Goal: Task Accomplishment & Management: Manage account settings

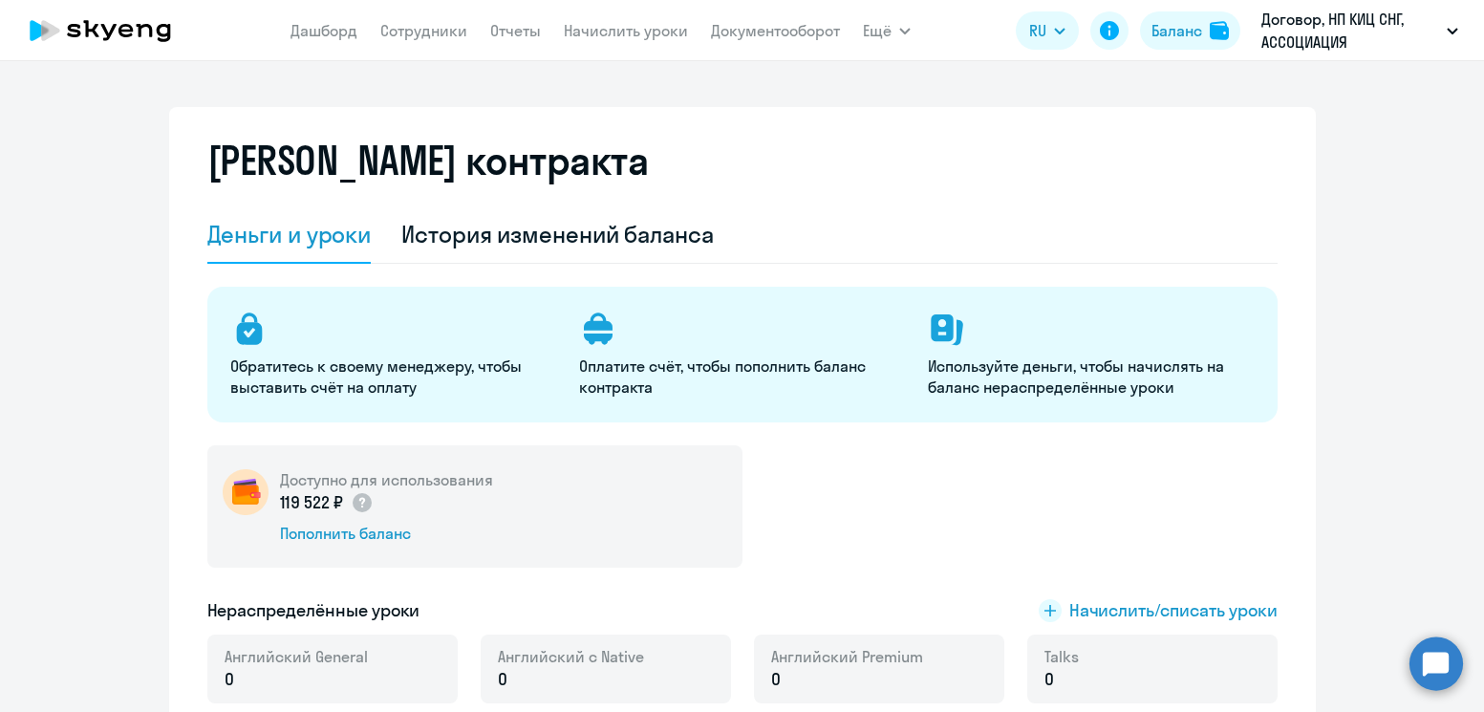
select select "english_adult_not_native_speaker"
click at [628, 28] on link "Начислить уроки" at bounding box center [626, 30] width 124 height 19
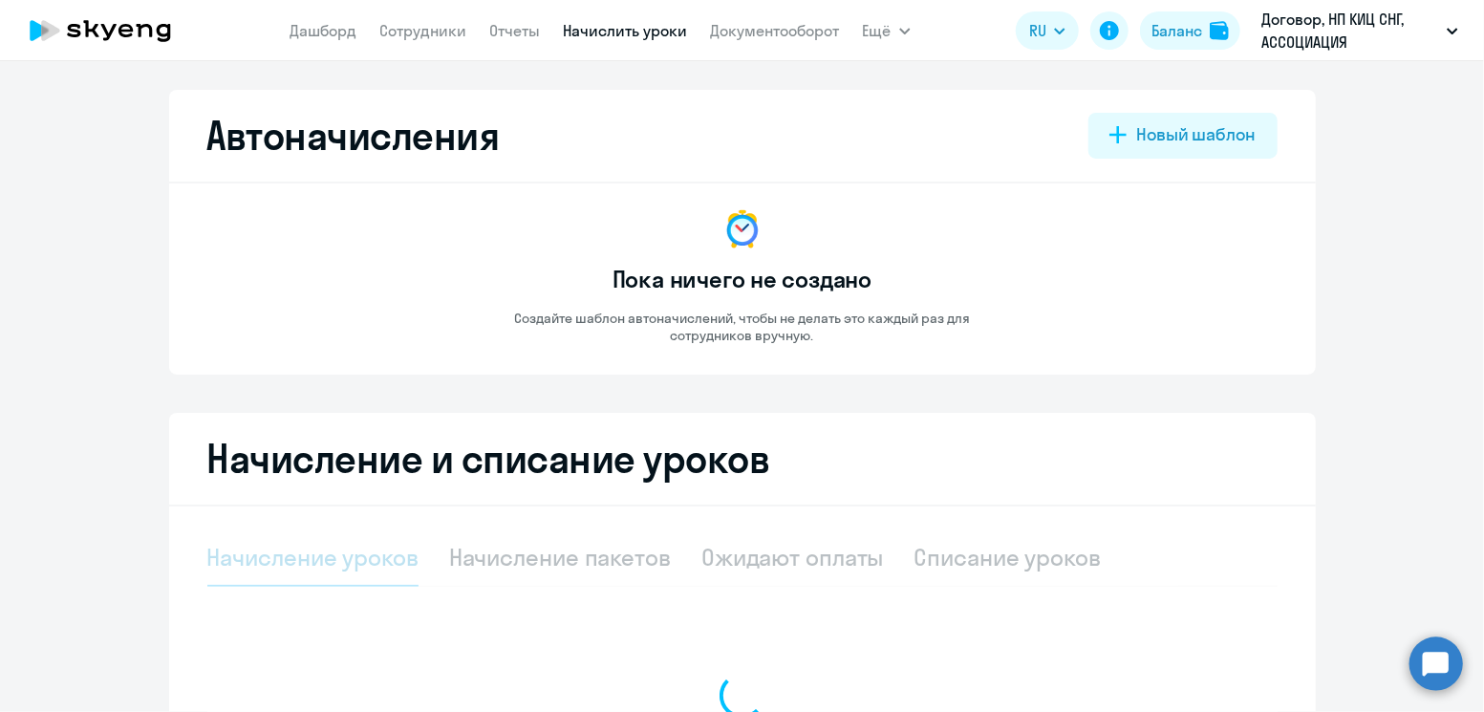
select select "10"
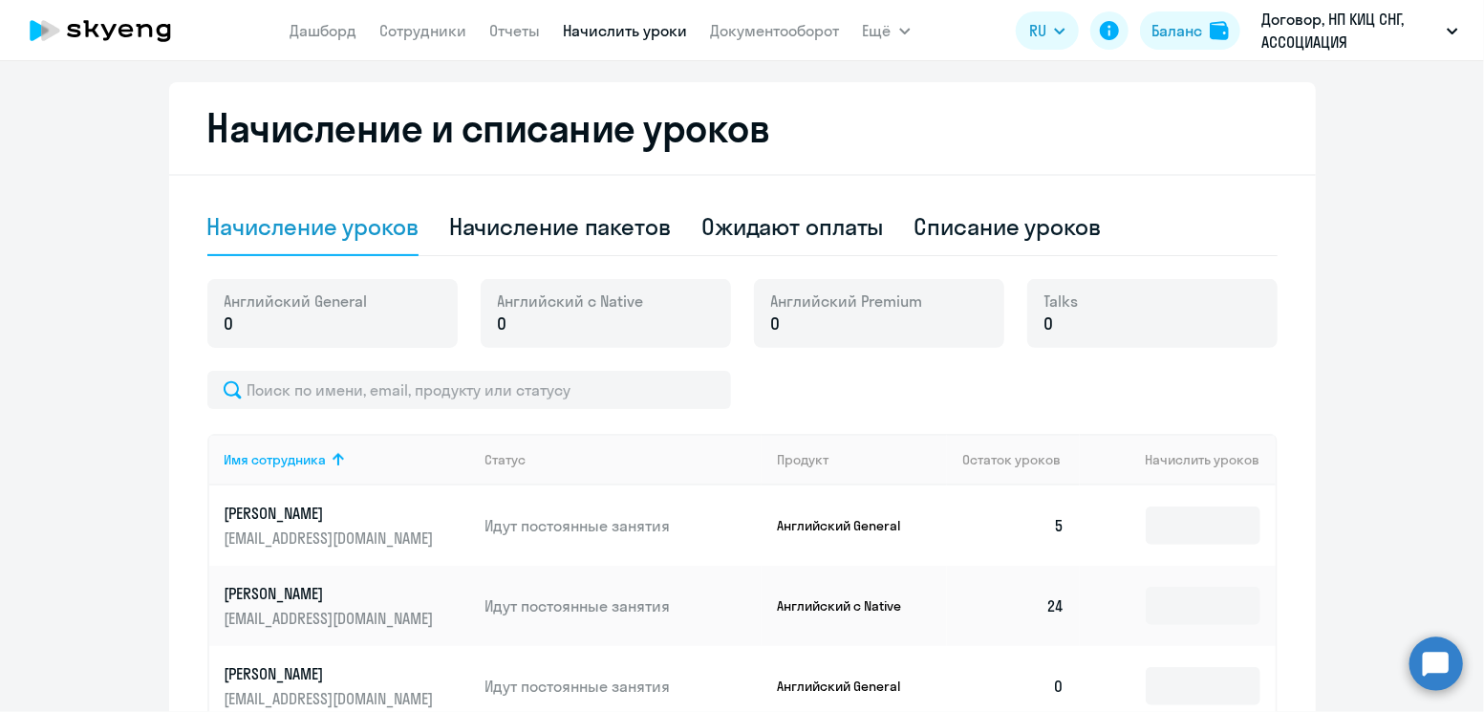
scroll to position [332, 0]
click at [991, 232] on div "Списание уроков" at bounding box center [1007, 225] width 187 height 31
select select "10"
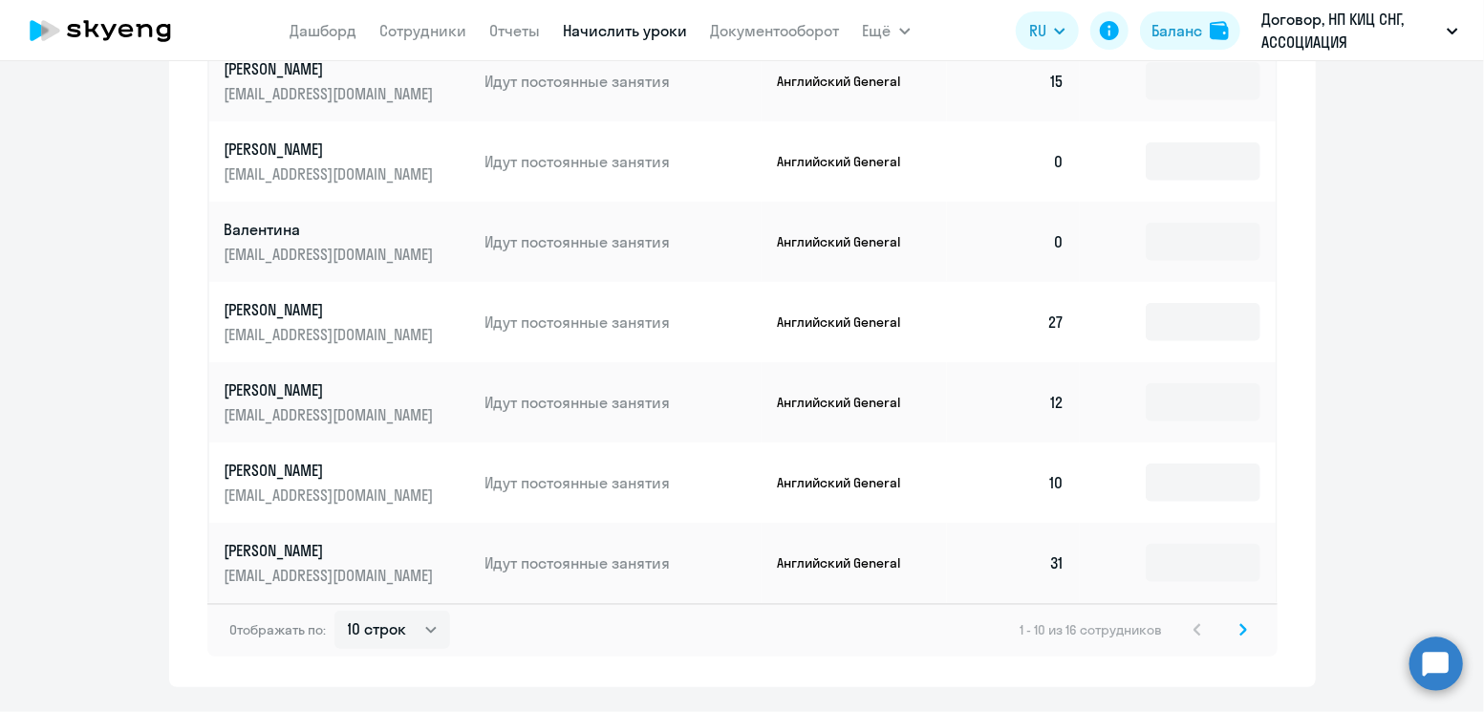
scroll to position [975, 0]
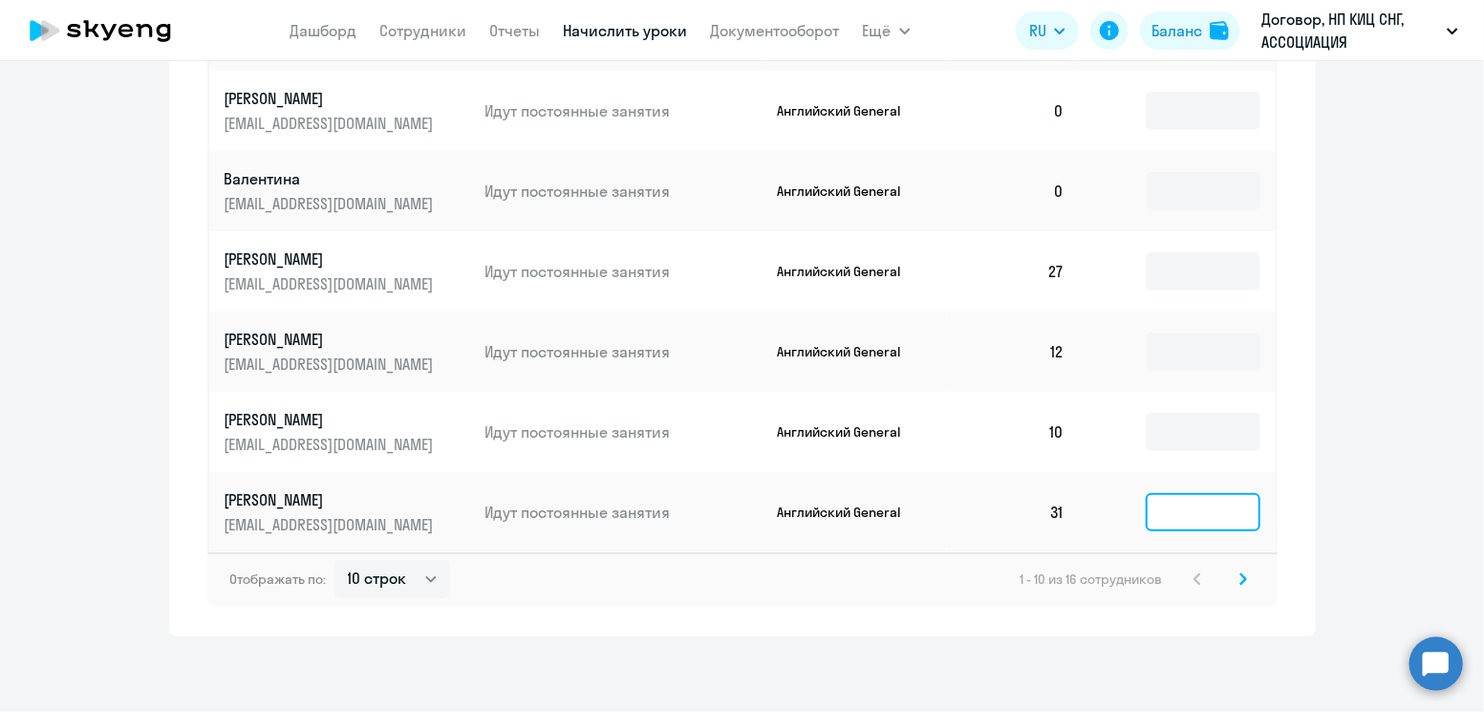
click at [1165, 523] on input at bounding box center [1203, 512] width 115 height 38
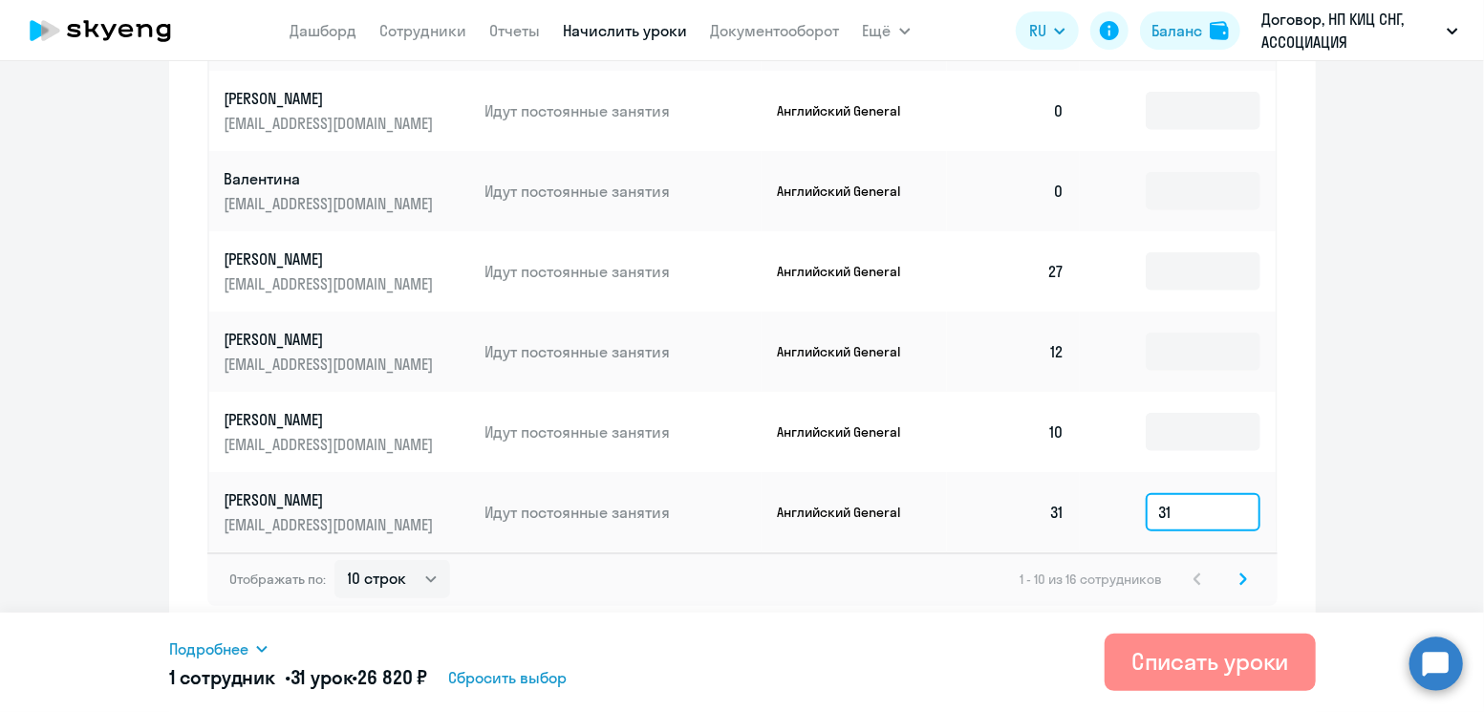
type input "31"
click at [1255, 651] on div "Списать уроки" at bounding box center [1210, 661] width 158 height 31
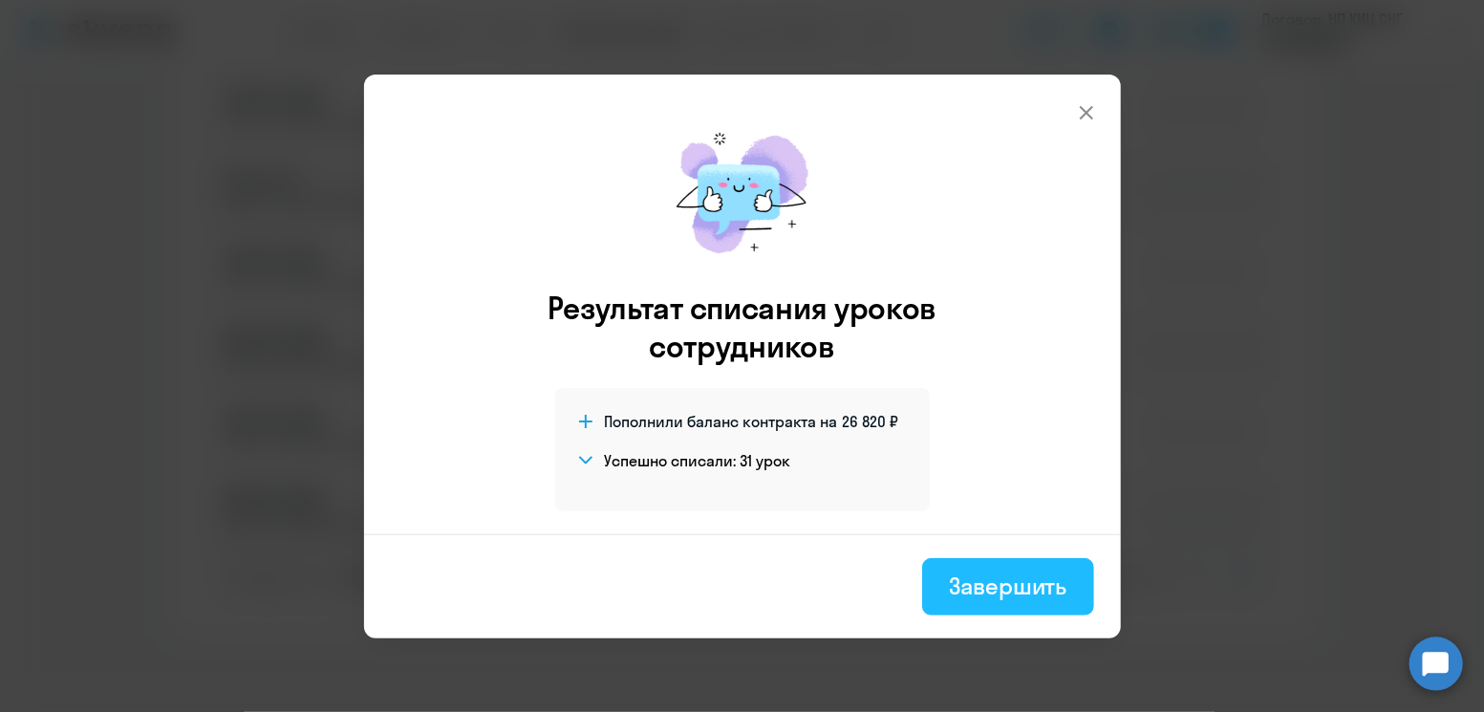
click at [1007, 587] on div "Завершить" at bounding box center [1008, 585] width 118 height 31
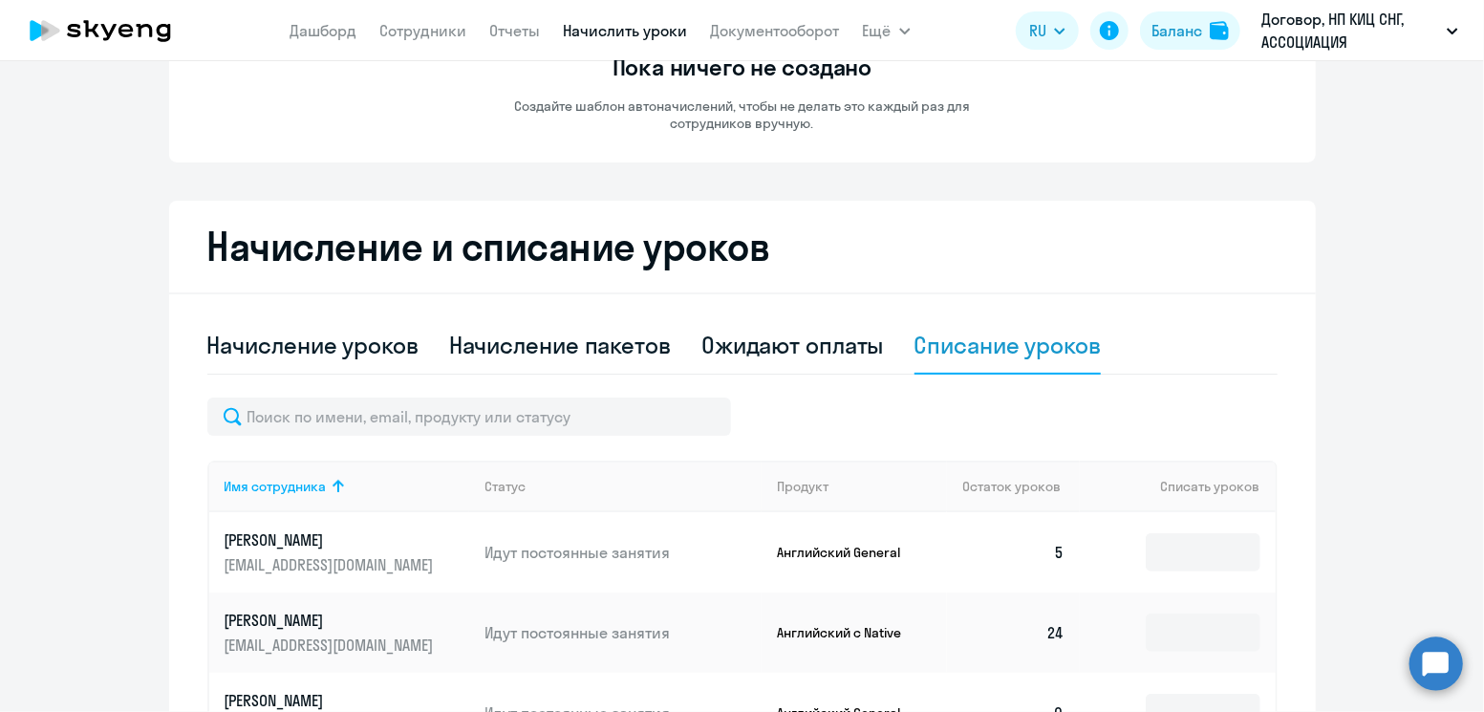
scroll to position [0, 0]
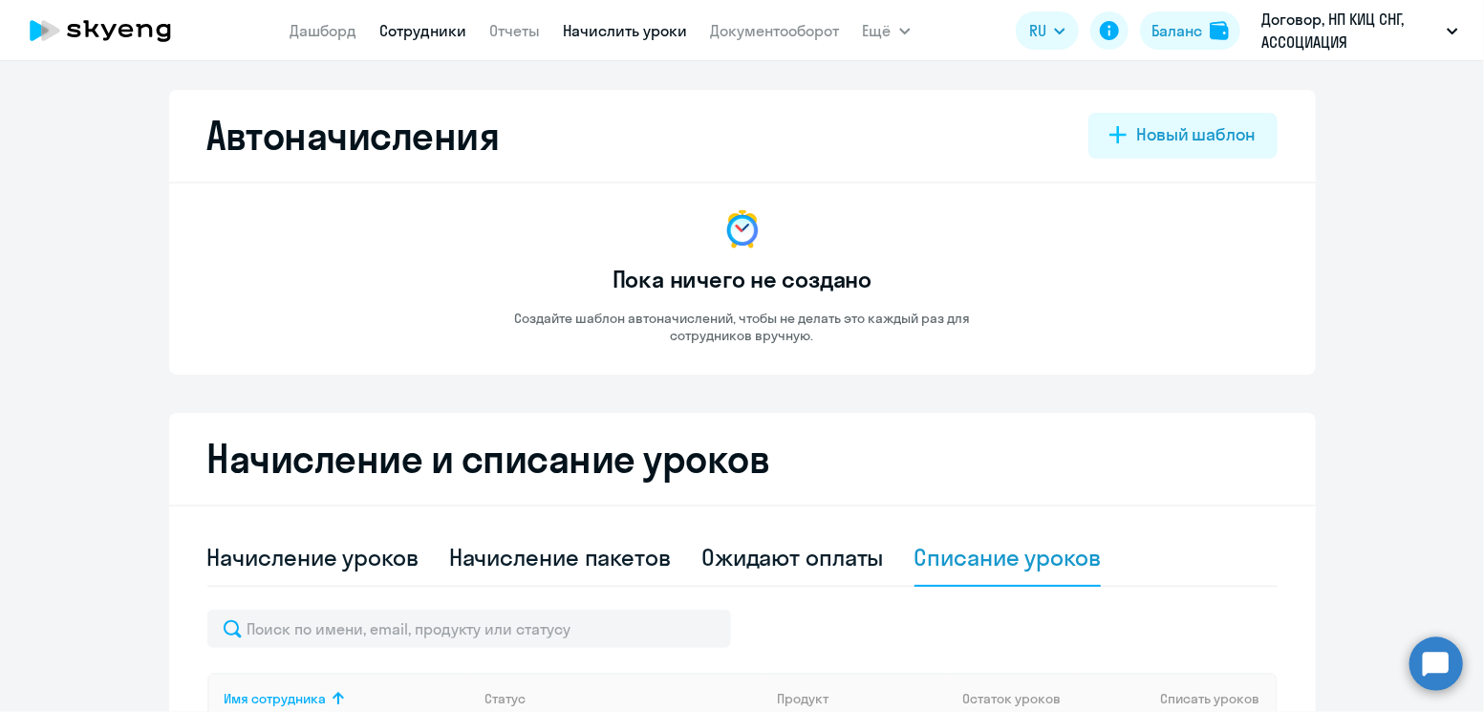
click at [407, 32] on link "Сотрудники" at bounding box center [423, 30] width 87 height 19
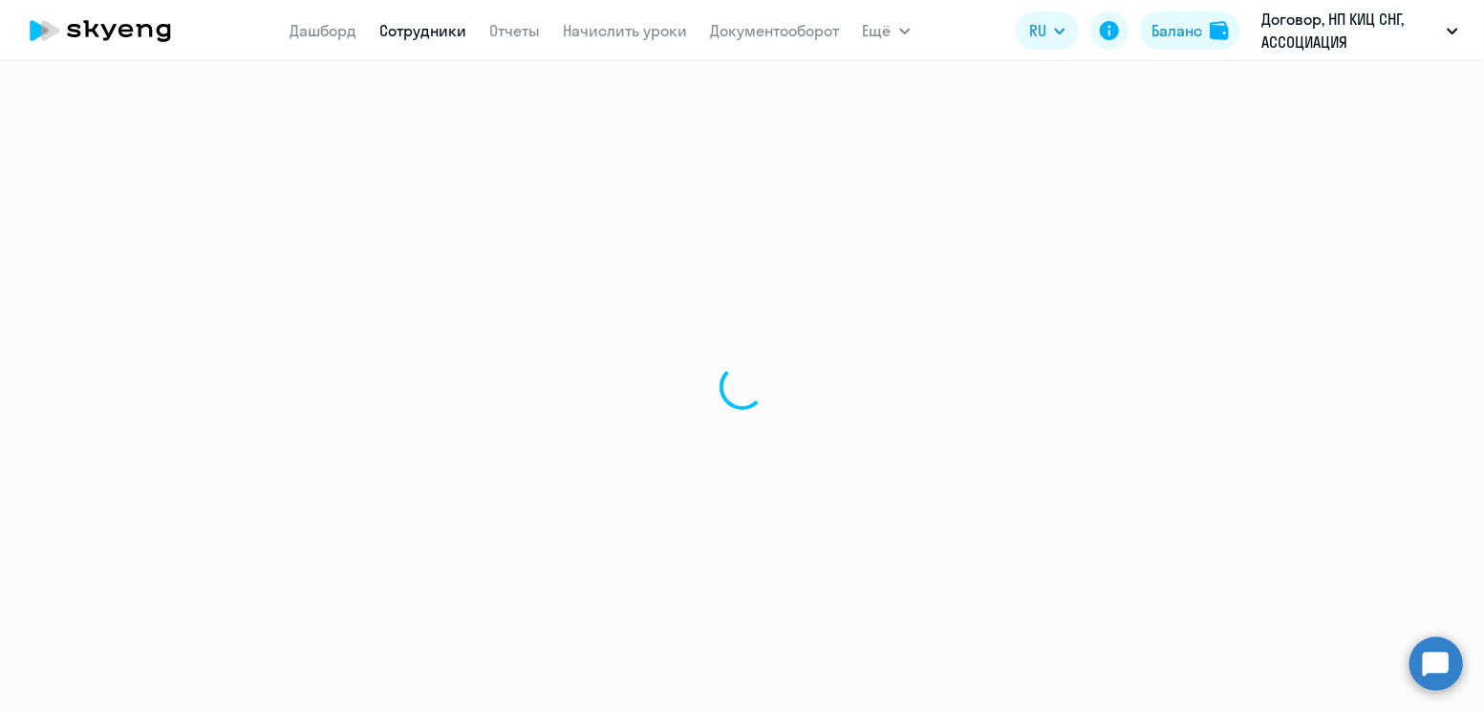
select select "30"
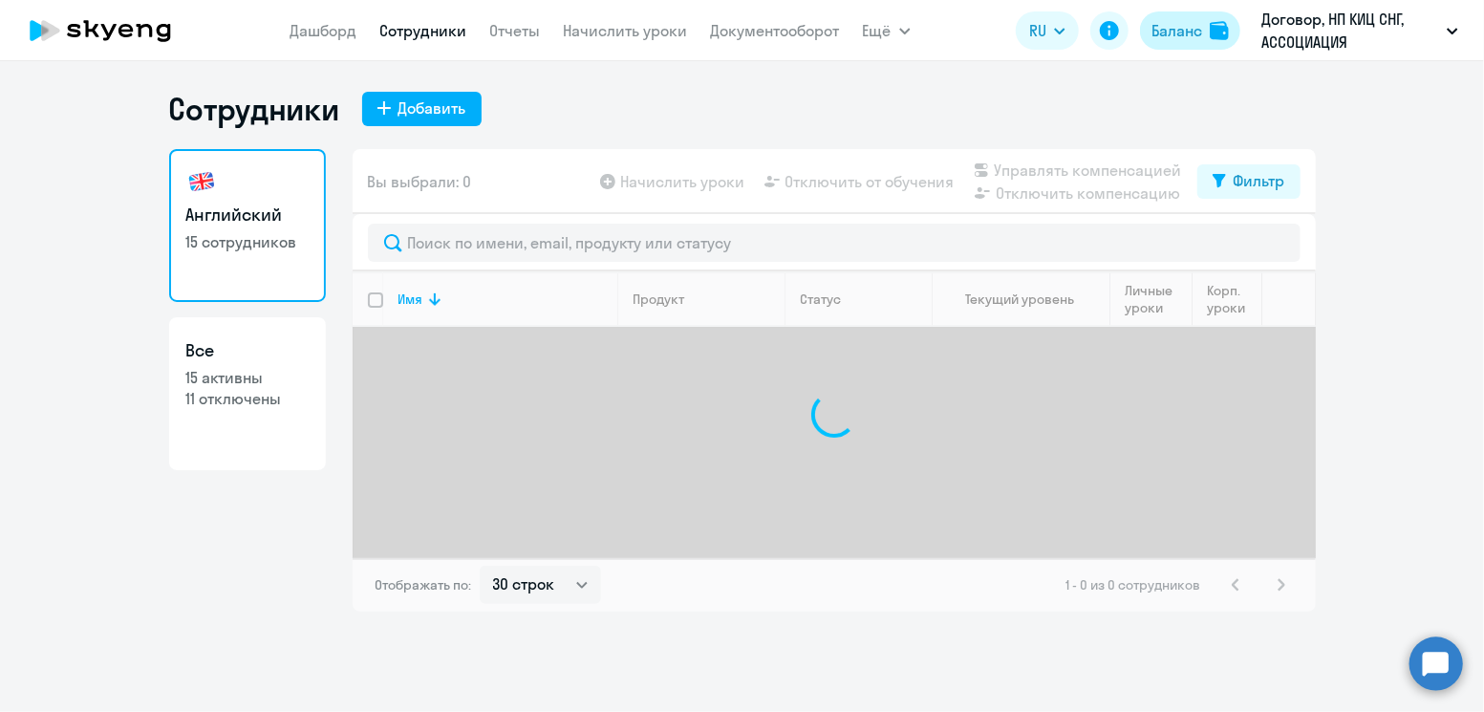
click at [1189, 33] on div "Баланс" at bounding box center [1176, 30] width 51 height 23
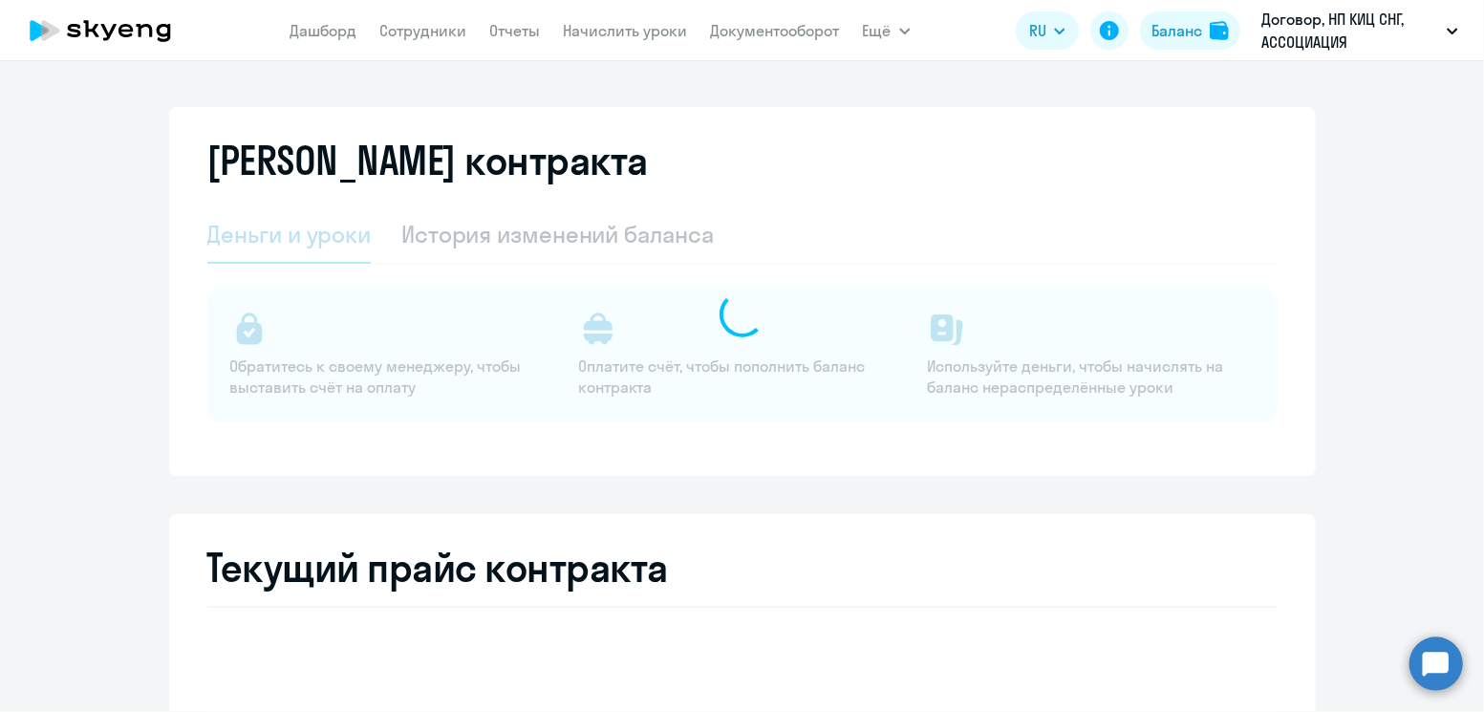
select select "english_adult_not_native_speaker"
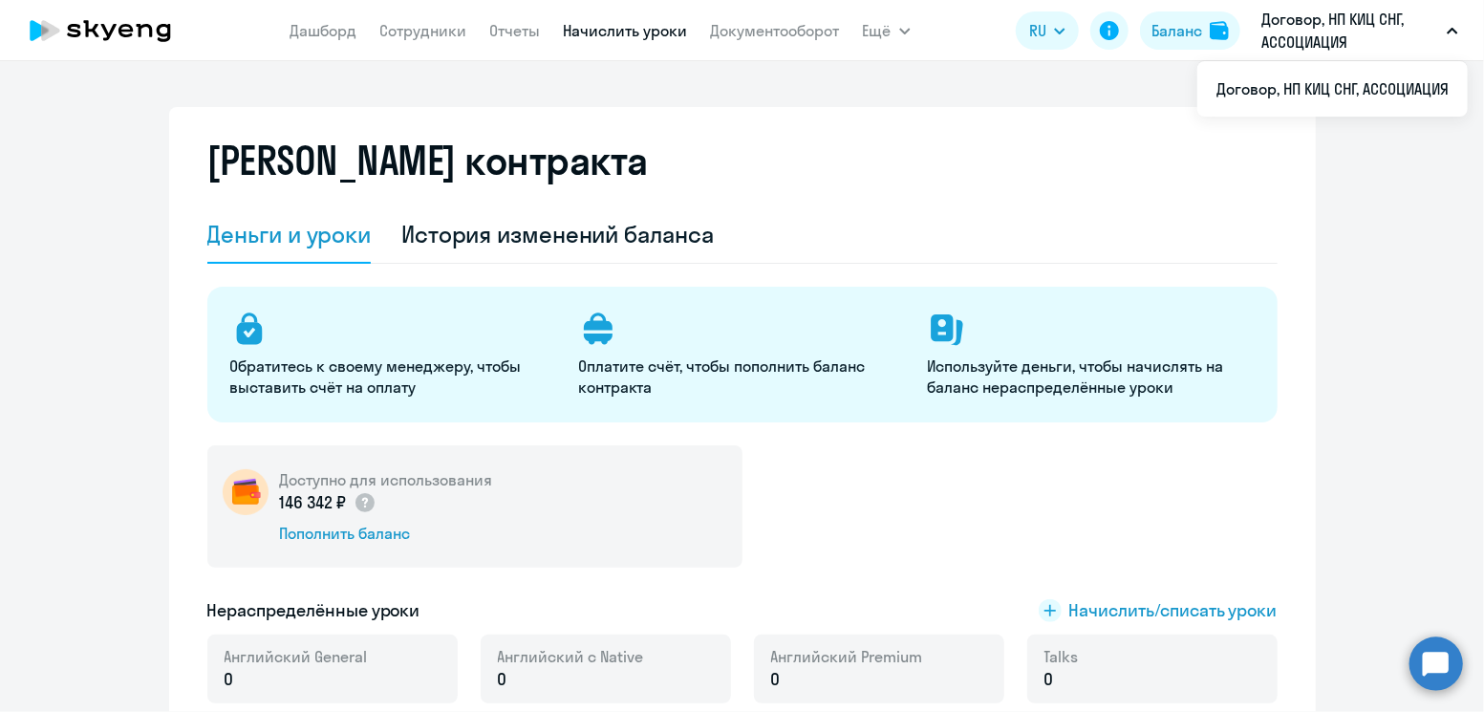
click at [614, 21] on link "Начислить уроки" at bounding box center [626, 30] width 124 height 19
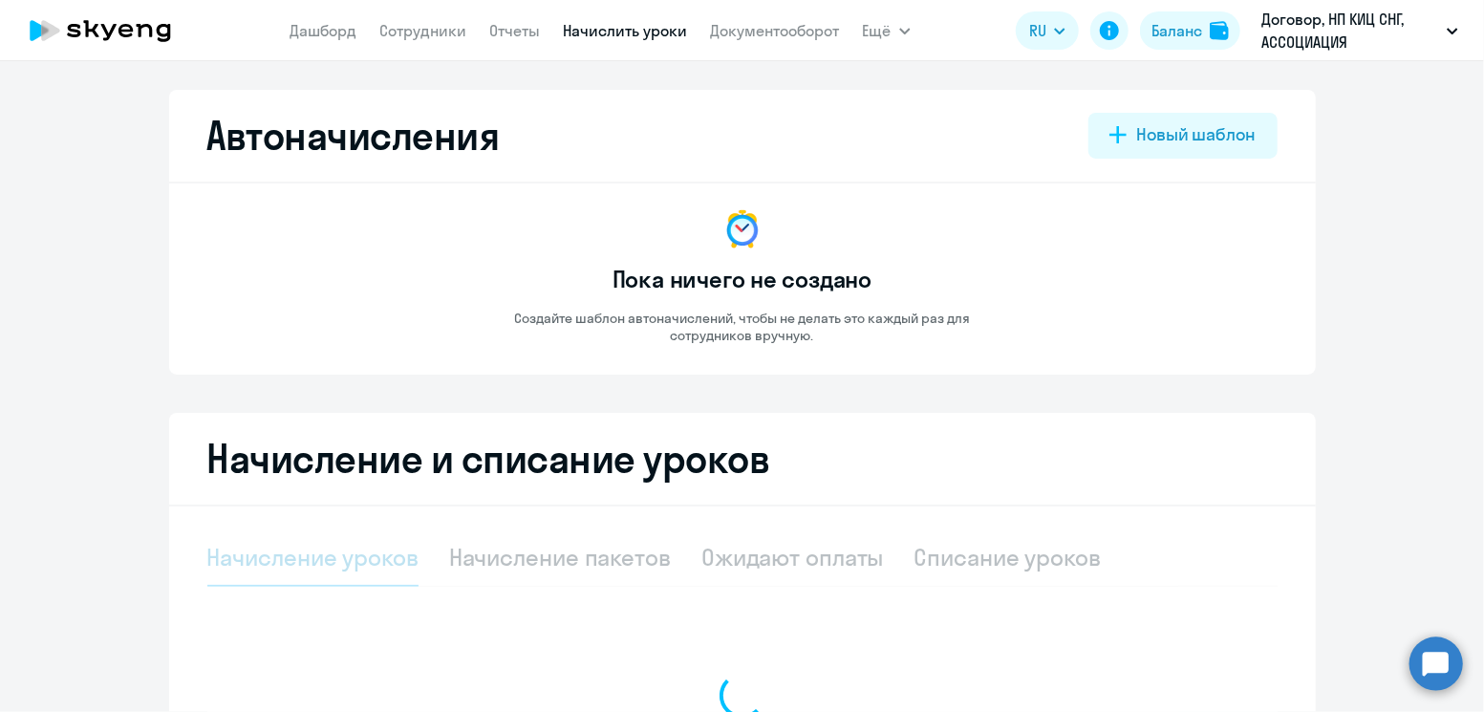
select select "10"
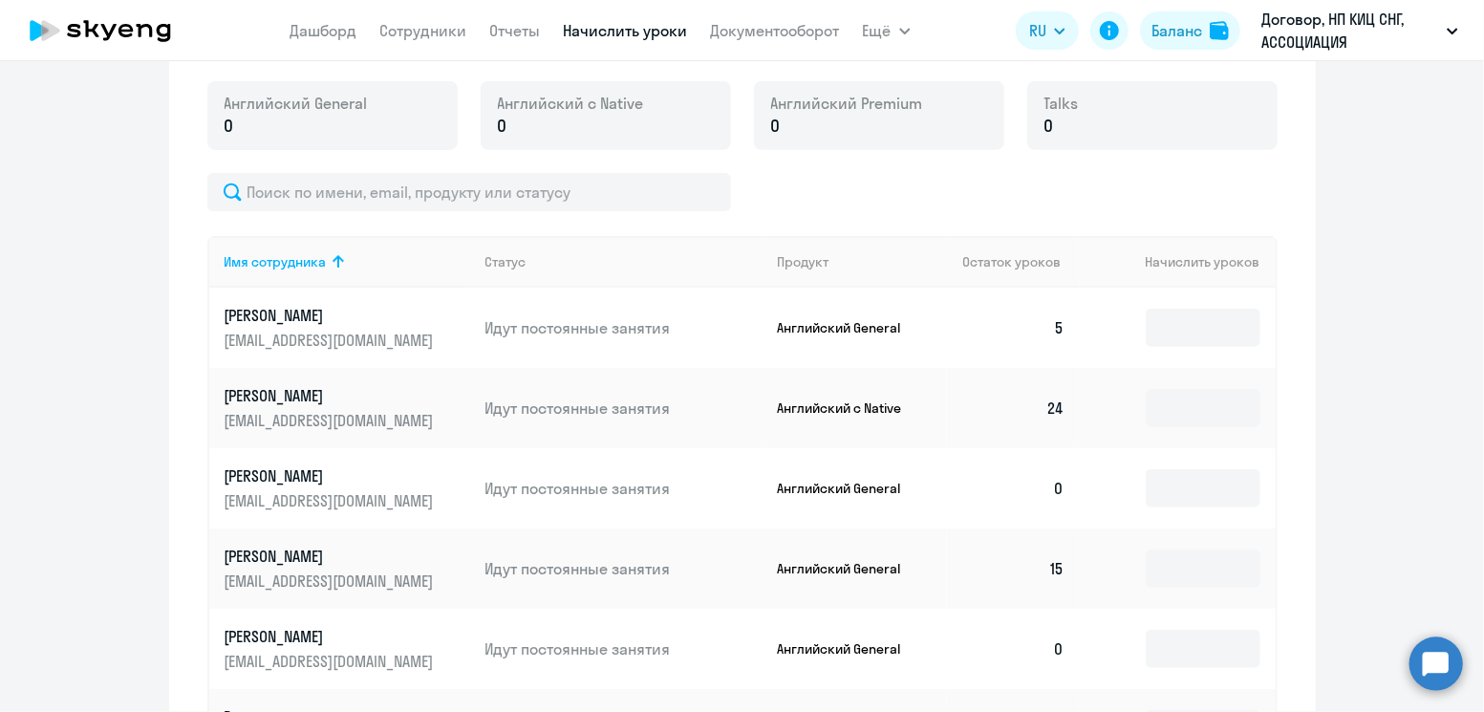
scroll to position [657, 0]
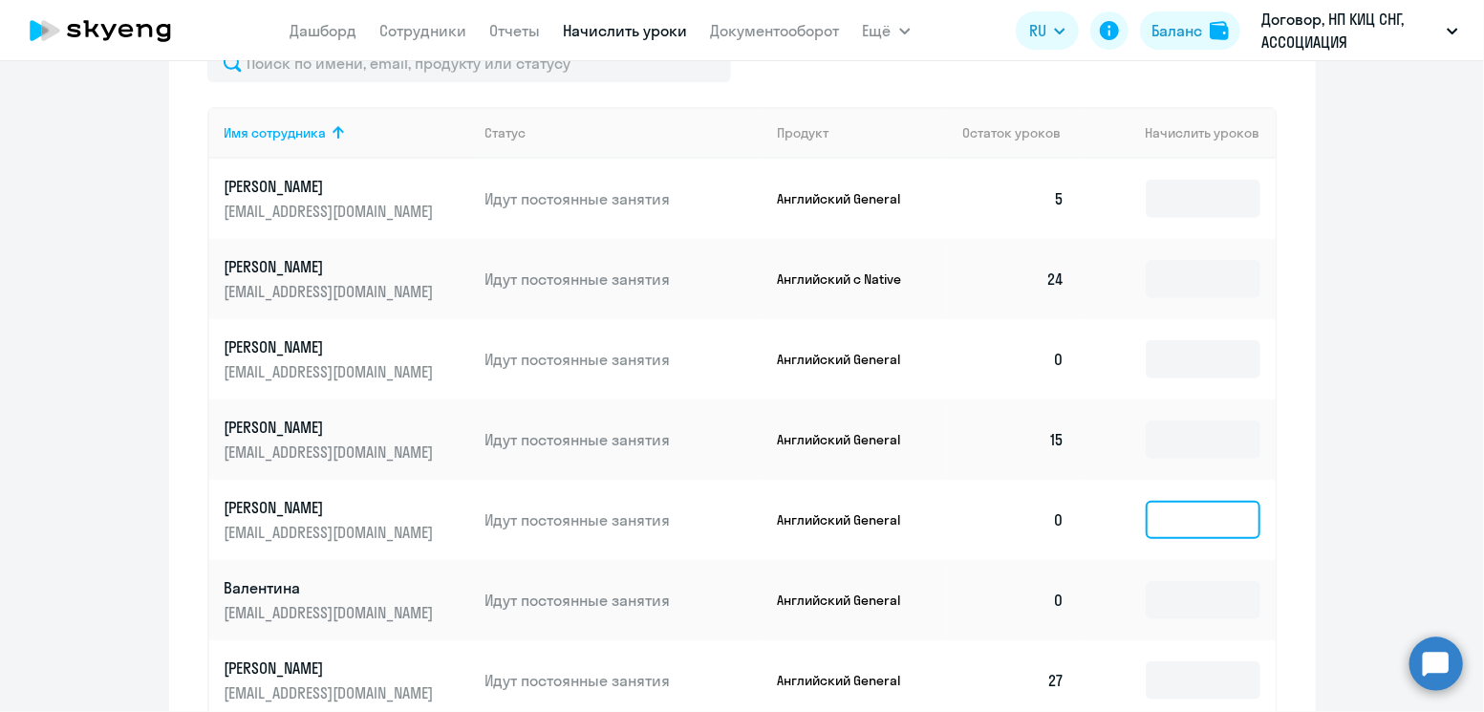
click at [1208, 532] on input at bounding box center [1203, 520] width 115 height 38
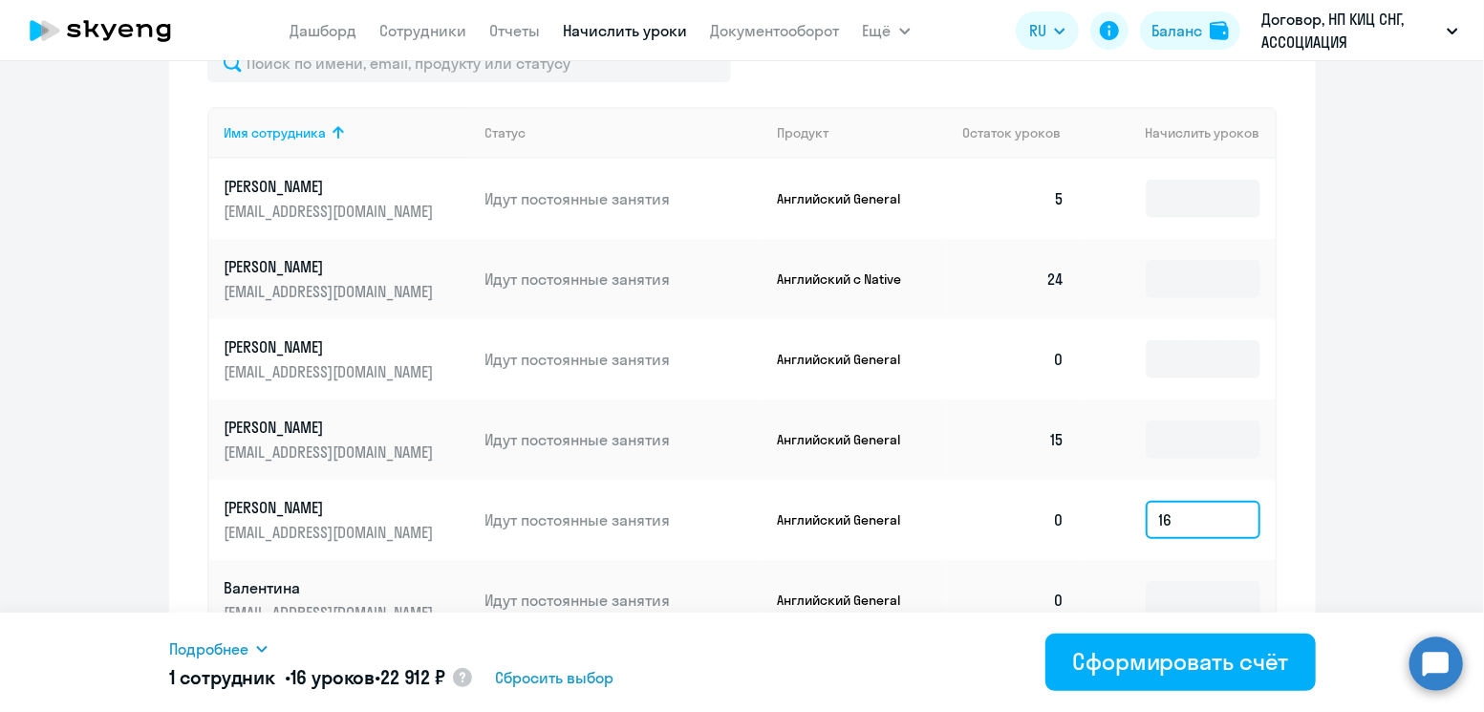
type input "1"
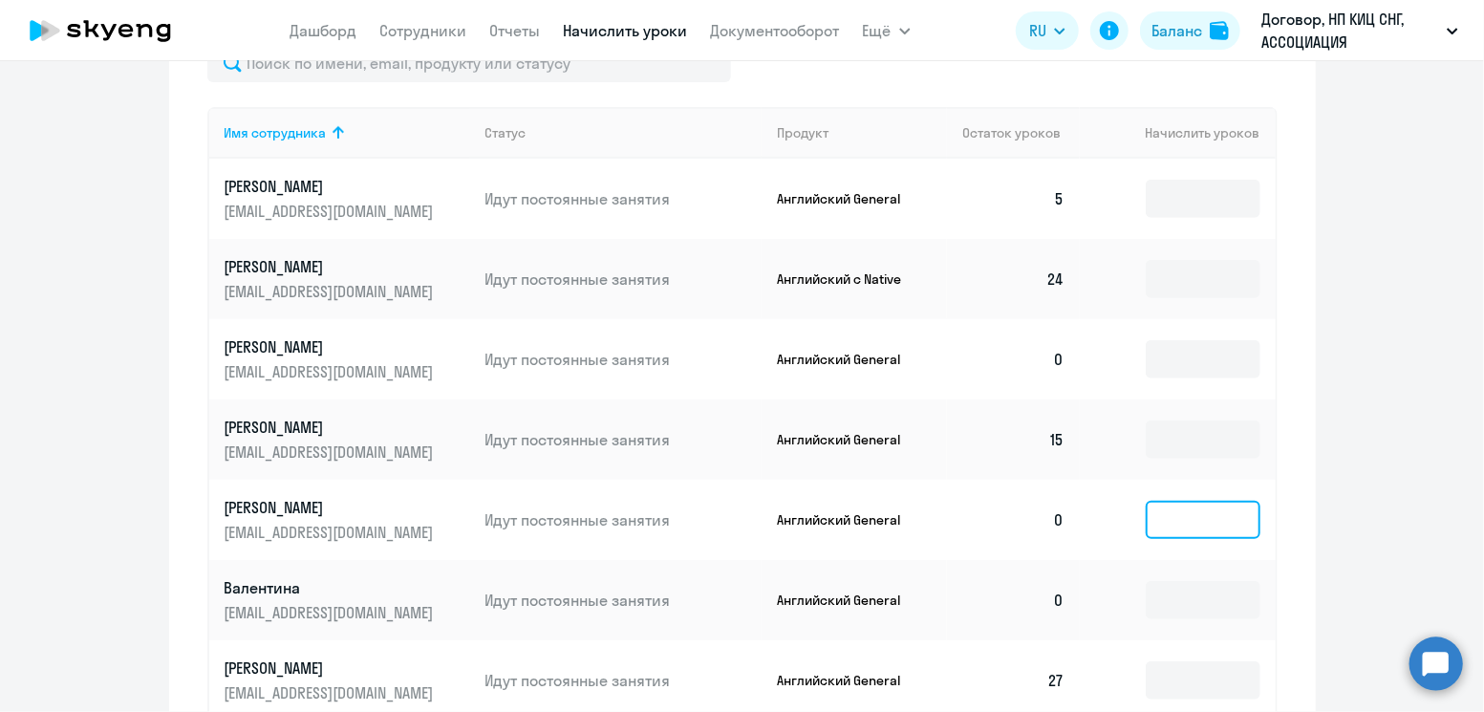
scroll to position [0, 0]
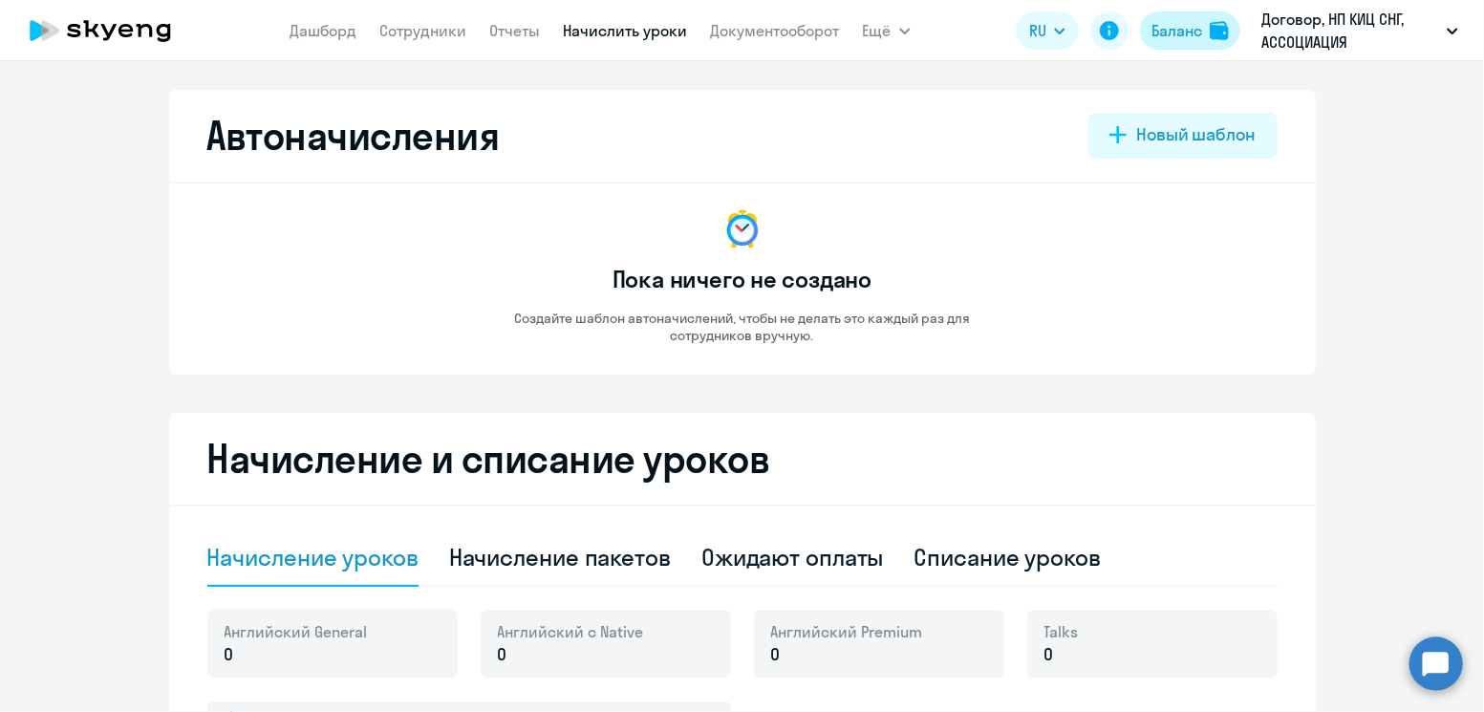
click at [1163, 38] on div "Баланс" at bounding box center [1176, 30] width 51 height 23
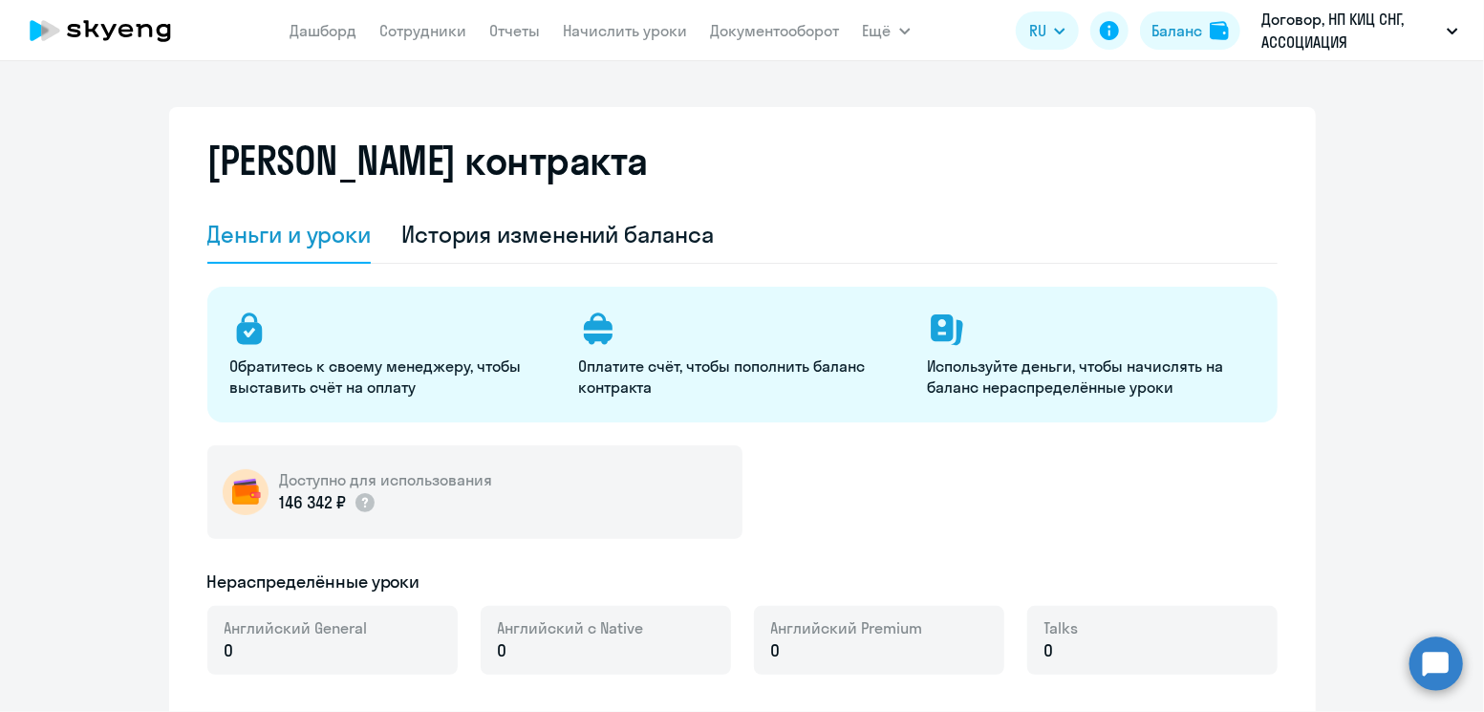
select select "english_adult_not_native_speaker"
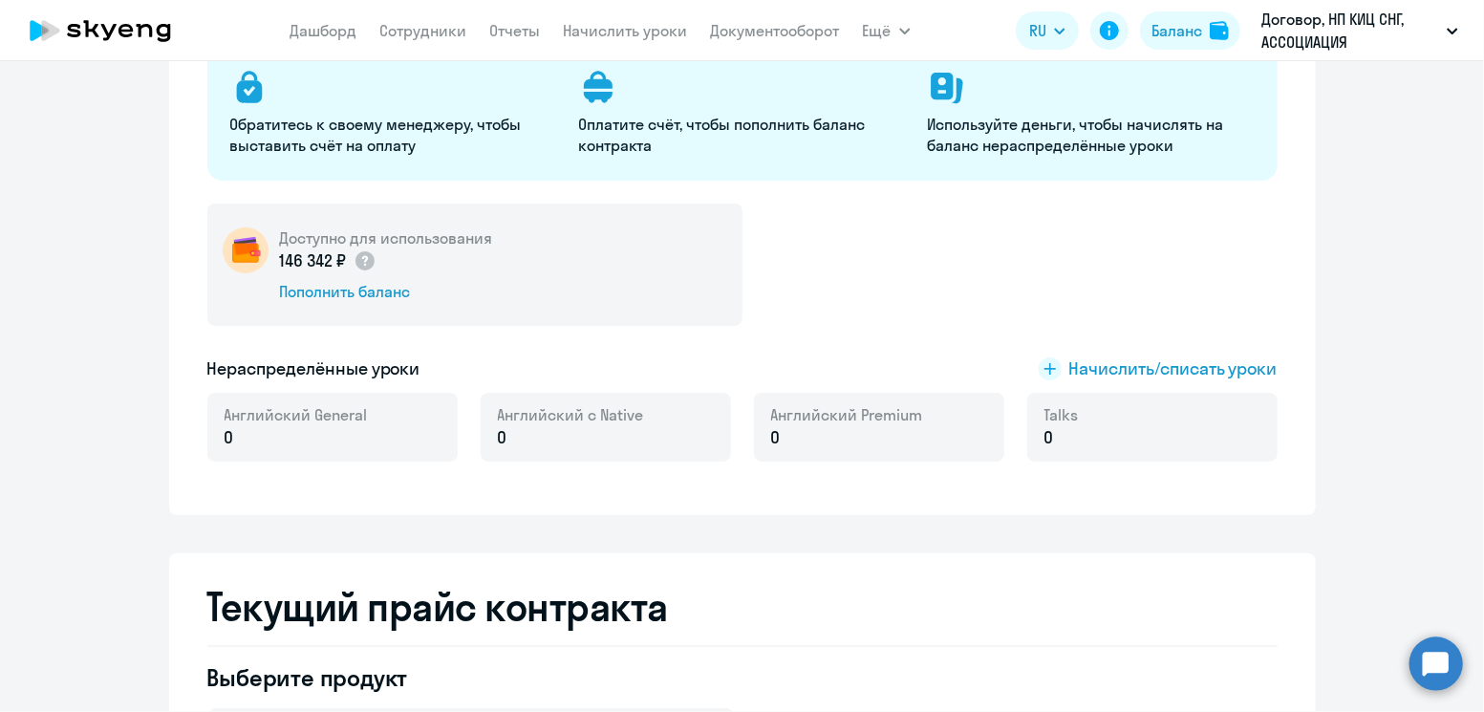
scroll to position [243, 0]
click at [1134, 364] on span "Начислить/списать уроки" at bounding box center [1173, 367] width 208 height 25
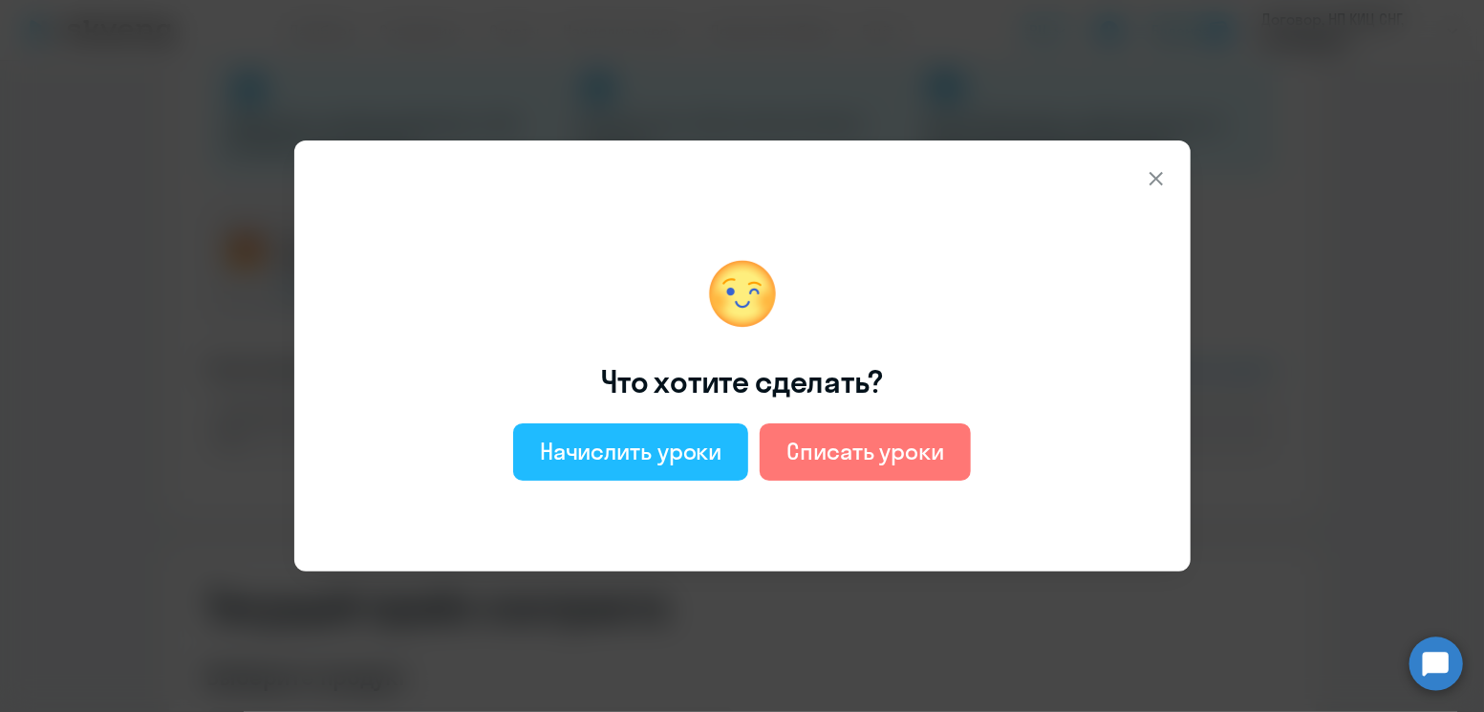
click at [714, 455] on div "Начислить уроки" at bounding box center [631, 451] width 182 height 31
select select "english_adult_not_native_speaker"
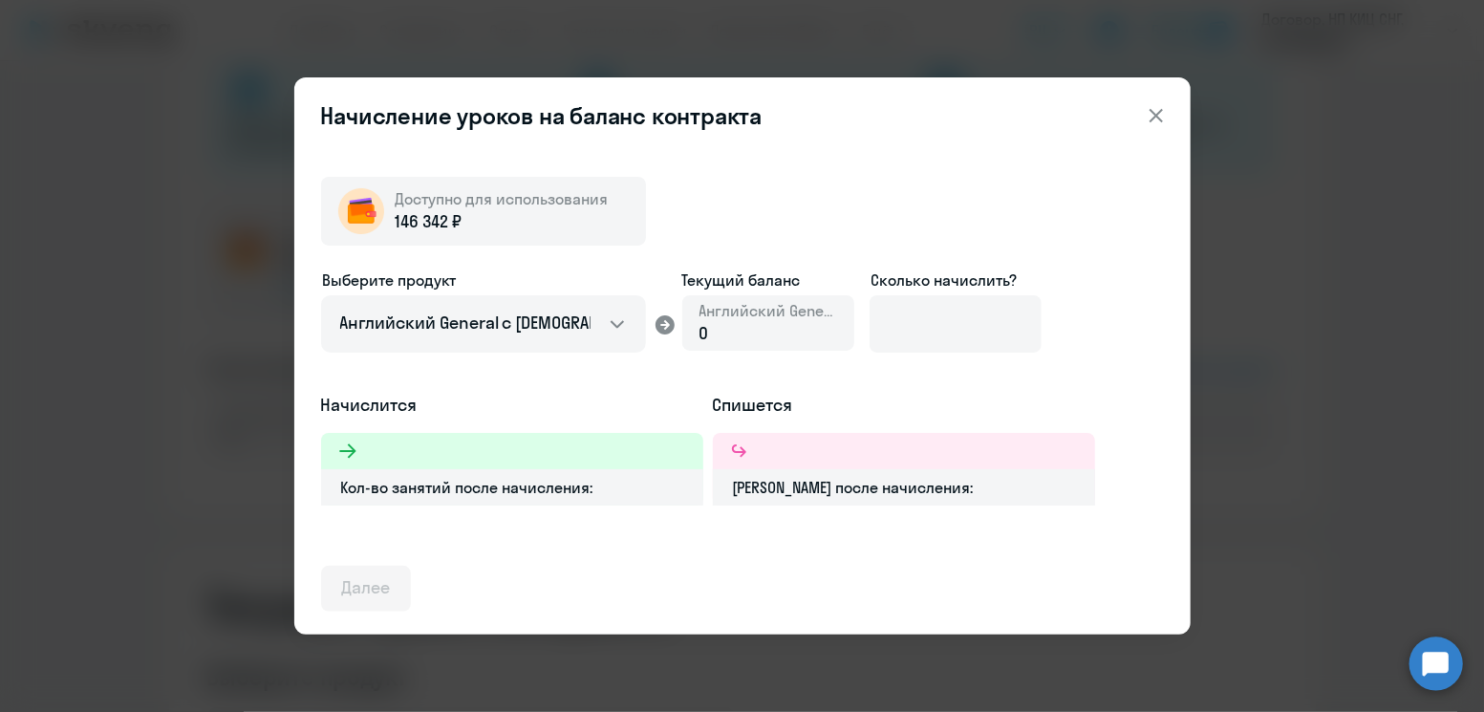
click at [1154, 110] on icon at bounding box center [1156, 115] width 23 height 23
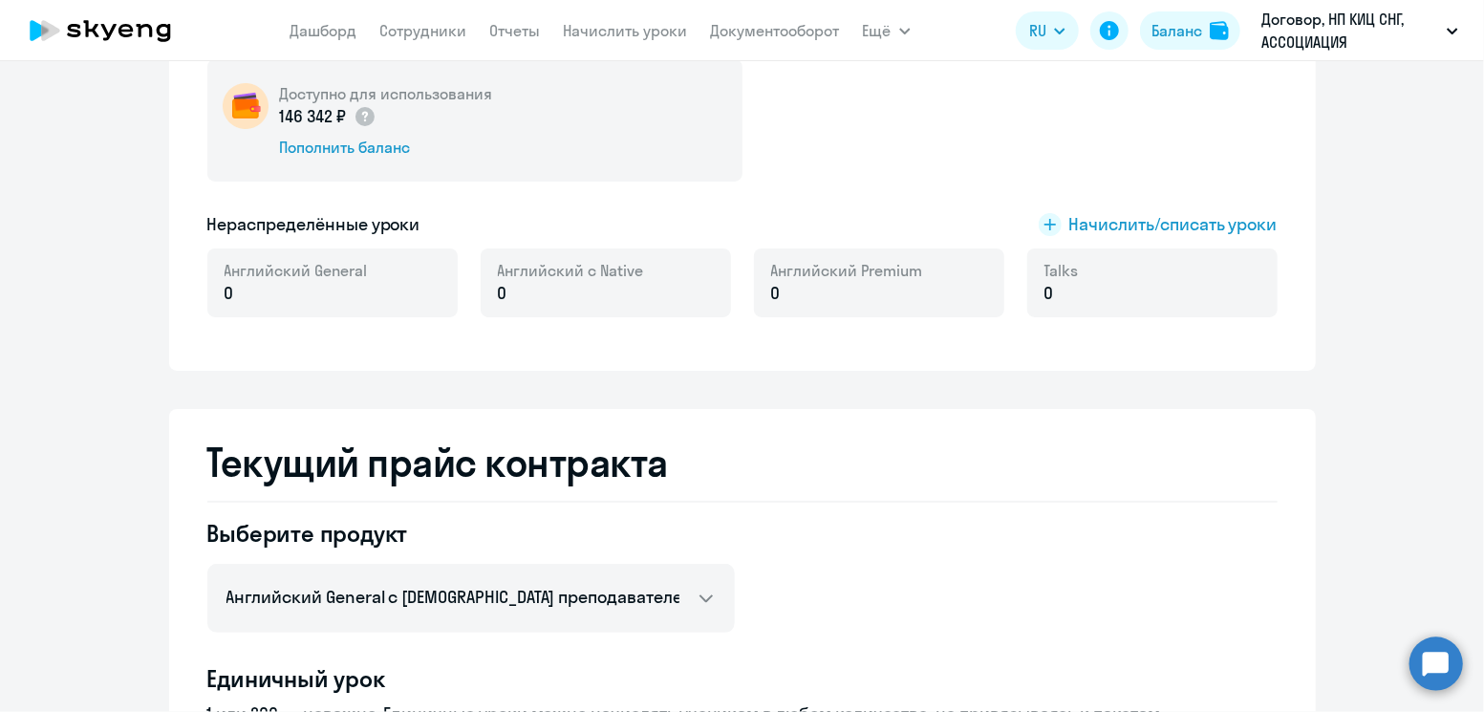
scroll to position [384, 0]
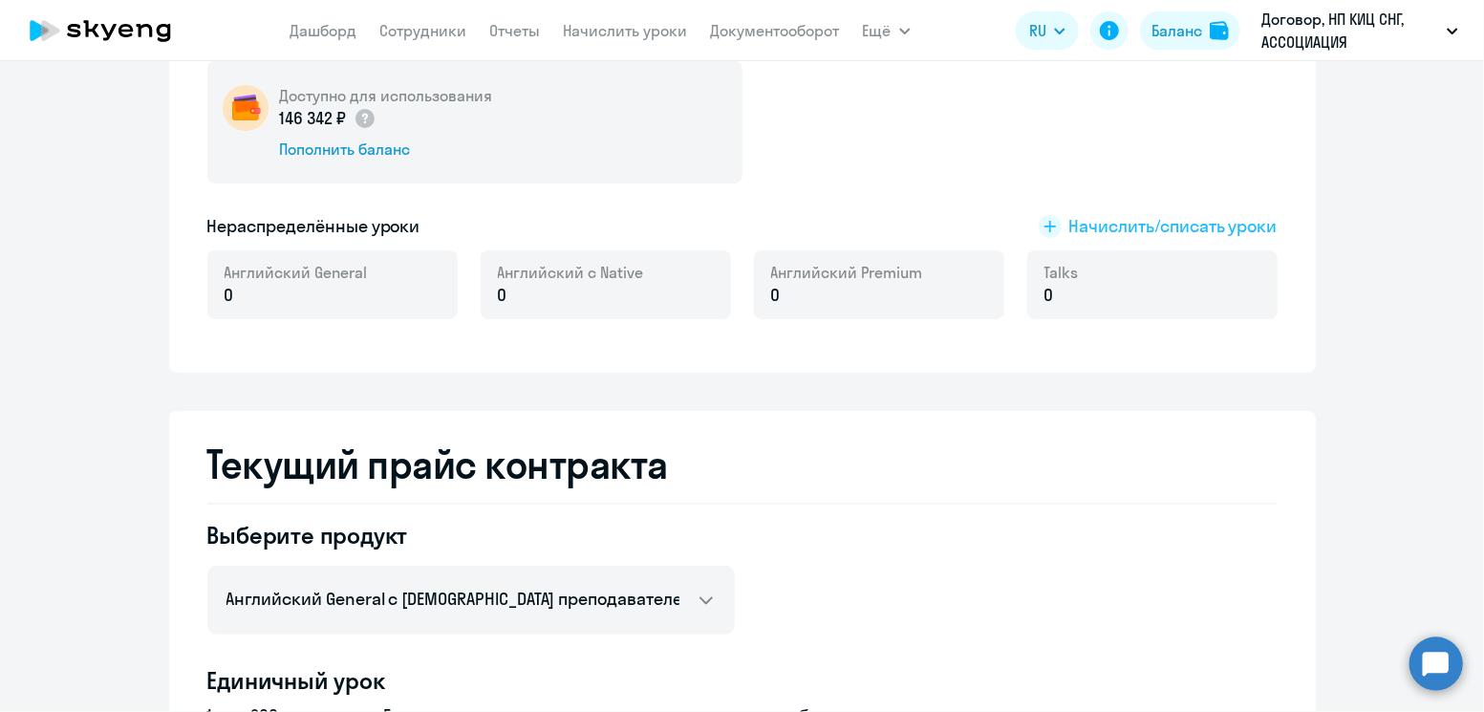
click at [1126, 214] on span "Начислить/списать уроки" at bounding box center [1173, 226] width 208 height 25
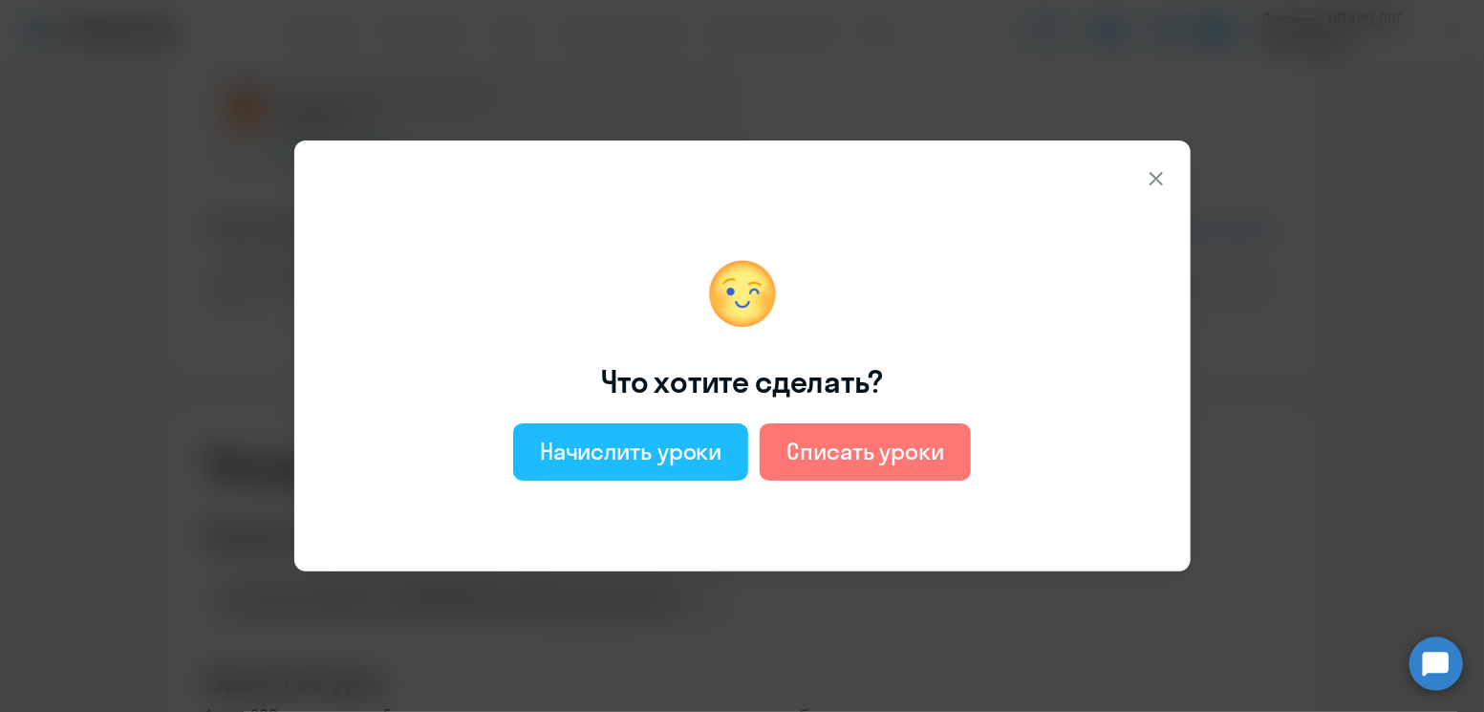
click at [638, 451] on div "Начислить уроки" at bounding box center [631, 451] width 182 height 31
select select "english_adult_not_native_speaker"
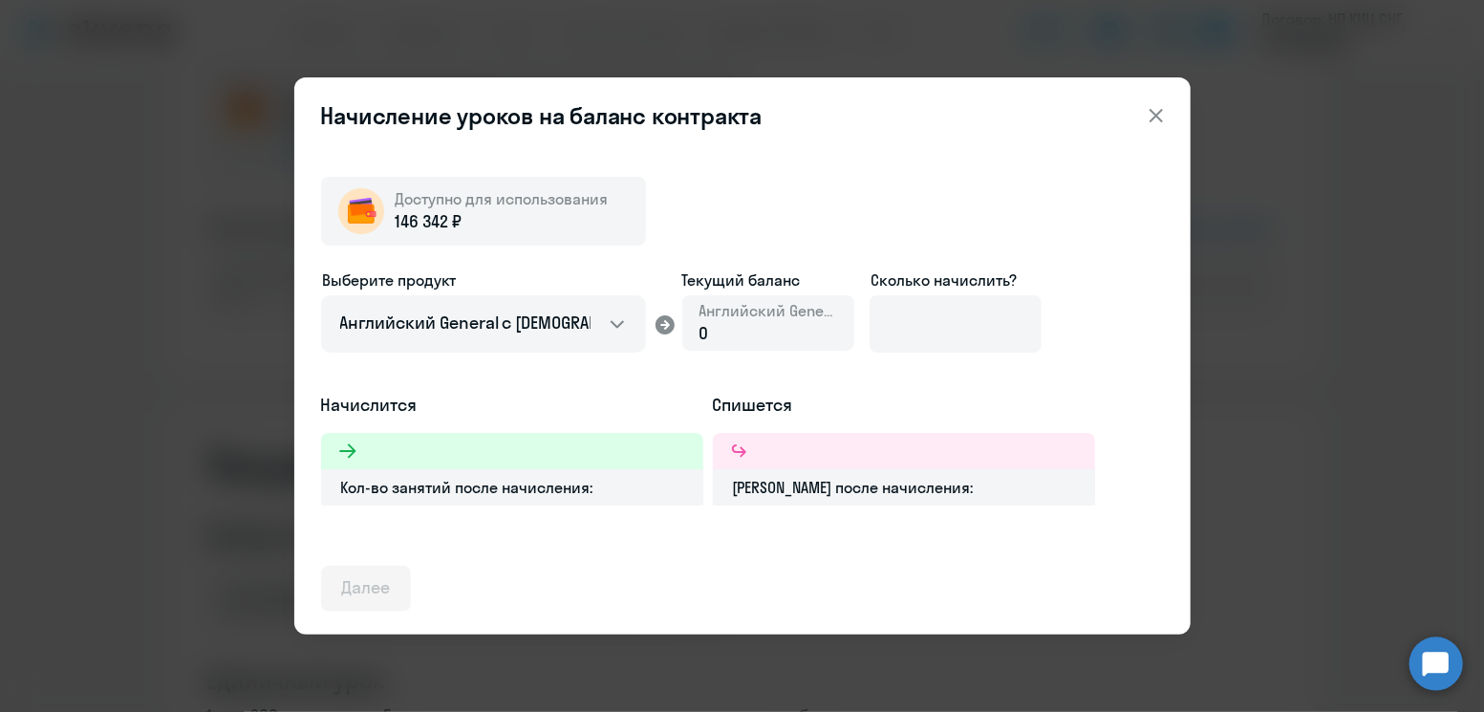
click at [724, 329] on div "0" at bounding box center [768, 333] width 138 height 25
click at [870, 314] on input at bounding box center [955, 323] width 172 height 57
type input "1"
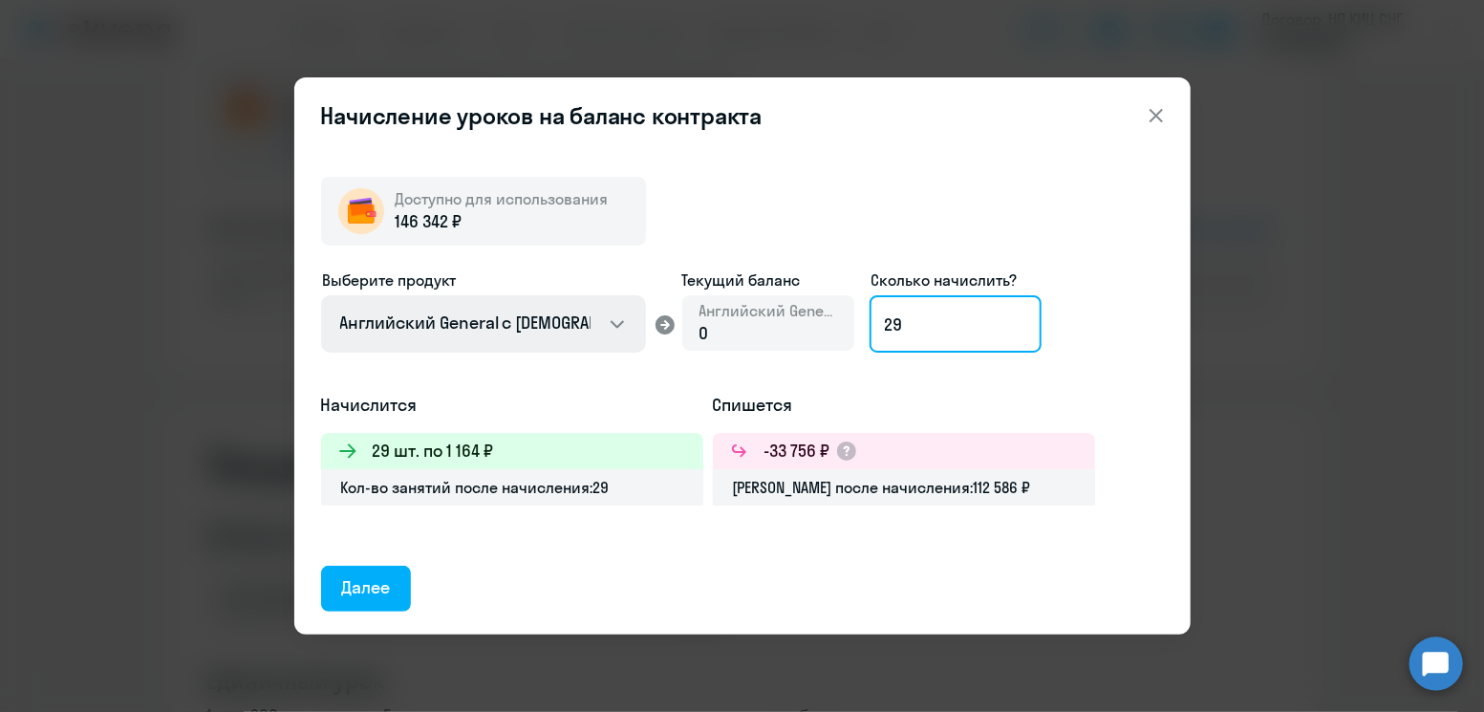
type input "29"
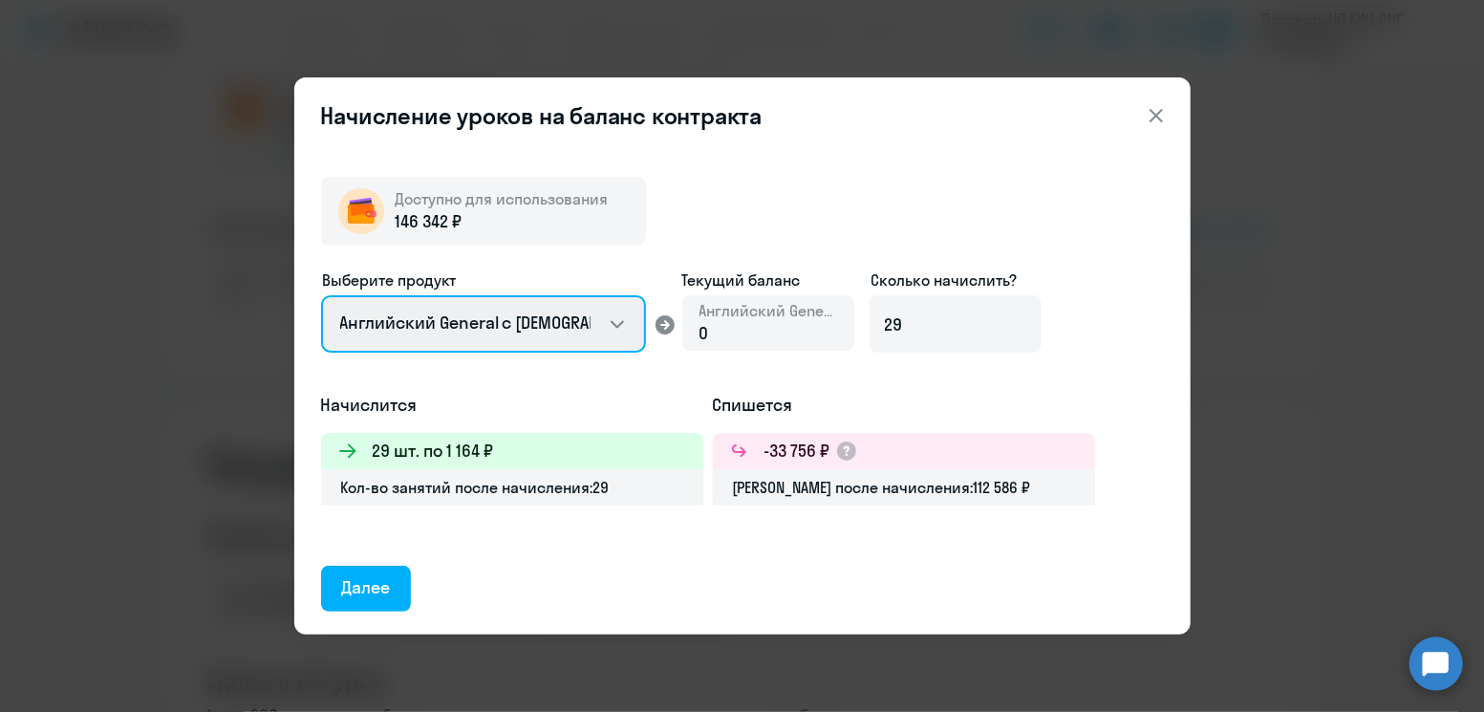
click at [565, 332] on select "Английский General с [DEMOGRAPHIC_DATA] преподавателем Английский General с [DE…" at bounding box center [483, 323] width 325 height 57
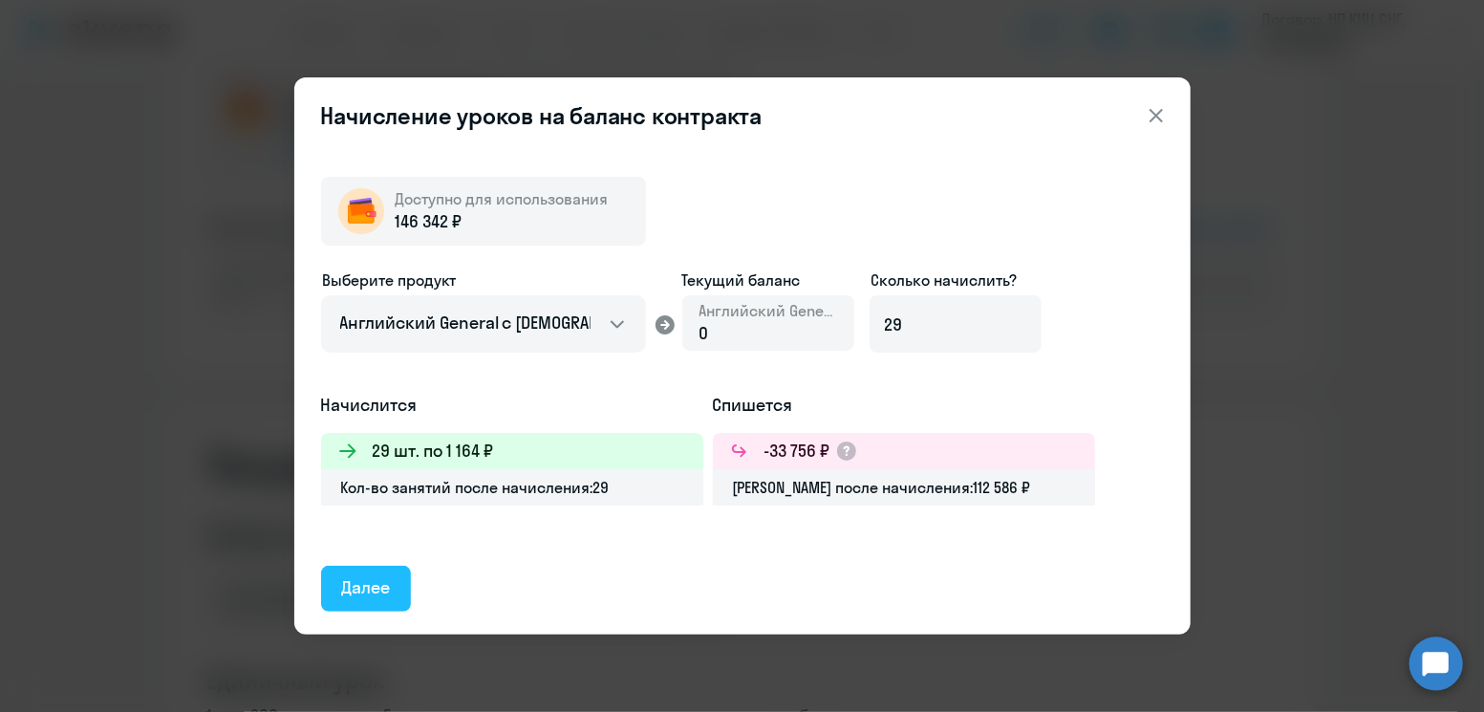
click at [357, 592] on div "Далее" at bounding box center [366, 587] width 49 height 25
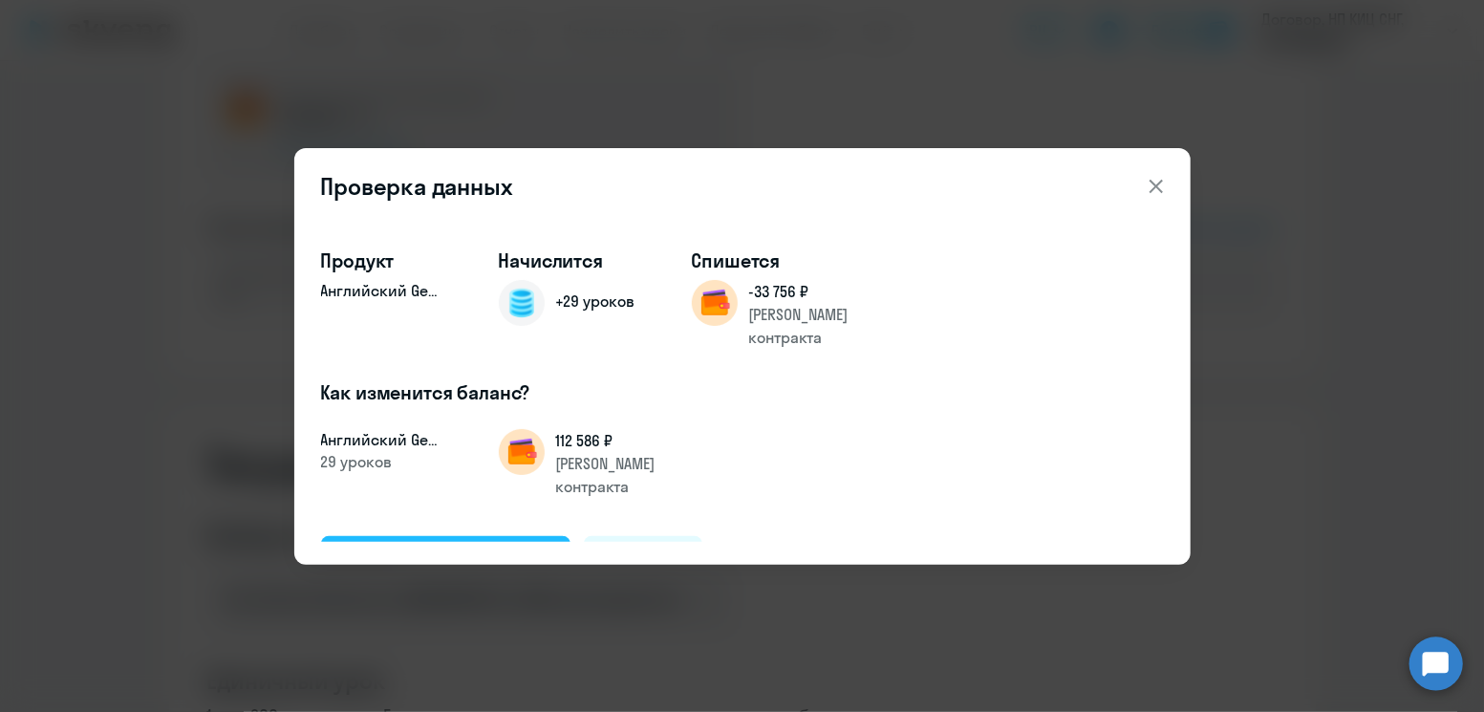
click at [466, 536] on button "Подтвердить и начислить" at bounding box center [446, 559] width 250 height 46
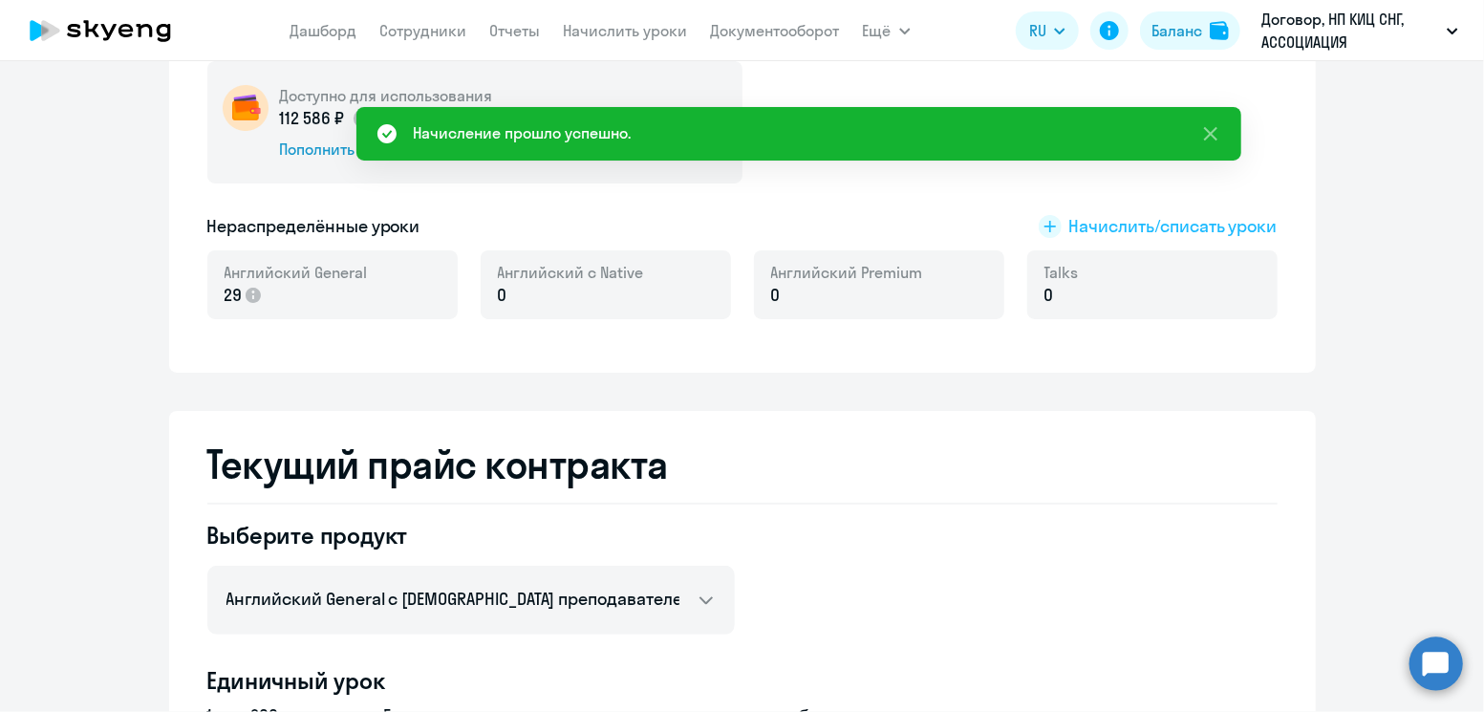
click at [1098, 224] on span "Начислить/списать уроки" at bounding box center [1173, 226] width 208 height 25
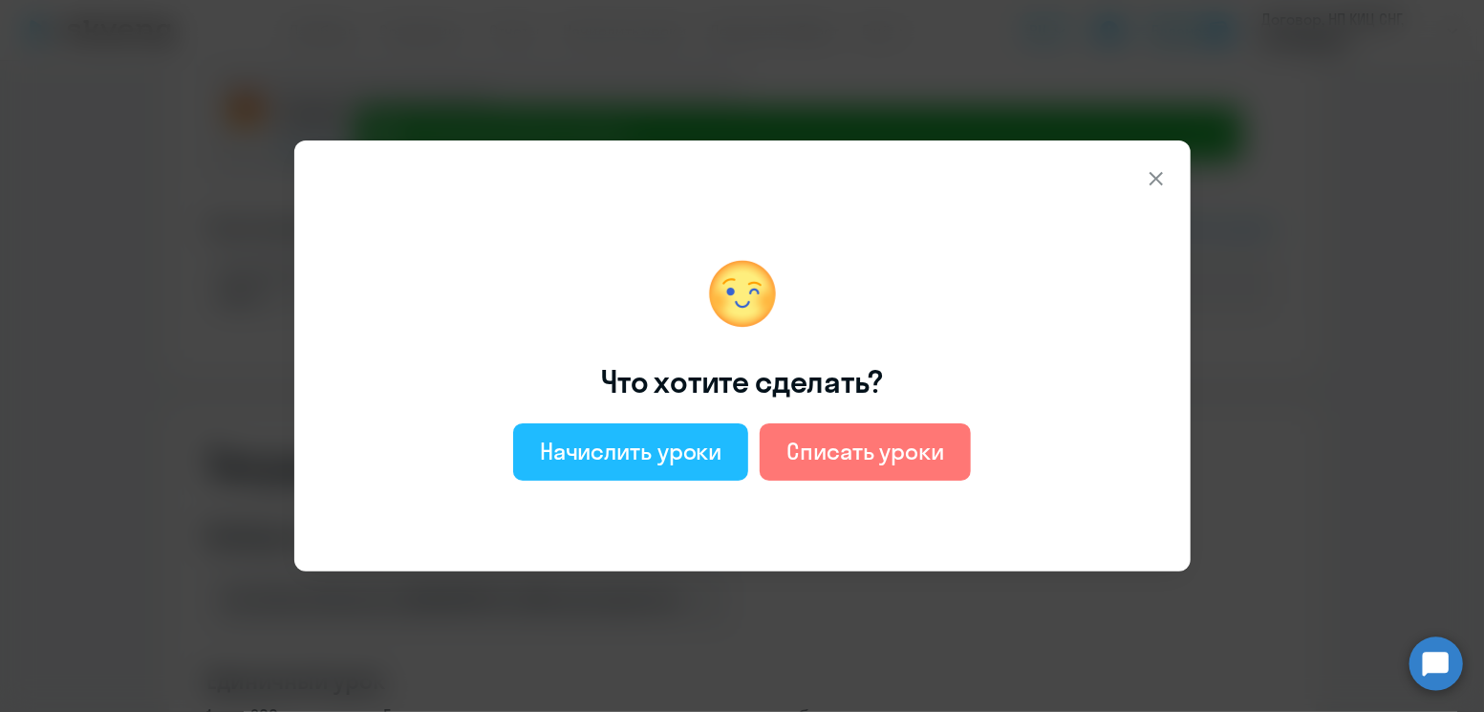
click at [622, 441] on div "Начислить уроки" at bounding box center [631, 451] width 182 height 31
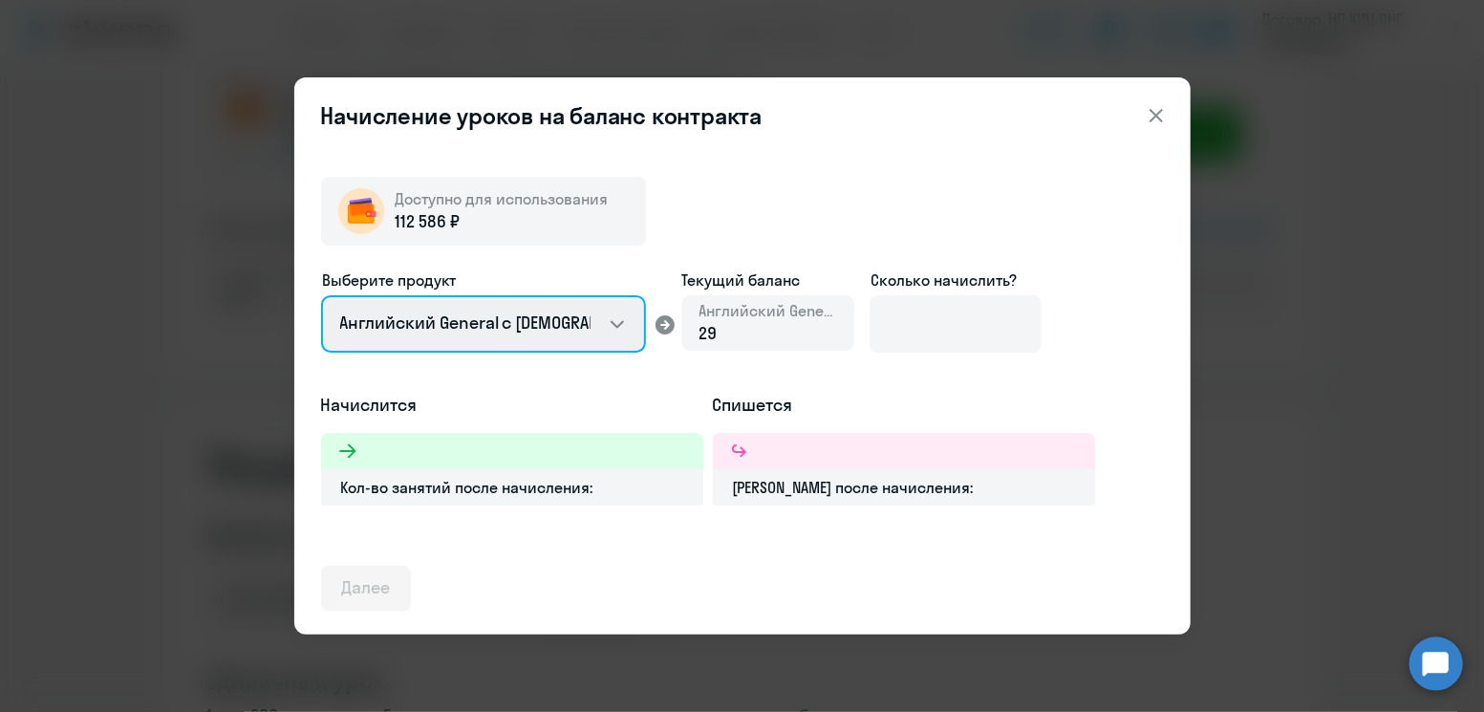
click at [536, 322] on select "Английский General с [DEMOGRAPHIC_DATA] преподавателем Английский General с [DE…" at bounding box center [483, 323] width 325 height 57
select select "english_adult_native_speaker"
click at [321, 295] on select "Английский General с [DEMOGRAPHIC_DATA] преподавателем Английский General с [DE…" at bounding box center [483, 323] width 325 height 57
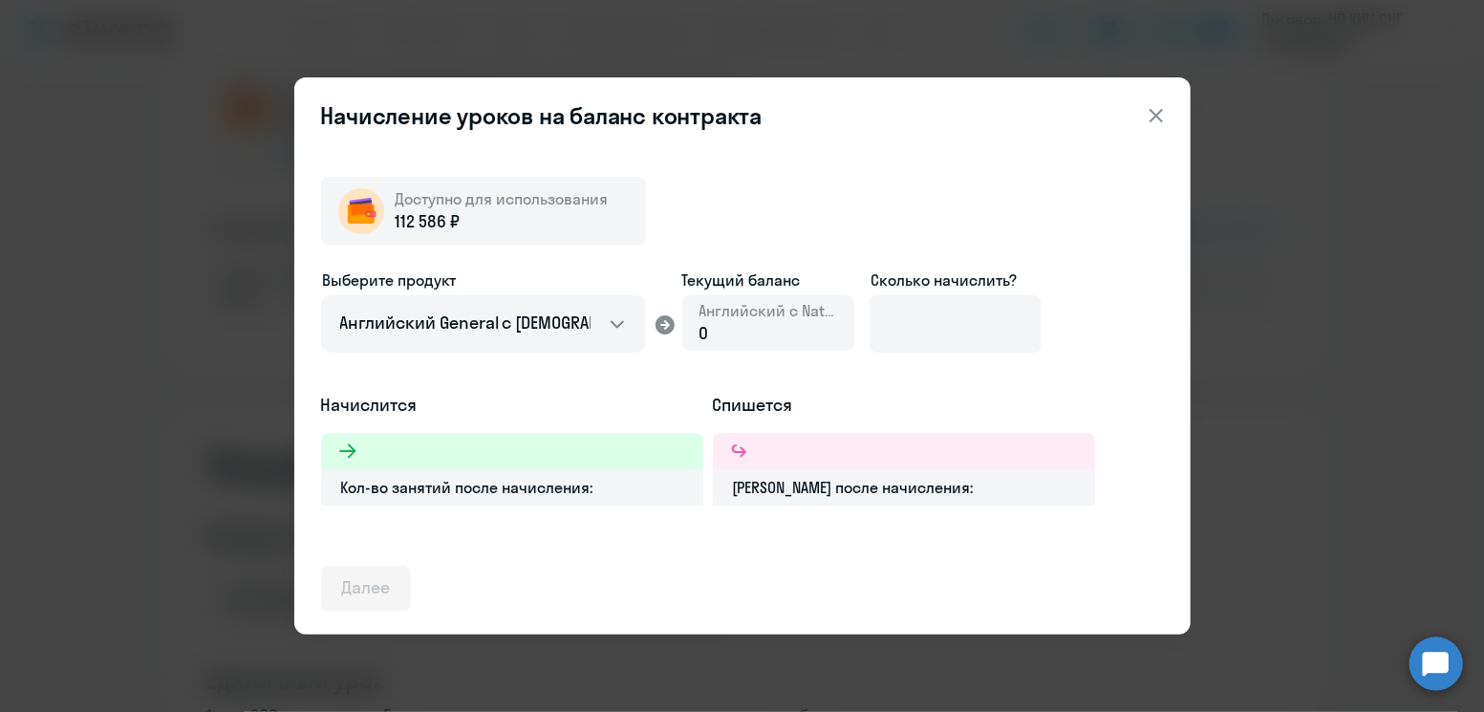
click at [729, 329] on div "0" at bounding box center [768, 333] width 138 height 25
click at [903, 331] on input at bounding box center [955, 323] width 172 height 57
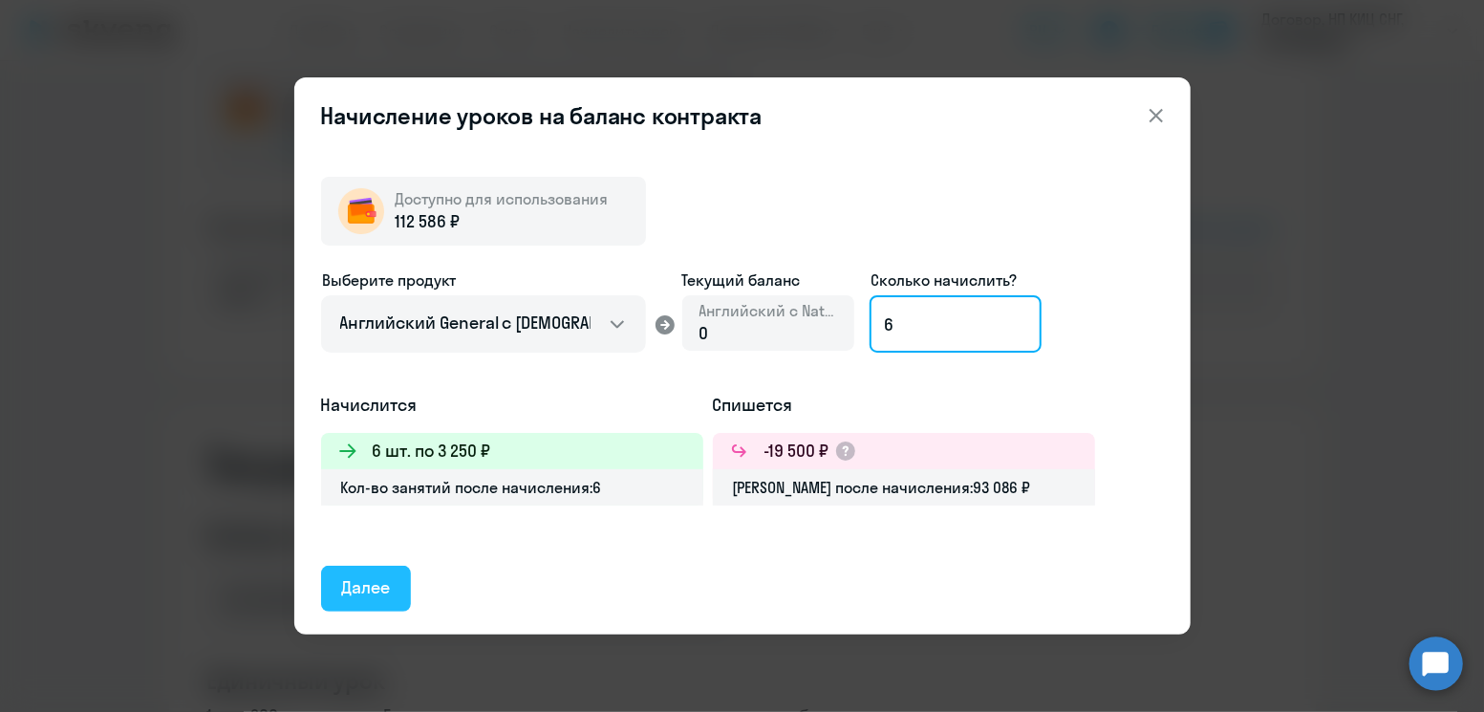
type input "6"
click at [391, 583] on button "Далее" at bounding box center [366, 589] width 91 height 46
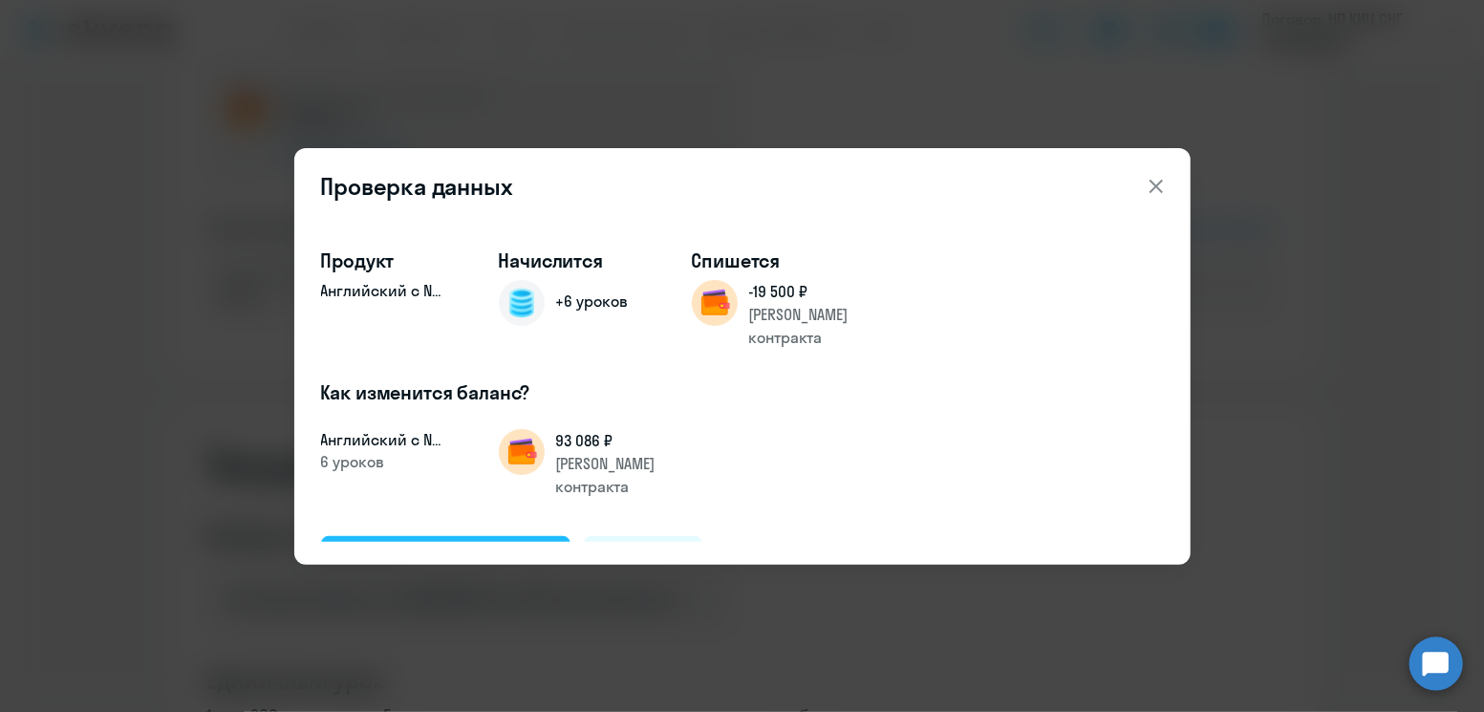
click at [506, 546] on div "Подтвердить и начислить" at bounding box center [446, 558] width 208 height 25
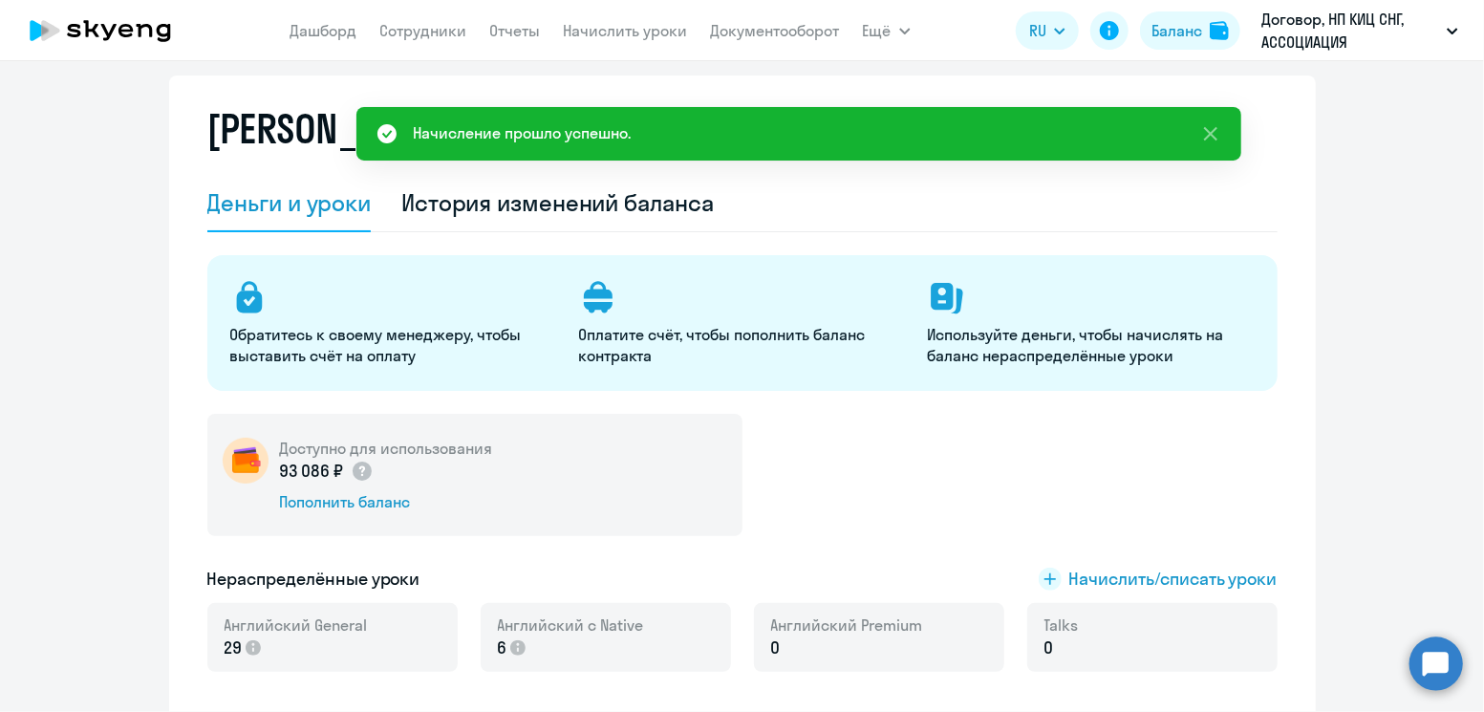
scroll to position [32, 0]
click at [457, 37] on link "Сотрудники" at bounding box center [423, 30] width 87 height 19
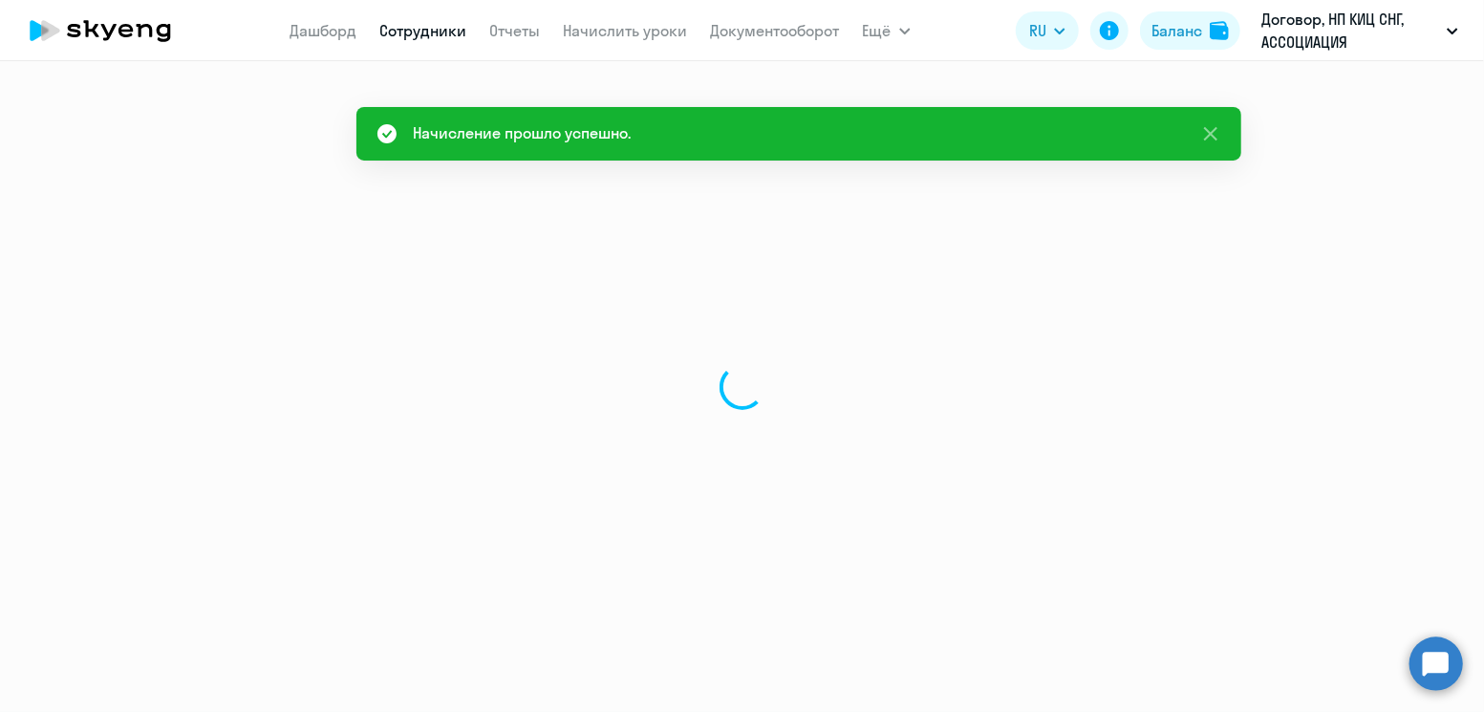
select select "30"
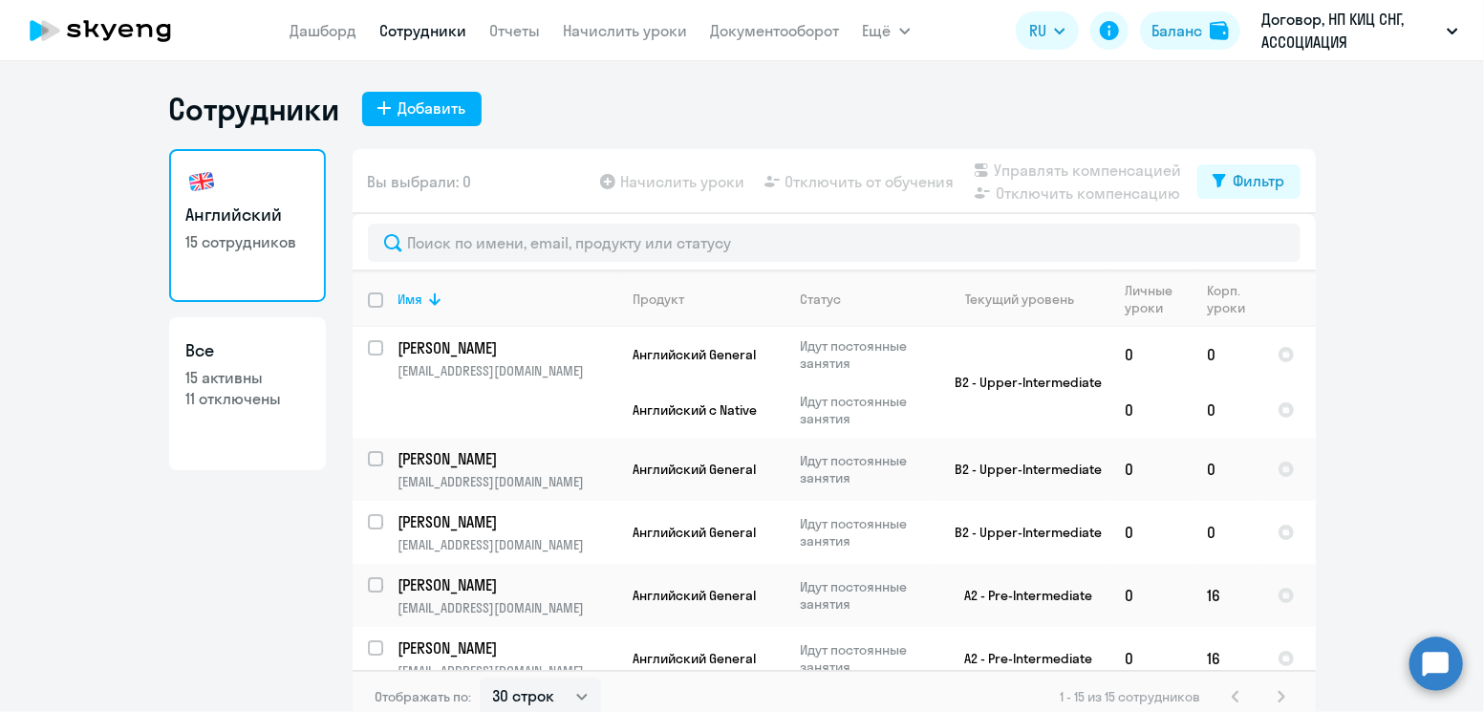
click at [561, 30] on nav "[PERSON_NAME] Отчеты Начислить уроки Документооборот" at bounding box center [564, 30] width 549 height 38
drag, startPoint x: 561, startPoint y: 30, endPoint x: 575, endPoint y: 32, distance: 14.6
click at [575, 32] on nav "[PERSON_NAME] Отчеты Начислить уроки Документооборот" at bounding box center [564, 30] width 549 height 38
click at [575, 32] on link "Начислить уроки" at bounding box center [626, 30] width 124 height 19
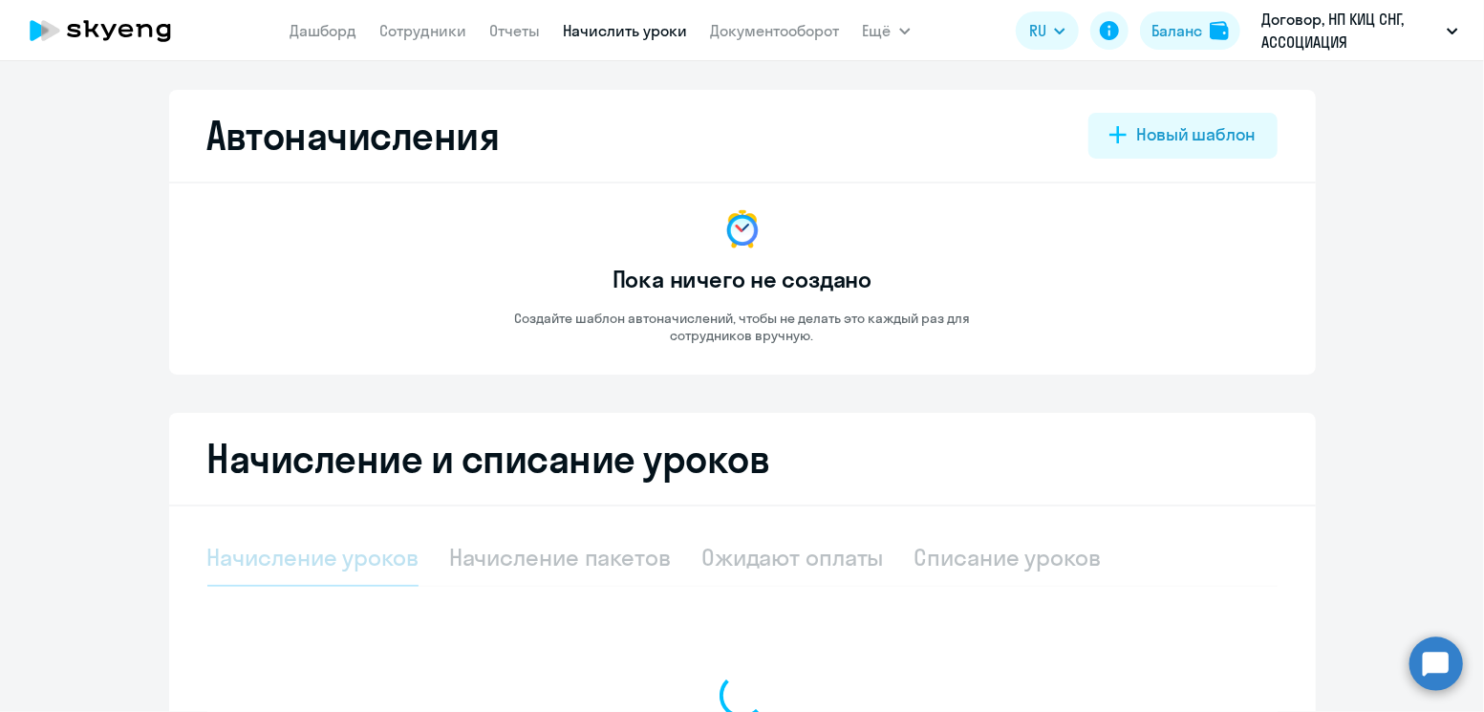
select select "10"
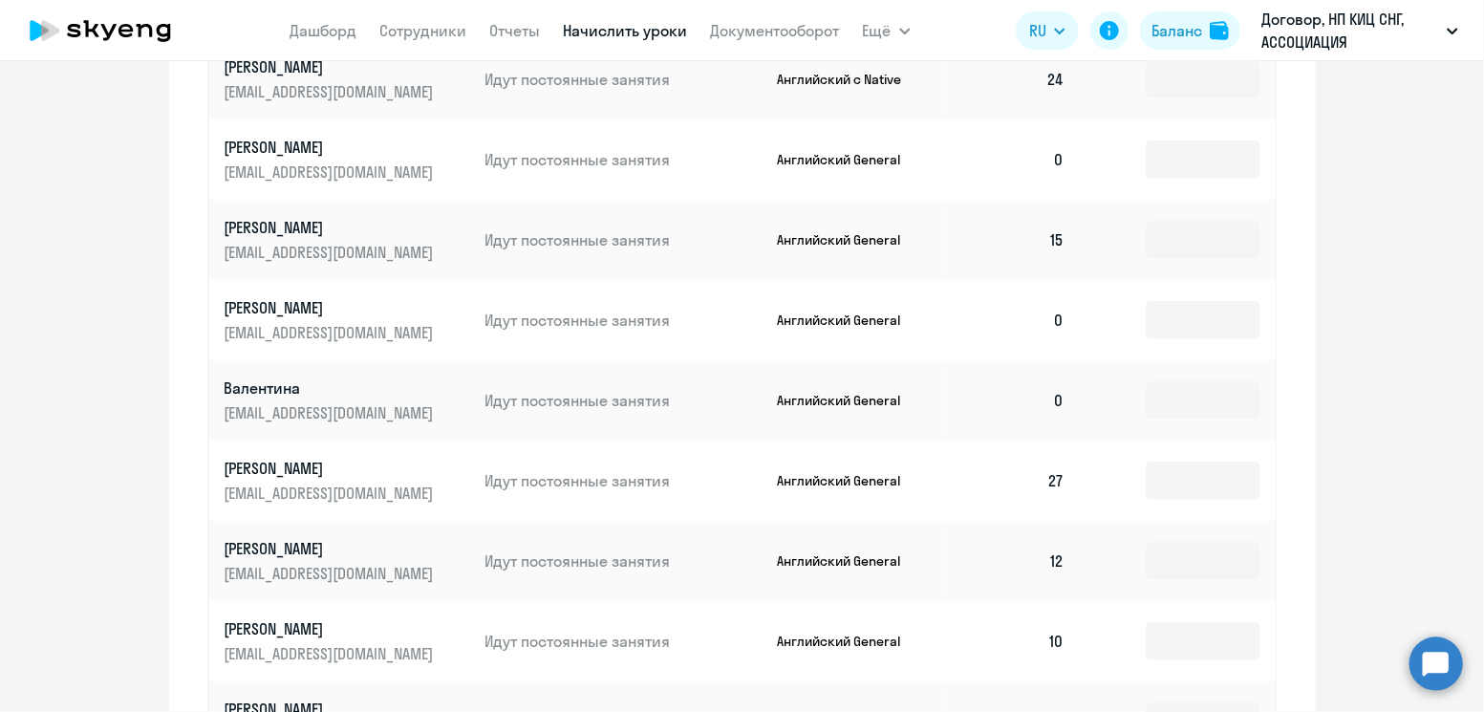
scroll to position [858, 0]
click at [1211, 303] on input at bounding box center [1203, 319] width 115 height 38
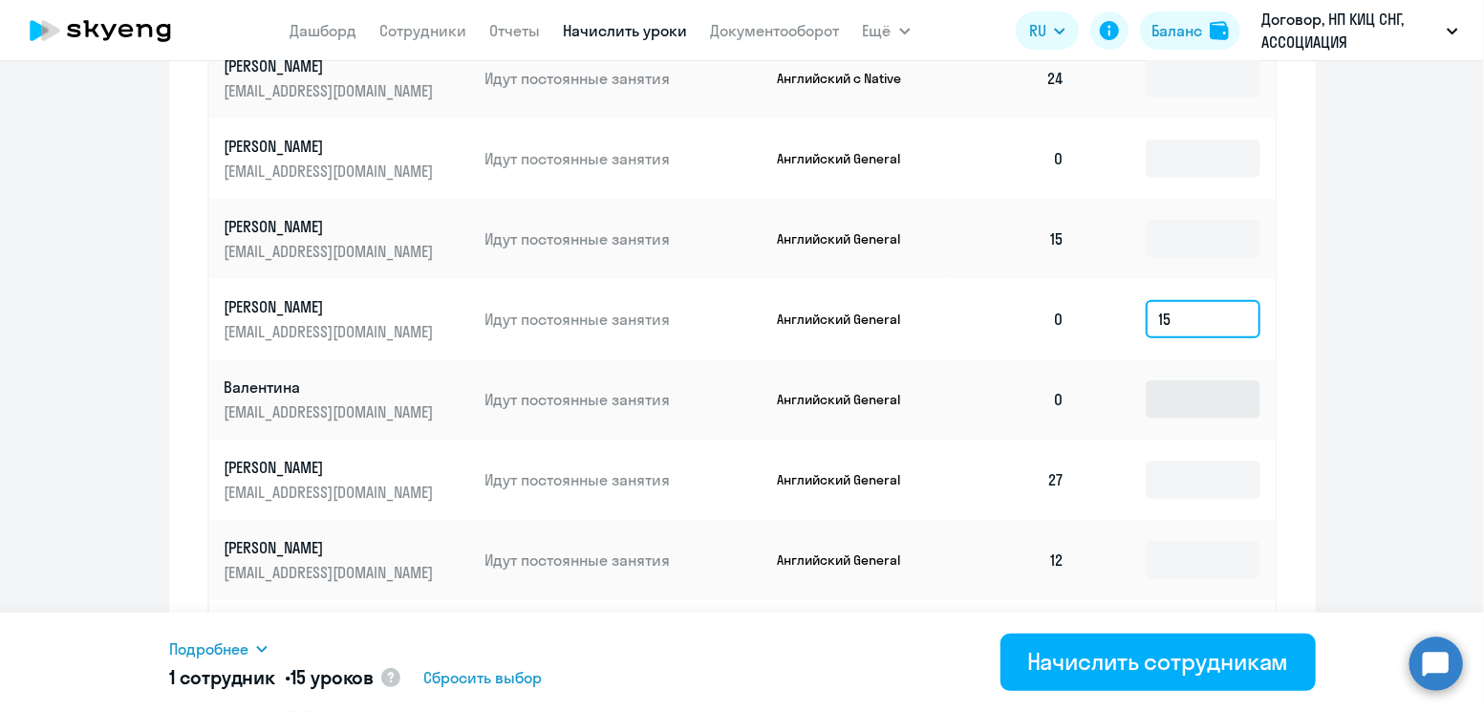
type input "15"
click at [1202, 393] on input at bounding box center [1203, 399] width 115 height 38
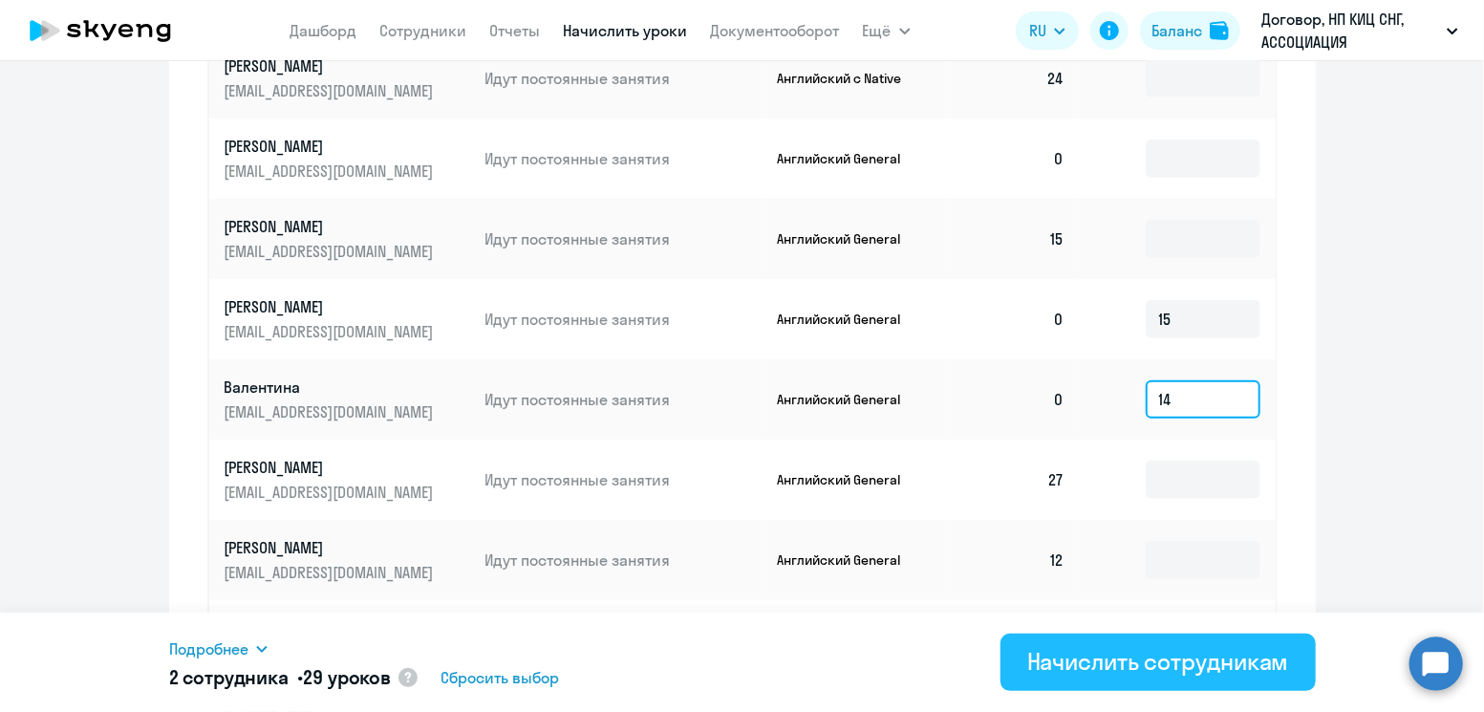
type input "14"
click at [1146, 659] on div "Начислить сотрудникам" at bounding box center [1158, 661] width 262 height 31
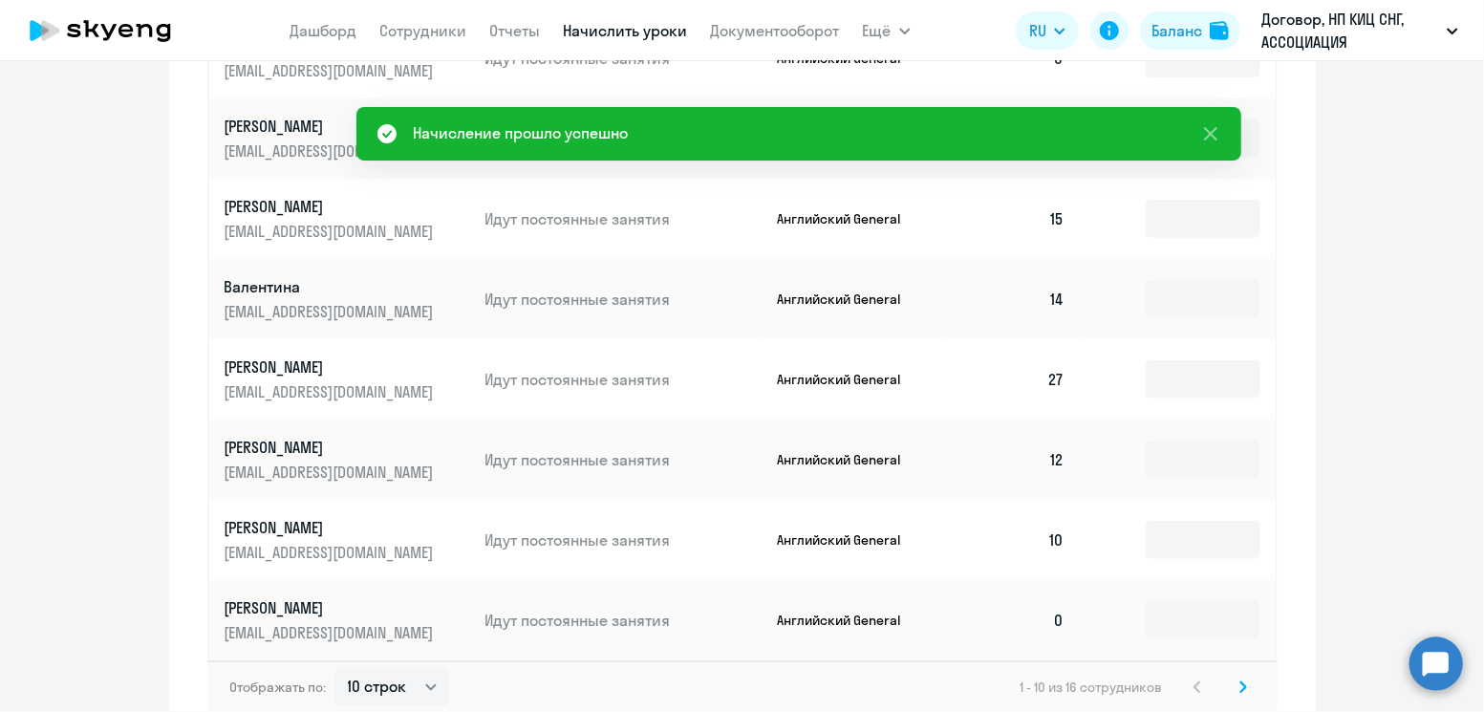
scroll to position [1066, 0]
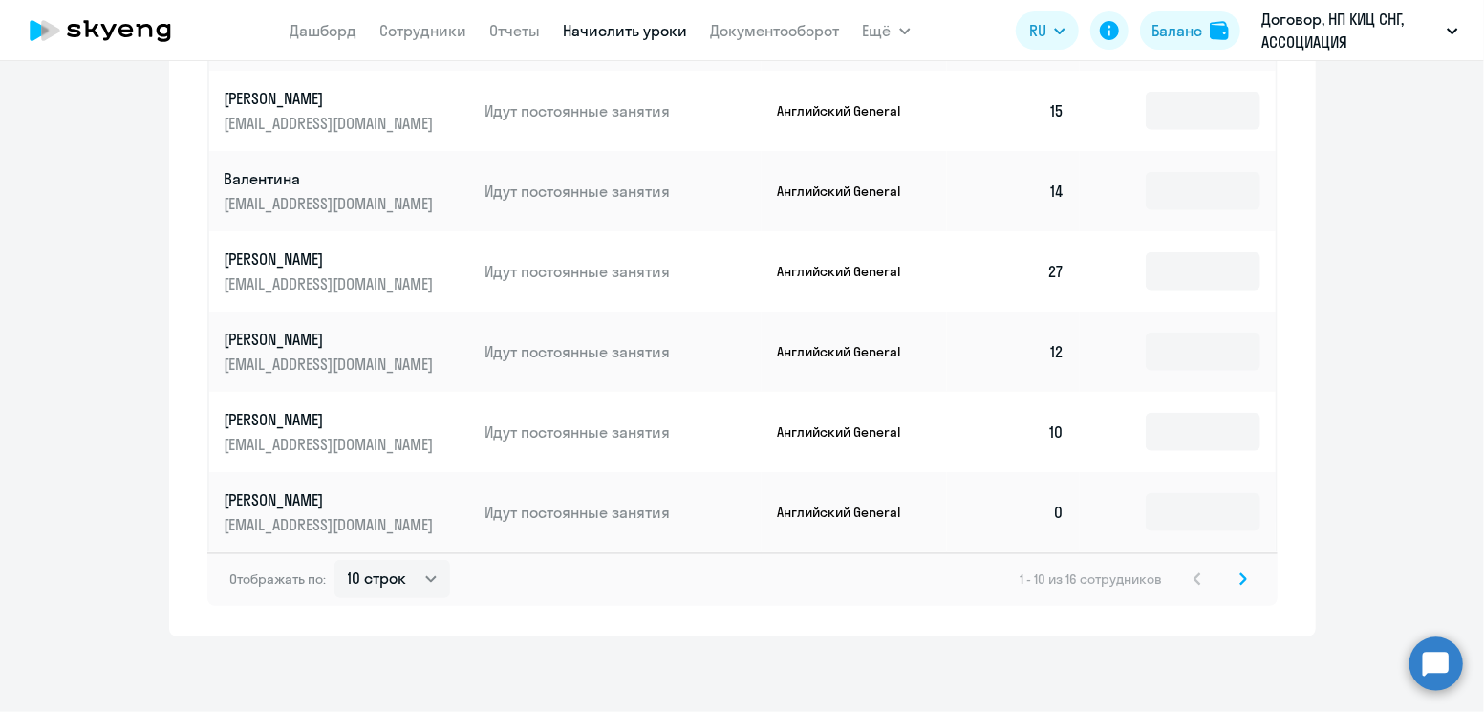
click at [1239, 582] on icon at bounding box center [1243, 578] width 8 height 13
click at [1173, 439] on input at bounding box center [1203, 431] width 115 height 38
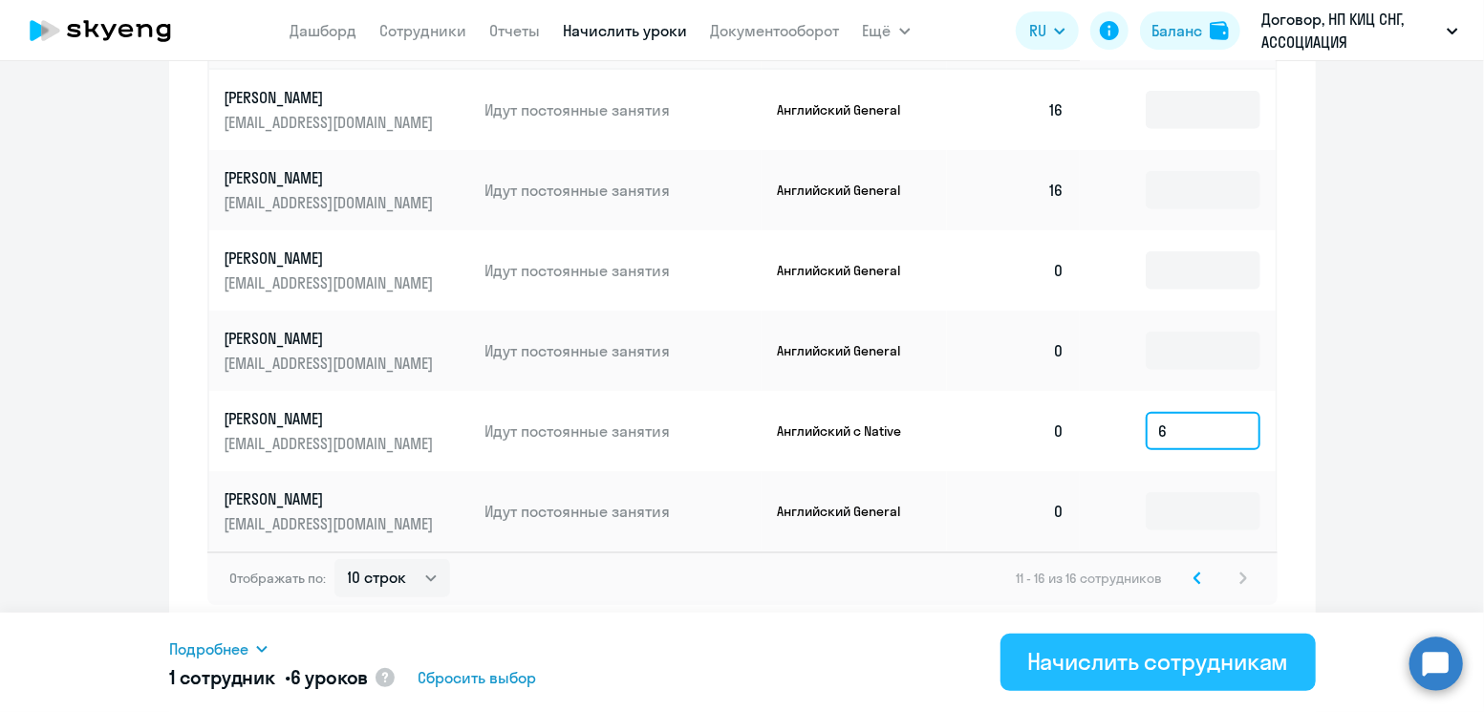
type input "6"
click at [1115, 675] on button "Начислить сотрудникам" at bounding box center [1157, 661] width 315 height 57
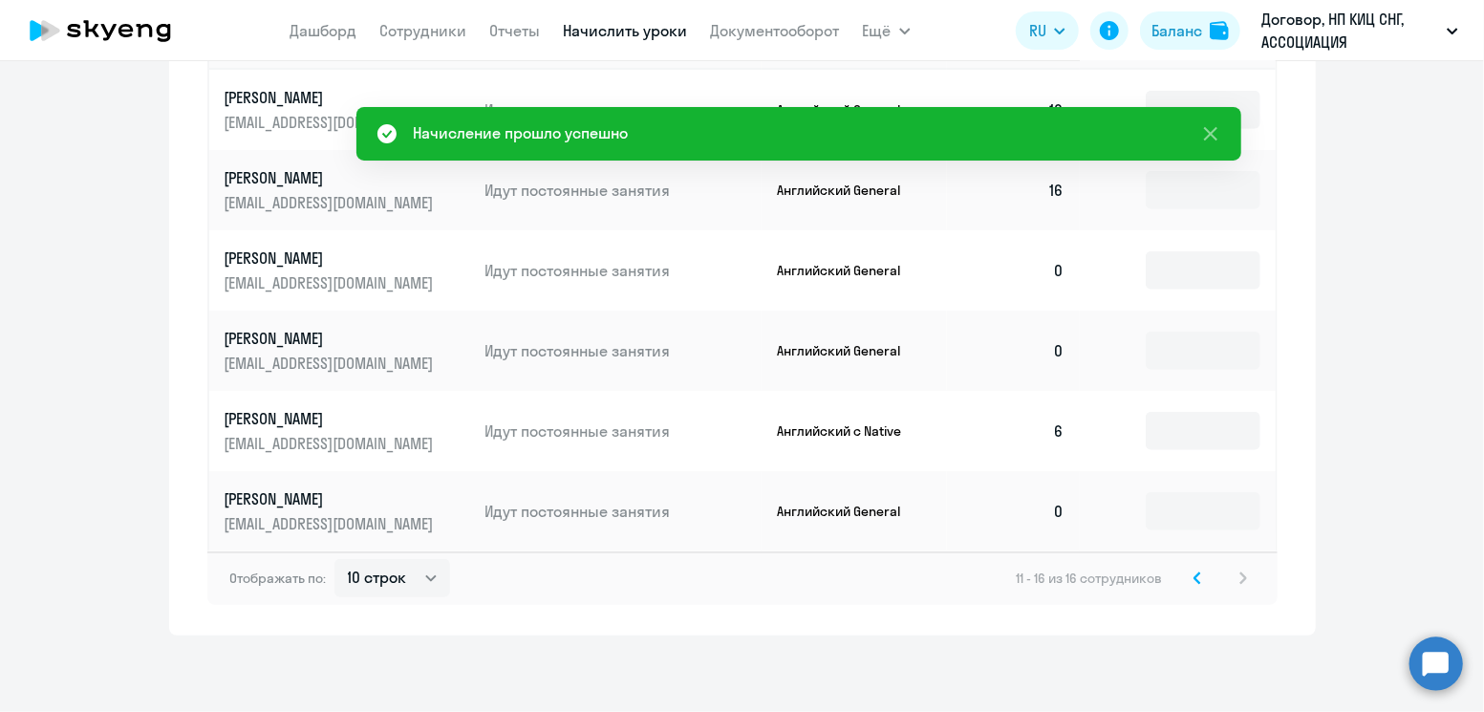
scroll to position [0, 0]
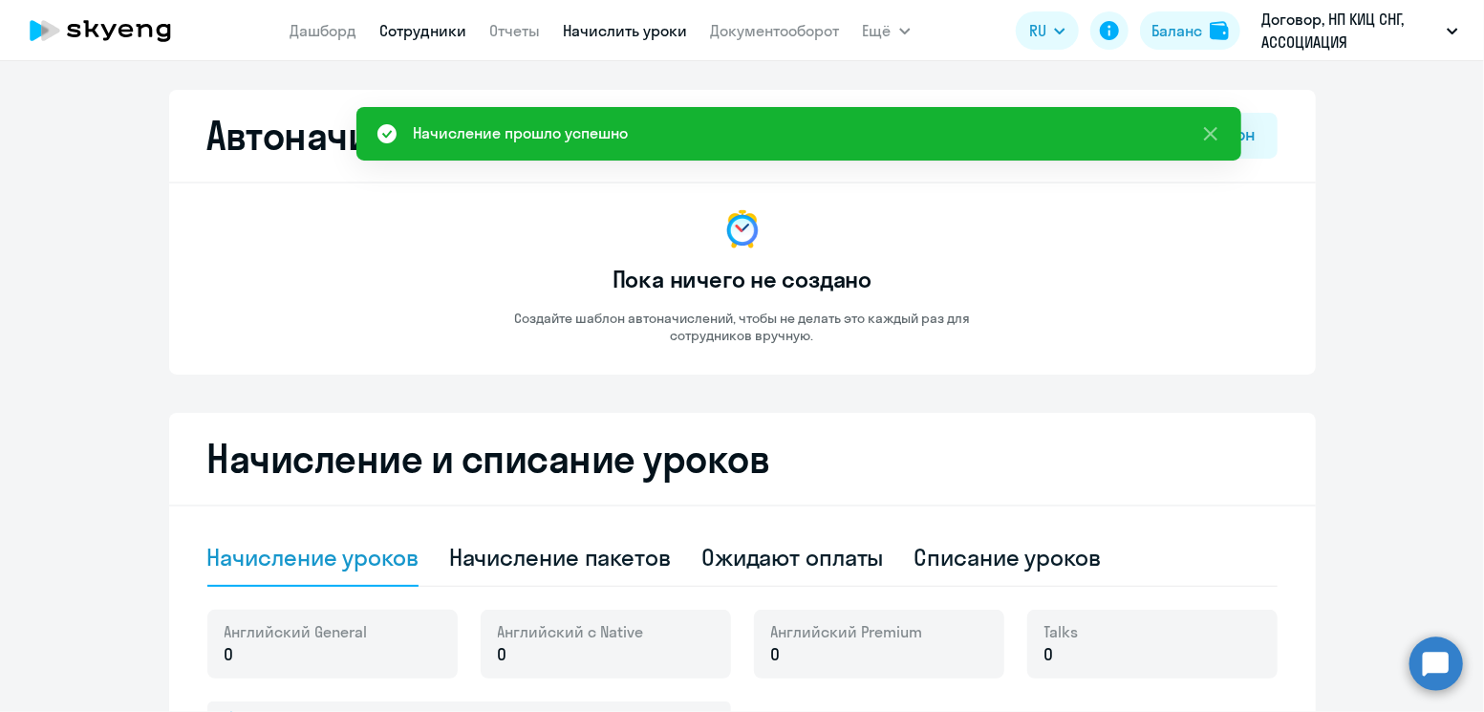
click at [456, 22] on link "Сотрудники" at bounding box center [423, 30] width 87 height 19
select select "30"
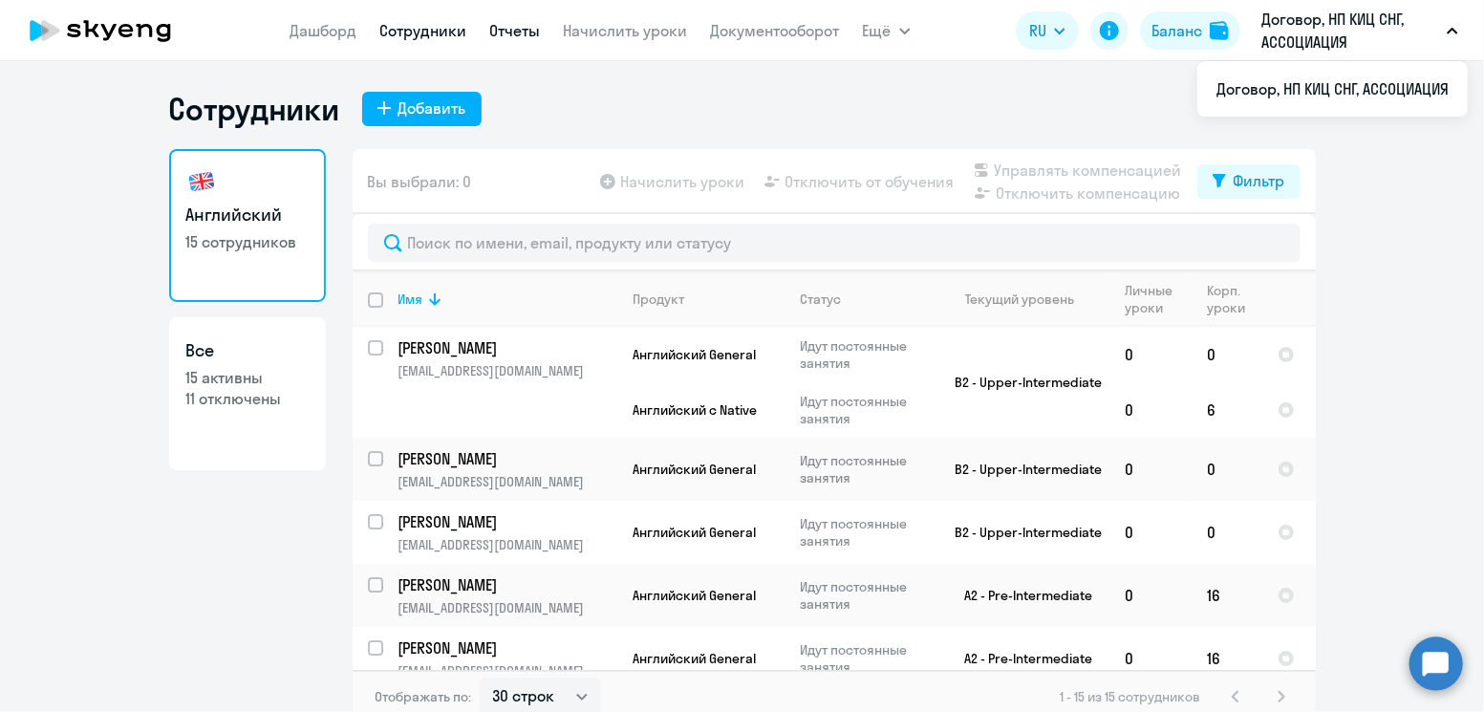
click at [506, 37] on link "Отчеты" at bounding box center [515, 30] width 51 height 19
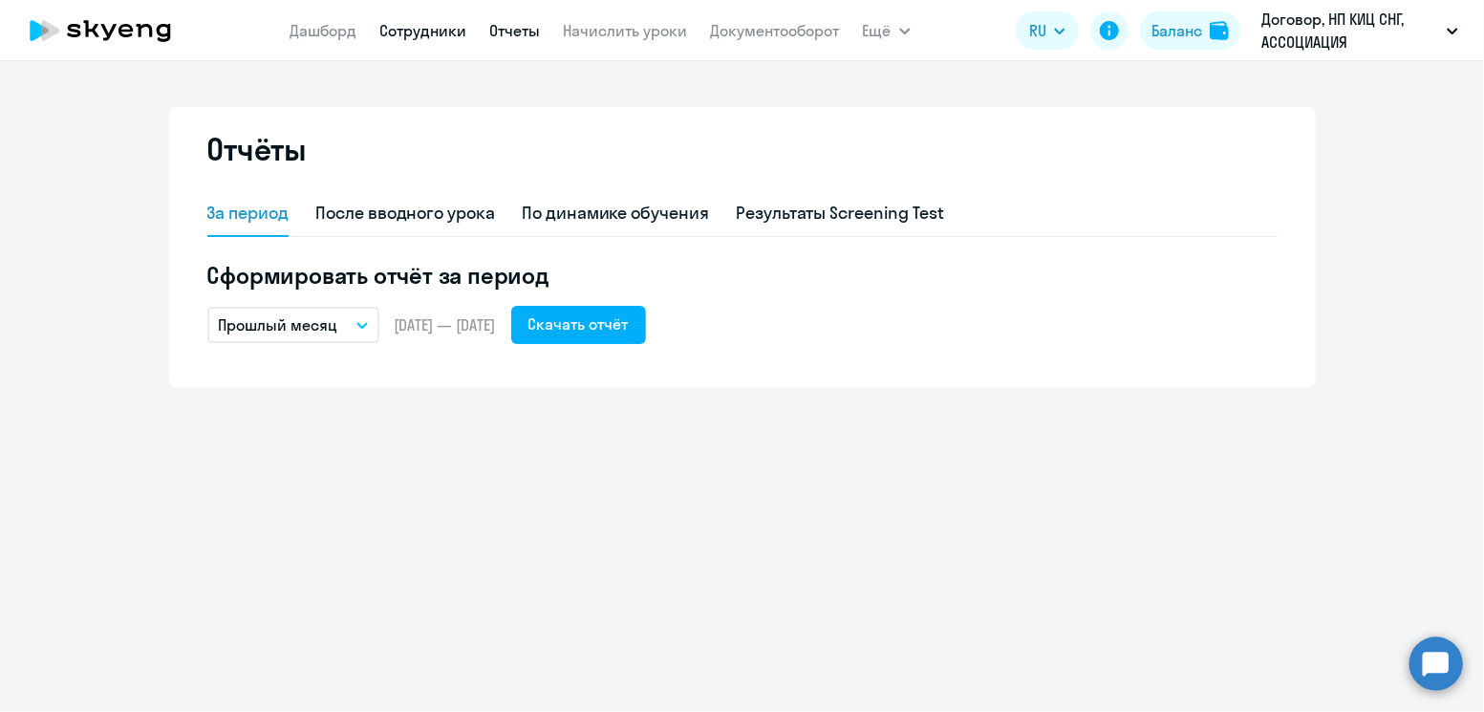
click at [422, 24] on link "Сотрудники" at bounding box center [423, 30] width 87 height 19
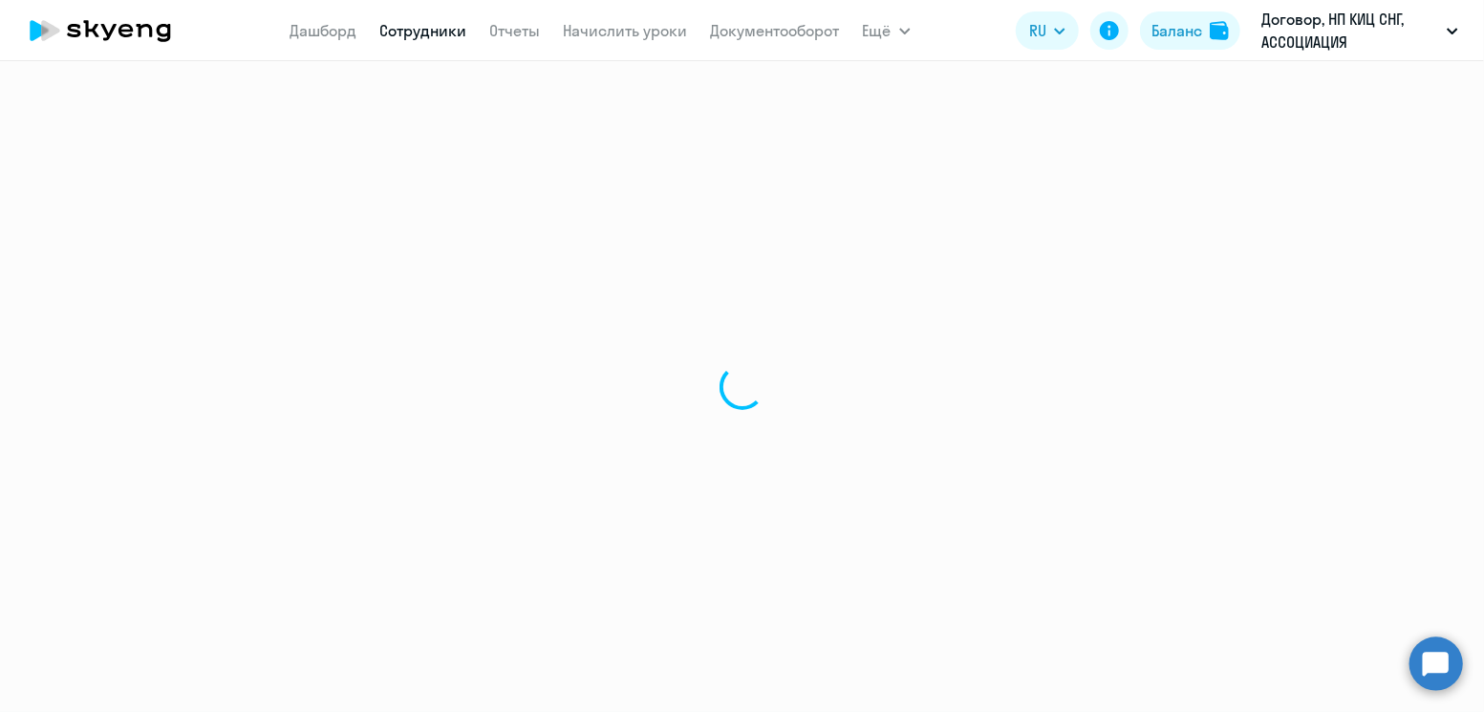
select select "30"
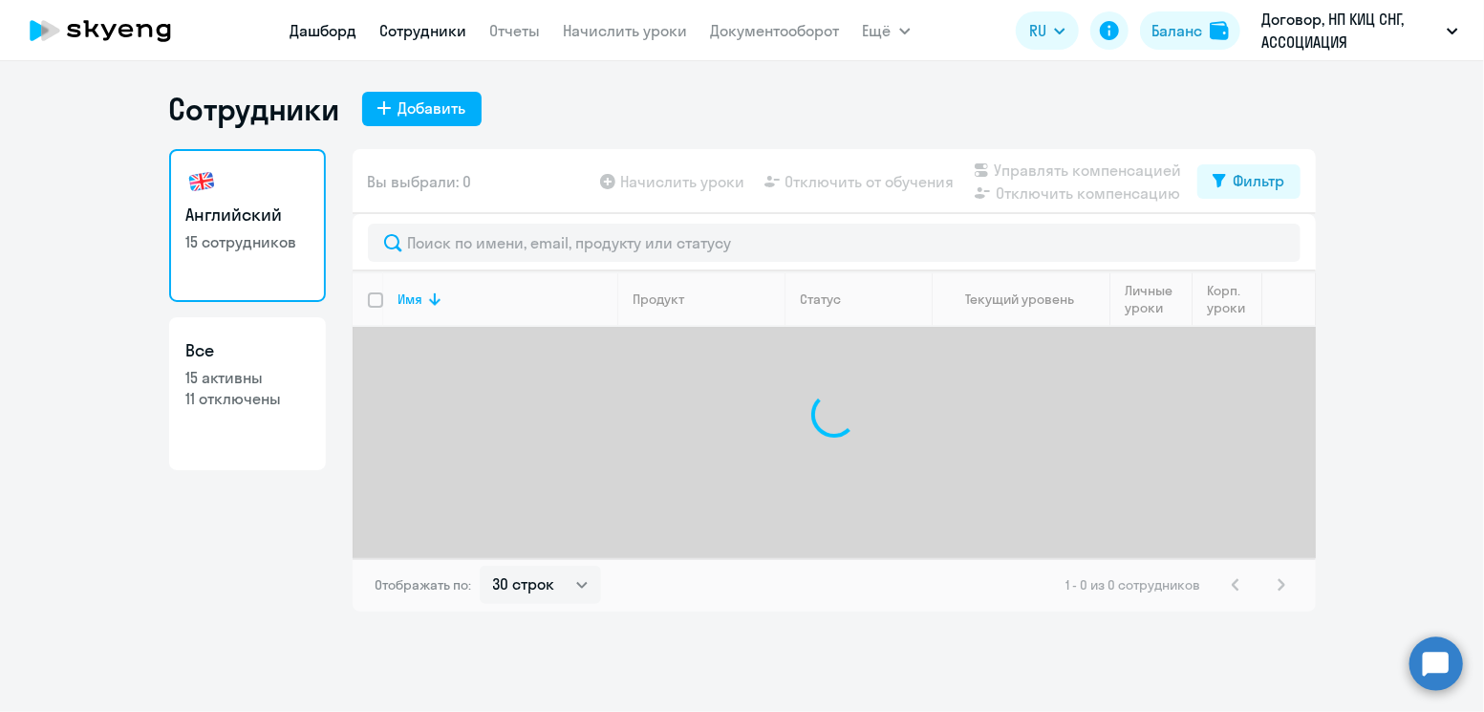
click at [323, 34] on link "Дашборд" at bounding box center [323, 30] width 67 height 19
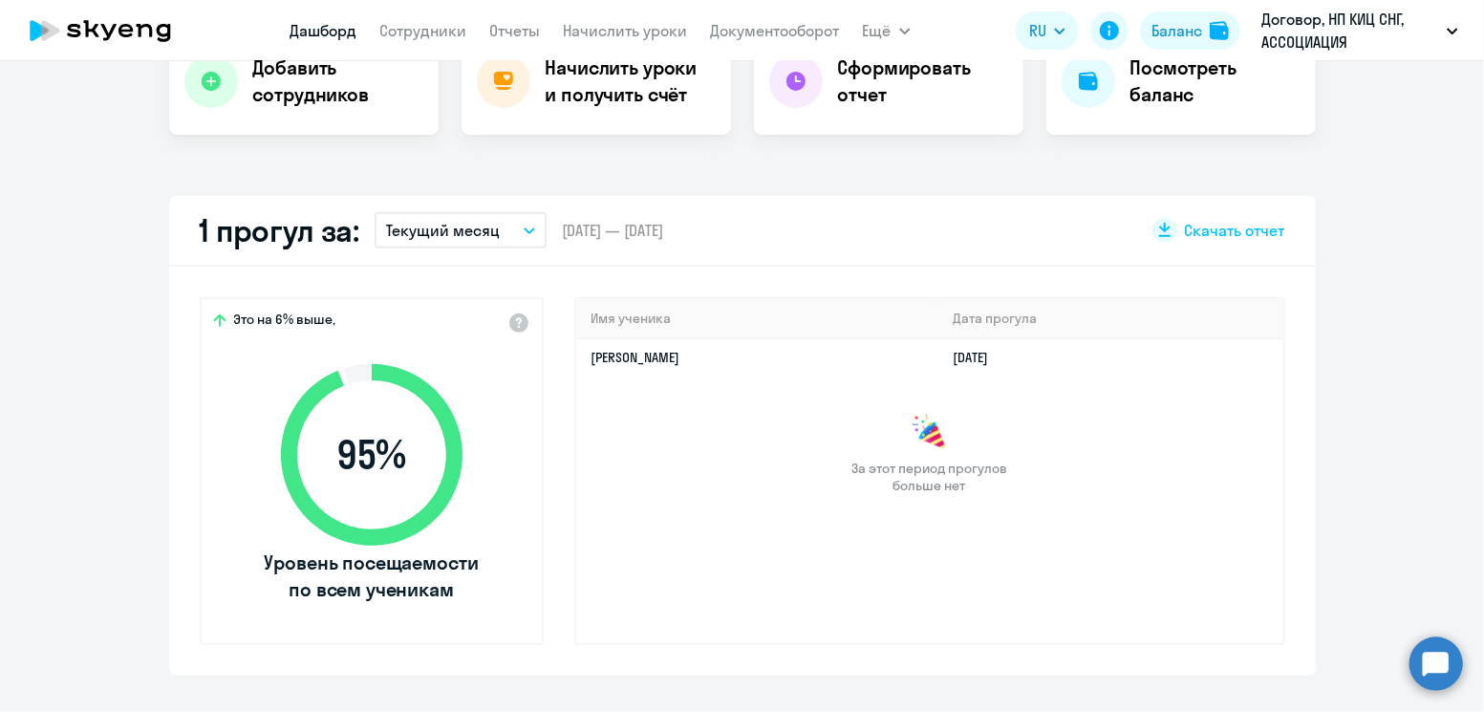
scroll to position [432, 0]
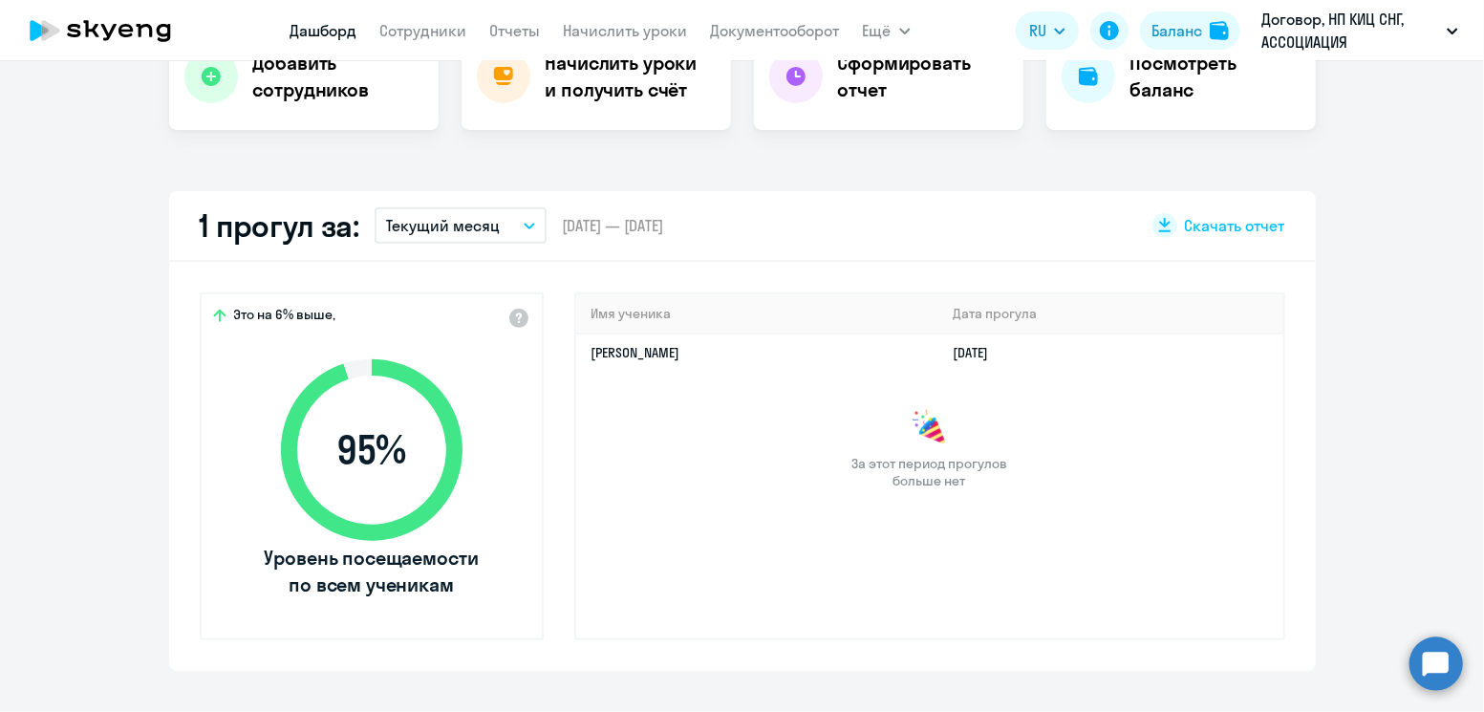
click at [525, 240] on button "Текущий месяц" at bounding box center [461, 225] width 172 height 36
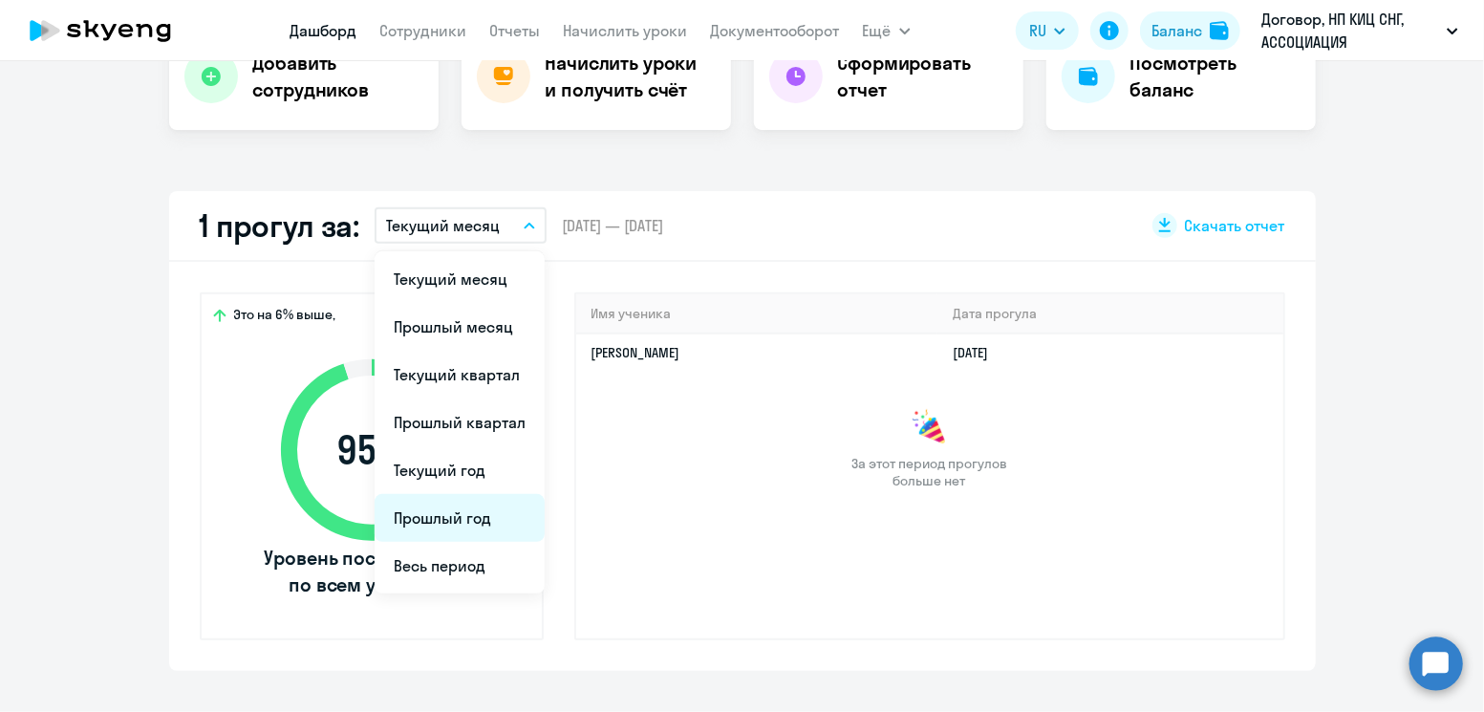
select select "30"
click at [463, 471] on li "Текущий год" at bounding box center [460, 470] width 170 height 48
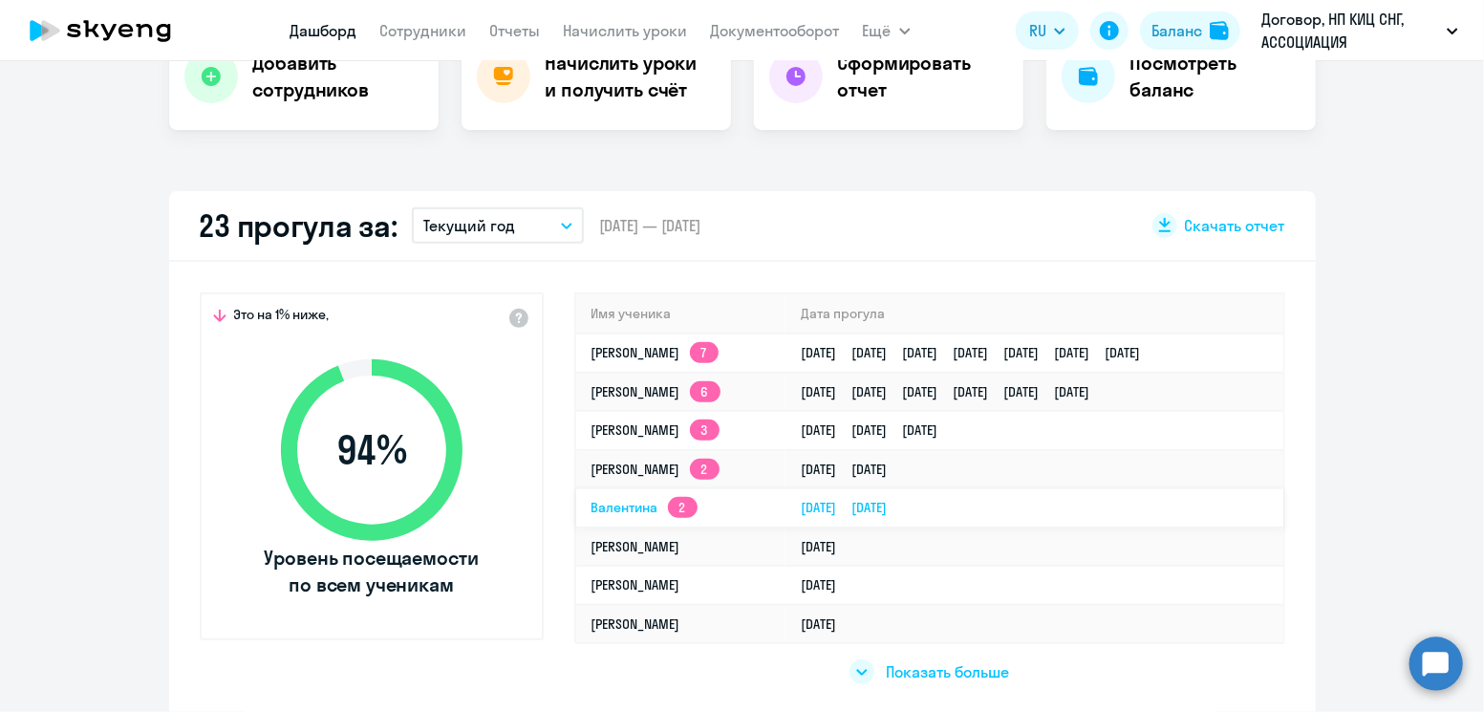
drag, startPoint x: 1070, startPoint y: 499, endPoint x: 900, endPoint y: 505, distance: 170.2
click at [900, 505] on td "[DATE] [DATE]" at bounding box center [1033, 507] width 497 height 39
copy link "[DATE] [DATE]"
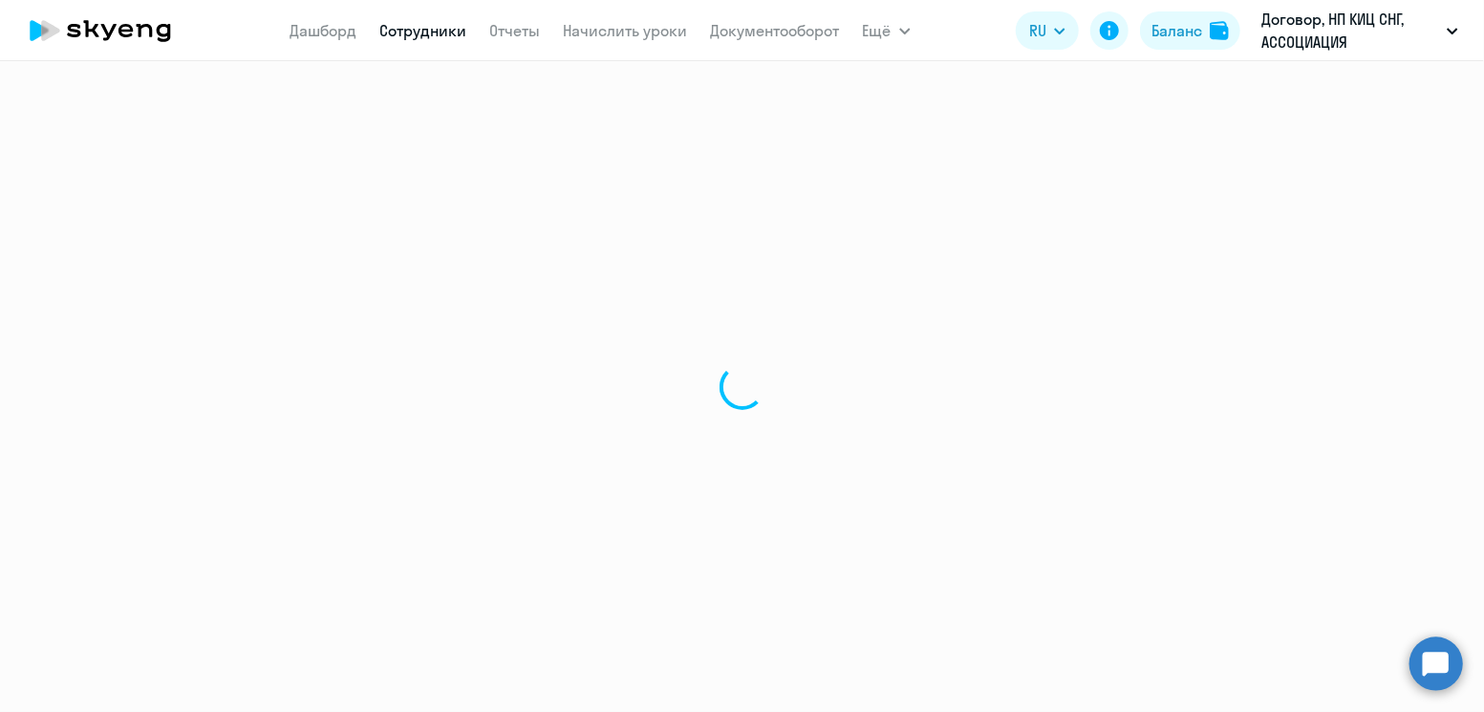
select select "english"
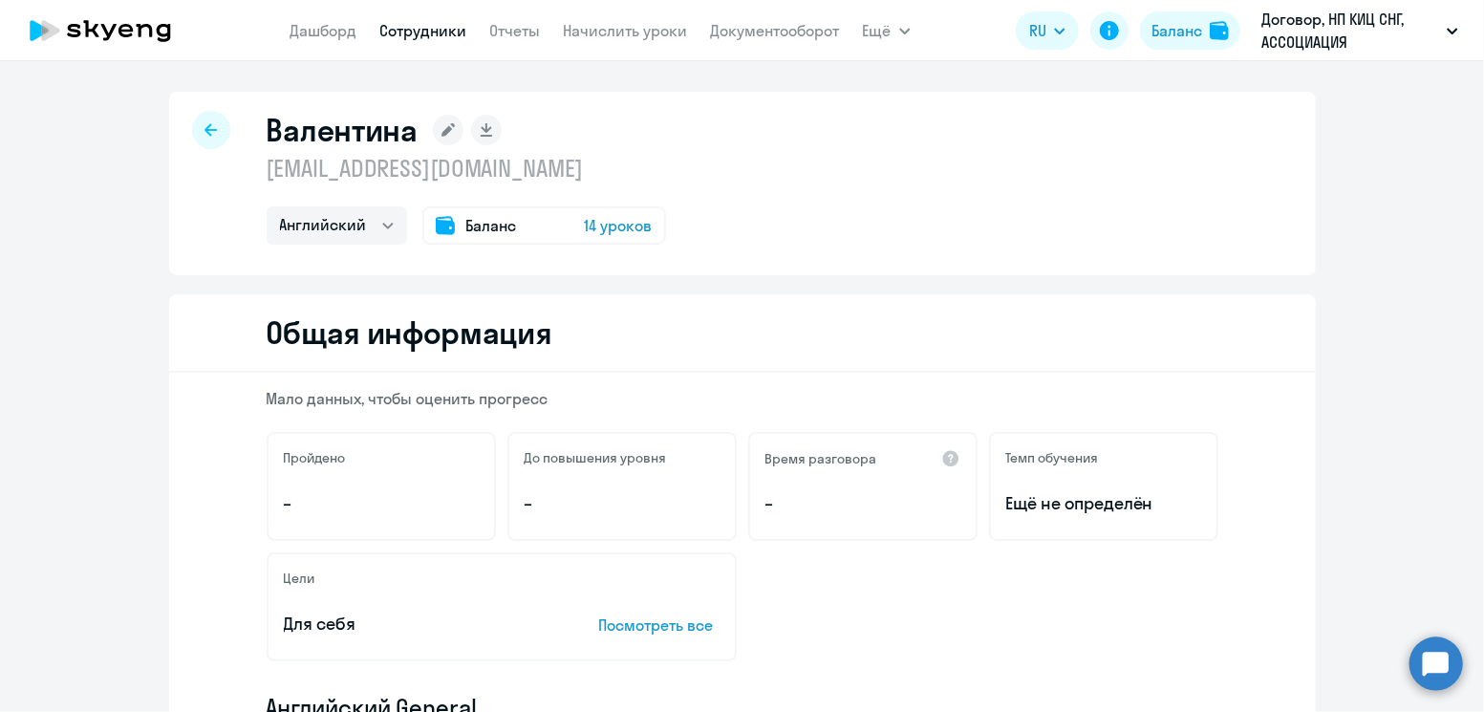
click at [198, 119] on div at bounding box center [211, 130] width 38 height 38
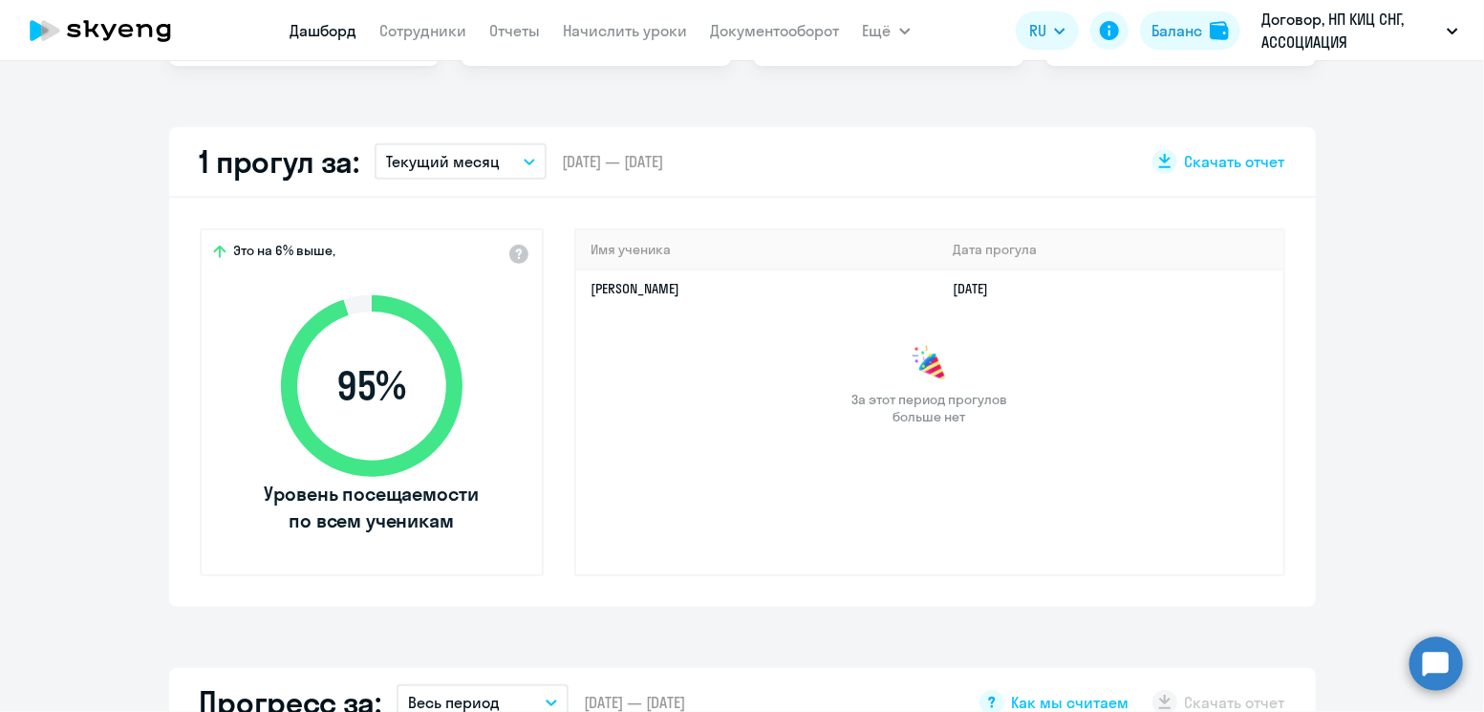
scroll to position [504, 0]
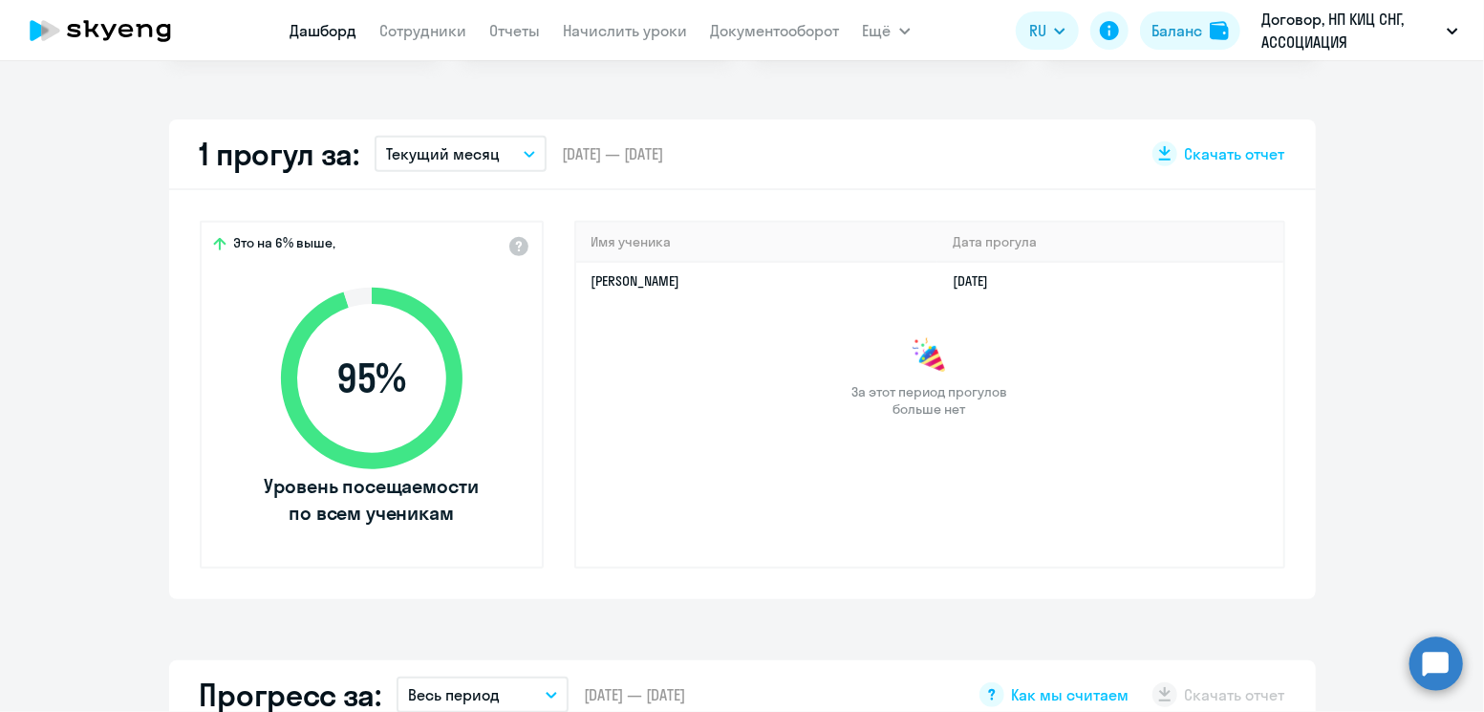
select select "30"
click at [501, 158] on button "Текущий месяц" at bounding box center [461, 154] width 172 height 36
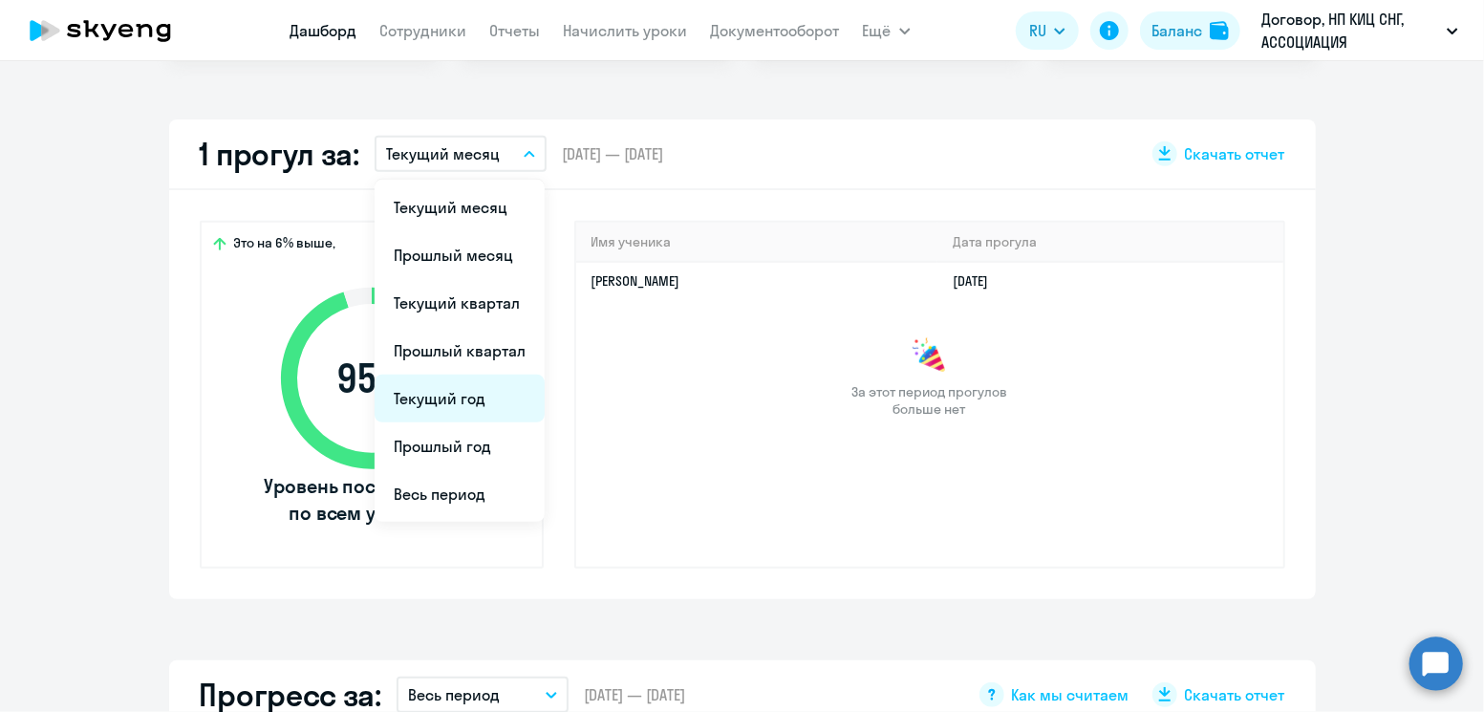
click at [433, 409] on li "Текущий год" at bounding box center [460, 399] width 170 height 48
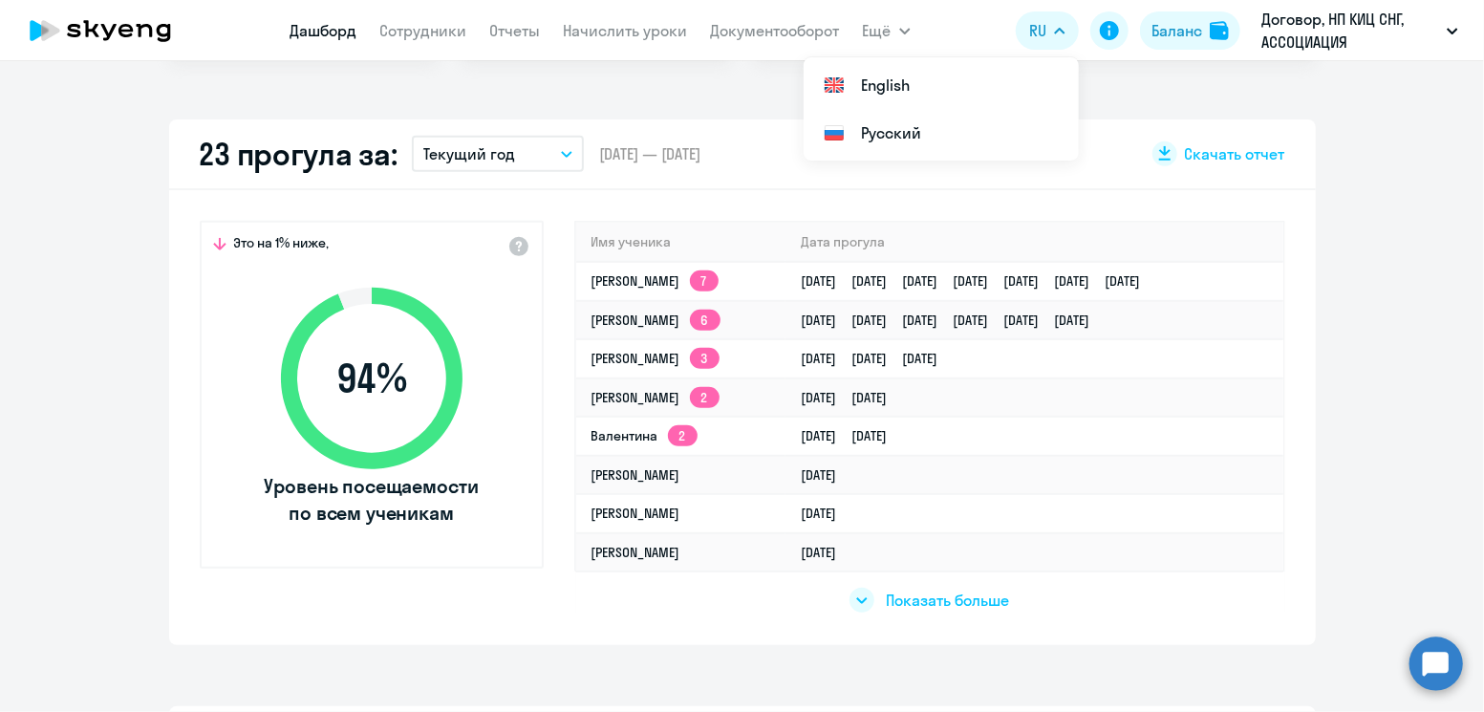
scroll to position [0, 0]
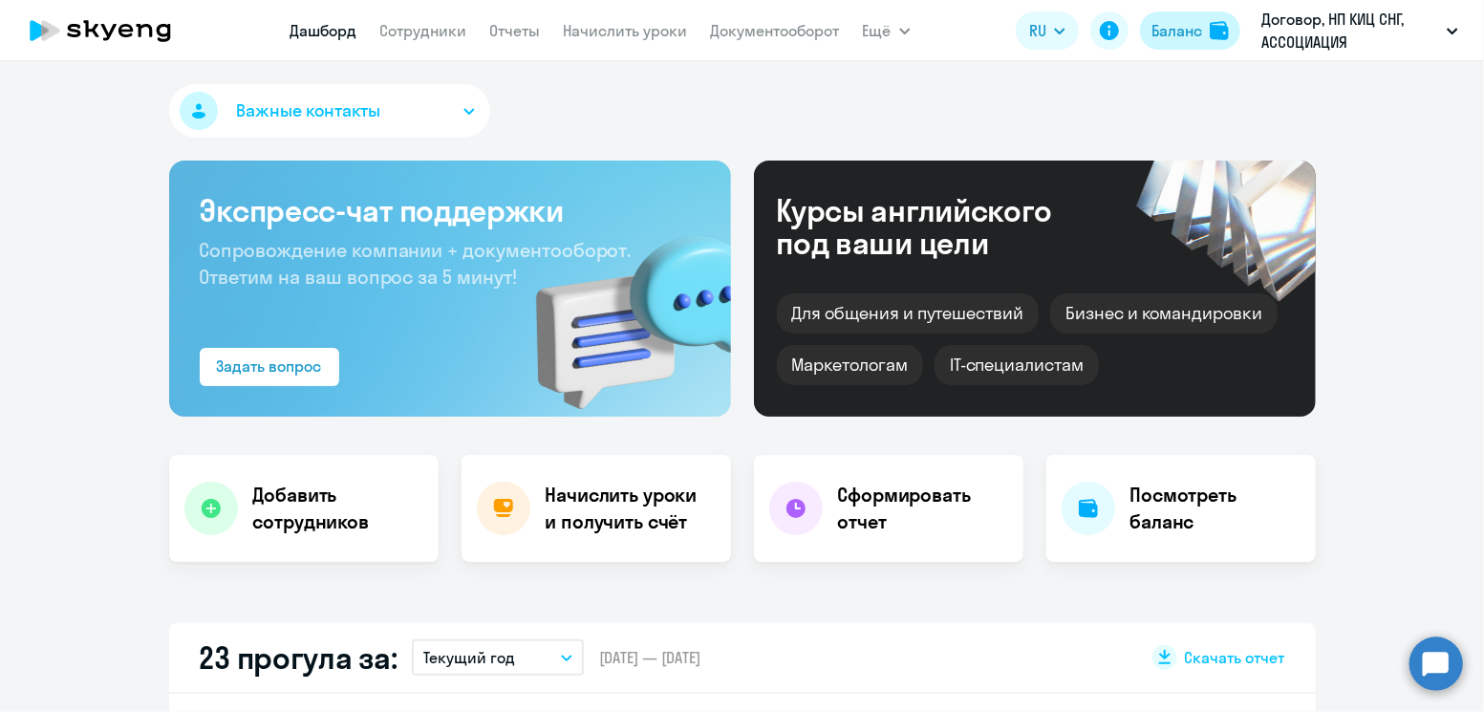
click at [1186, 49] on button "Баланс" at bounding box center [1190, 30] width 100 height 38
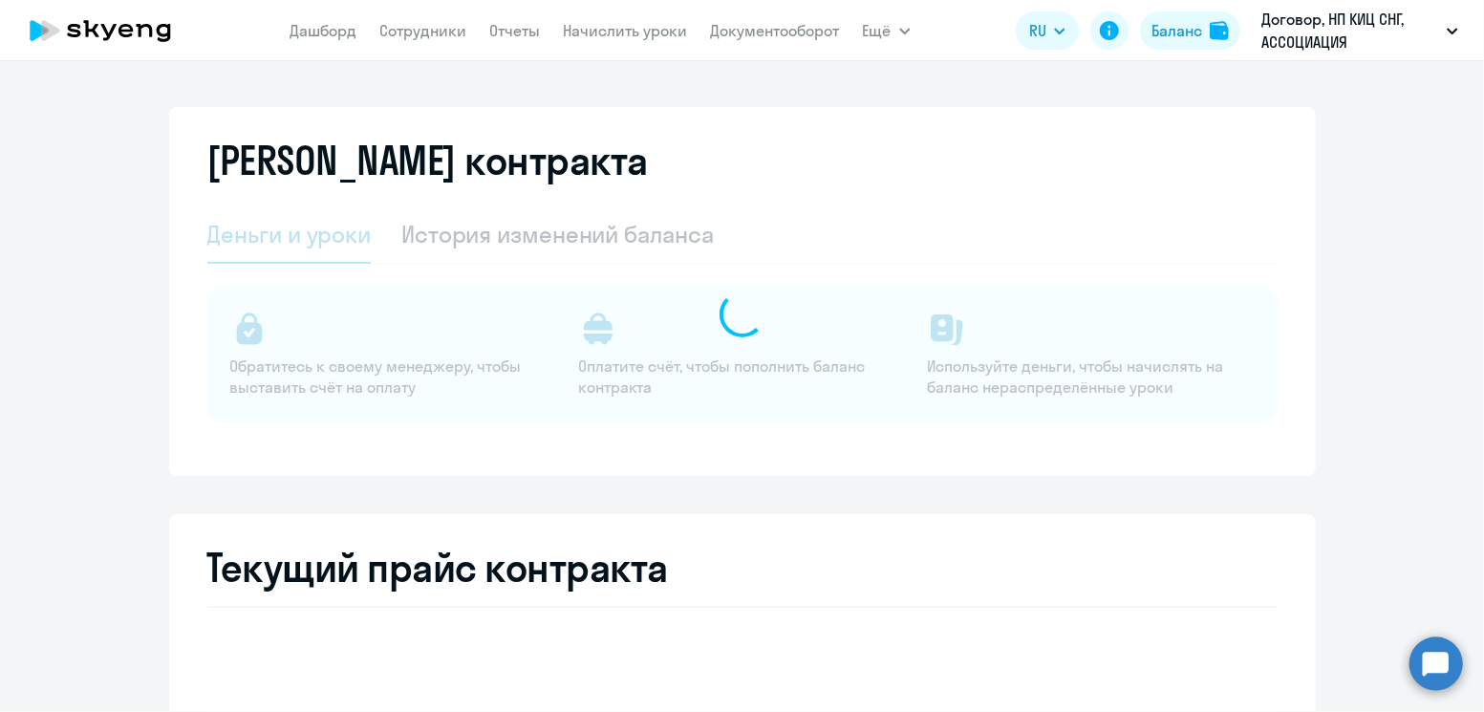
select select "english_adult_not_native_speaker"
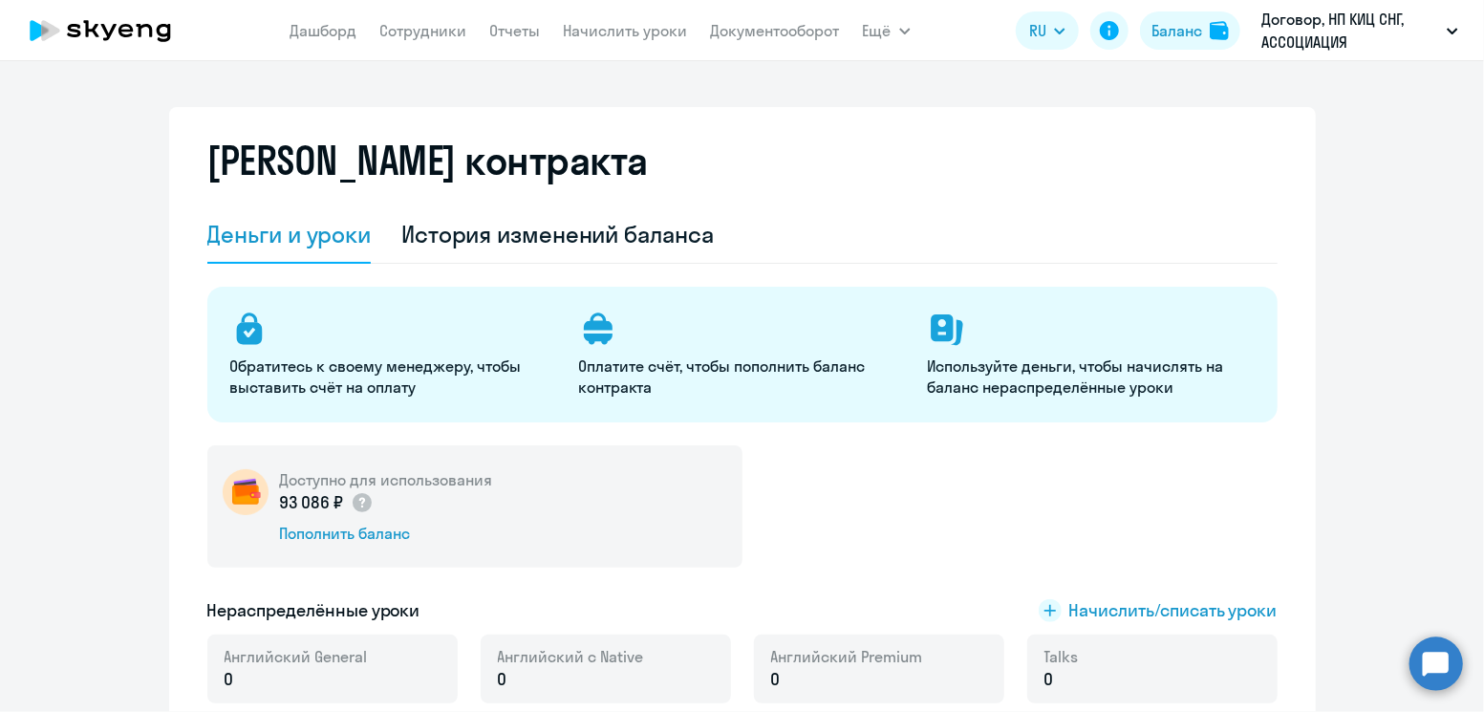
click at [456, 13] on nav "[PERSON_NAME] Отчеты Начислить уроки Документооборот" at bounding box center [564, 30] width 549 height 38
click at [442, 40] on app-menu-item-link "Сотрудники" at bounding box center [423, 31] width 87 height 24
drag, startPoint x: 444, startPoint y: 40, endPoint x: 453, endPoint y: 33, distance: 10.9
click at [453, 33] on app-menu-item-link "Сотрудники" at bounding box center [423, 31] width 87 height 24
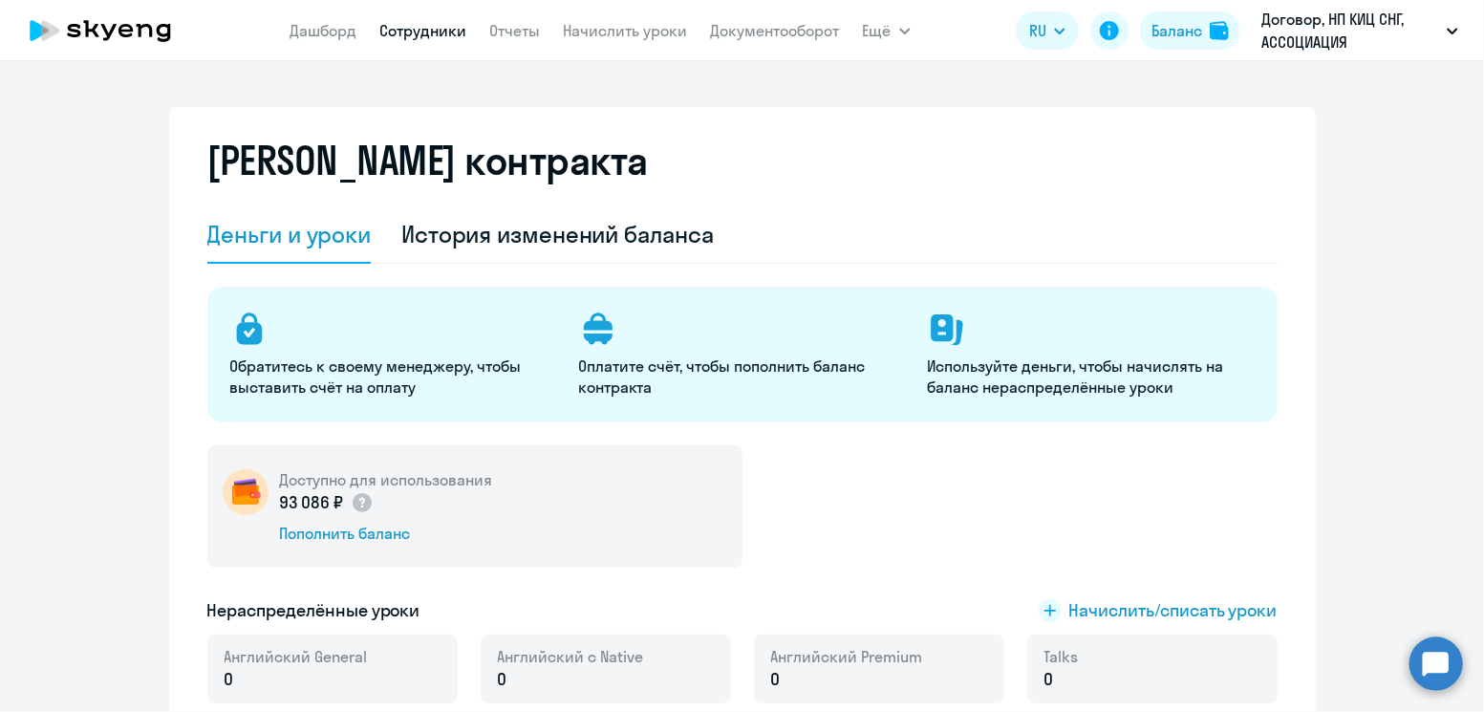
click at [453, 33] on link "Сотрудники" at bounding box center [423, 30] width 87 height 19
select select "30"
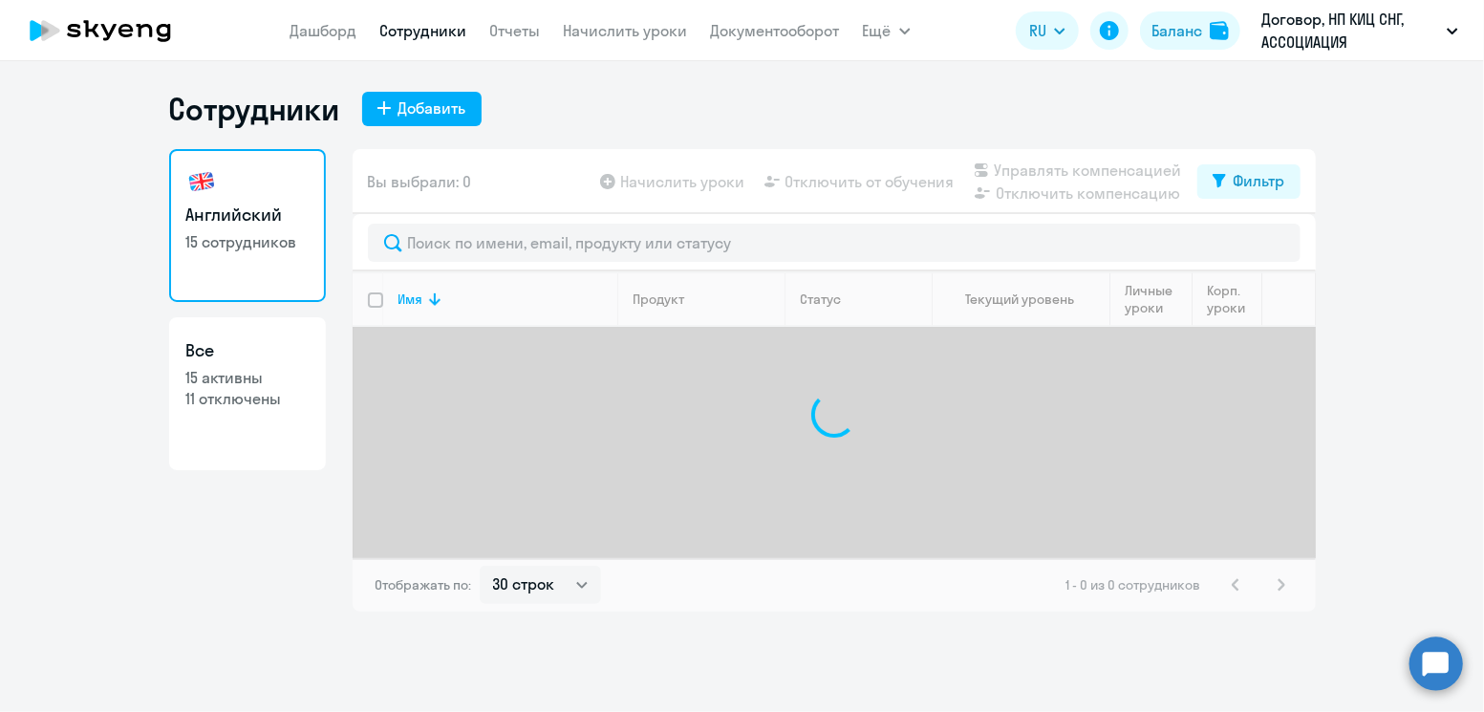
click at [1360, 279] on ng-component "Сотрудники Добавить Английский 15 сотрудников Все 15 активны 11 отключены Вы вы…" at bounding box center [742, 351] width 1484 height 522
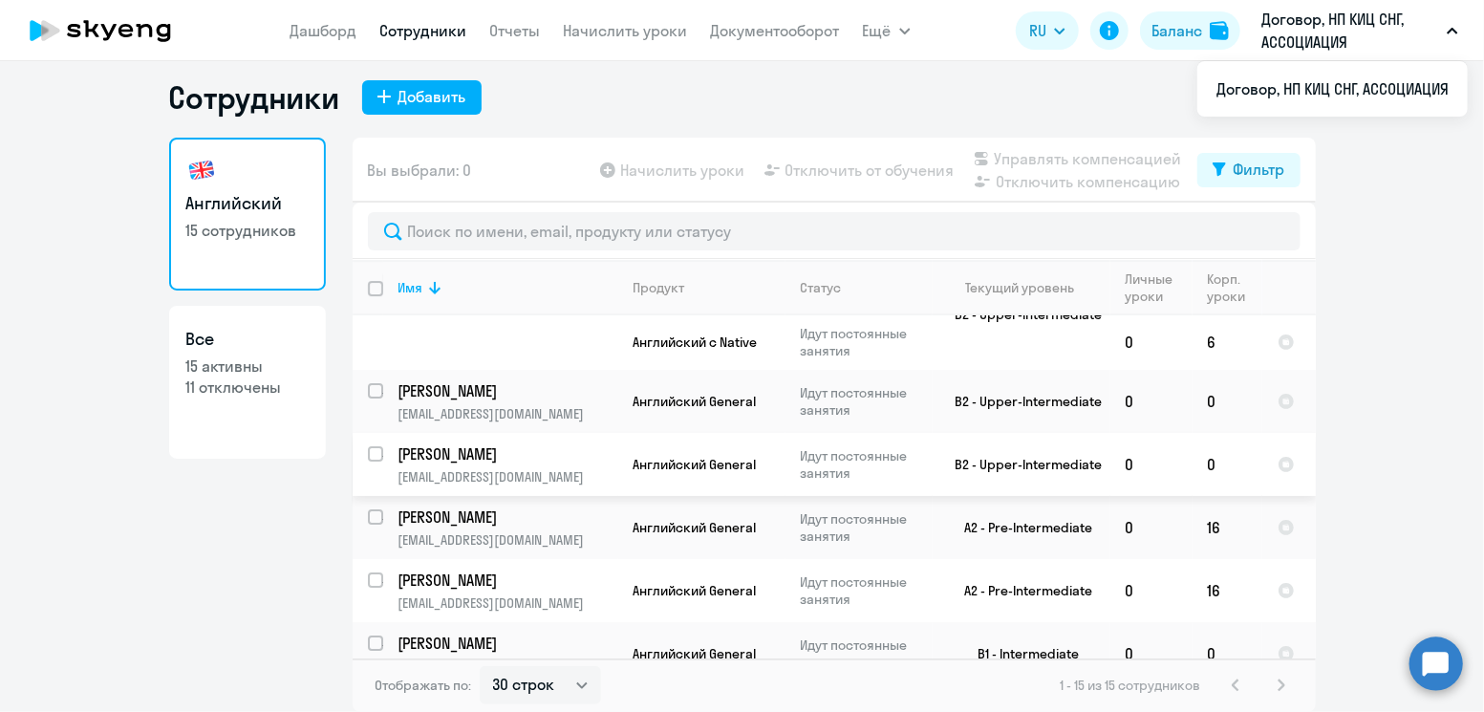
scroll to position [57, 0]
